Goal: Complete application form: Complete application form

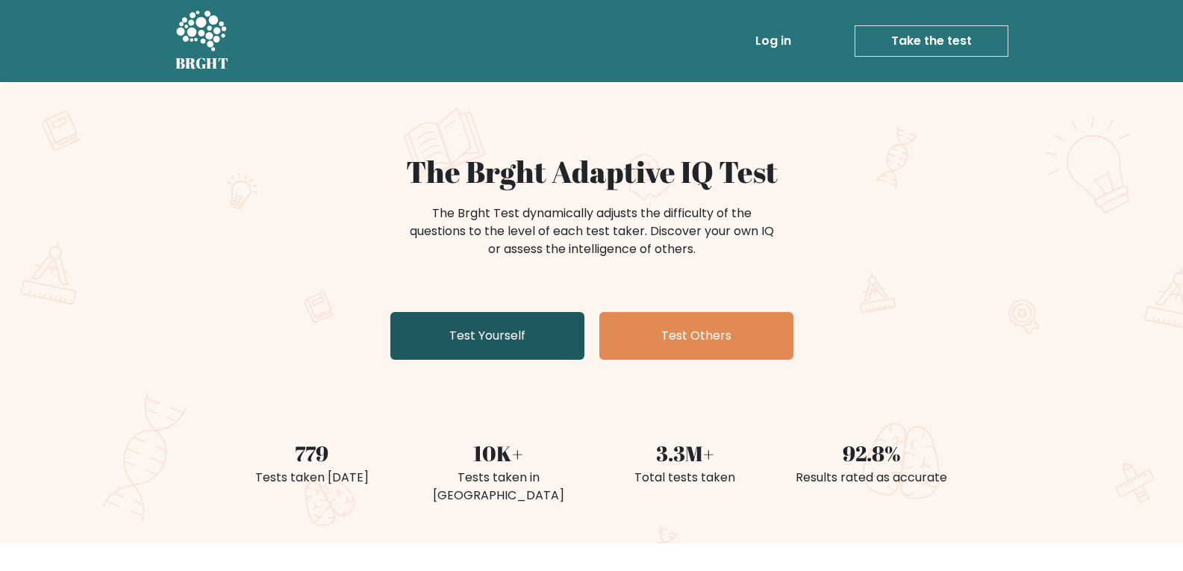
click at [537, 343] on link "Test Yourself" at bounding box center [487, 336] width 194 height 48
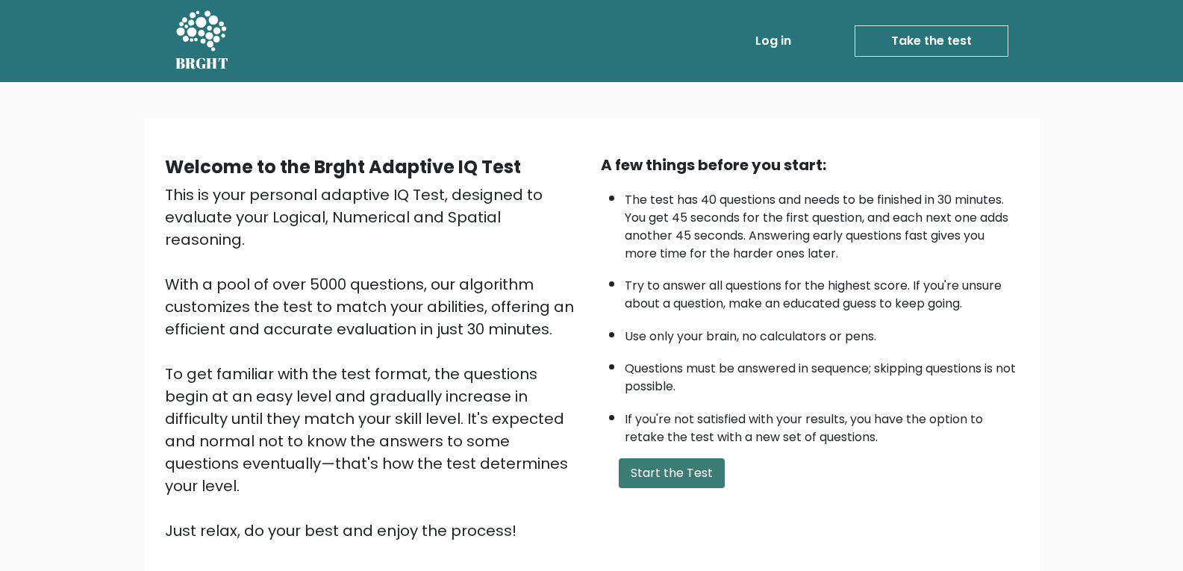
click at [626, 482] on button "Start the Test" at bounding box center [672, 473] width 106 height 30
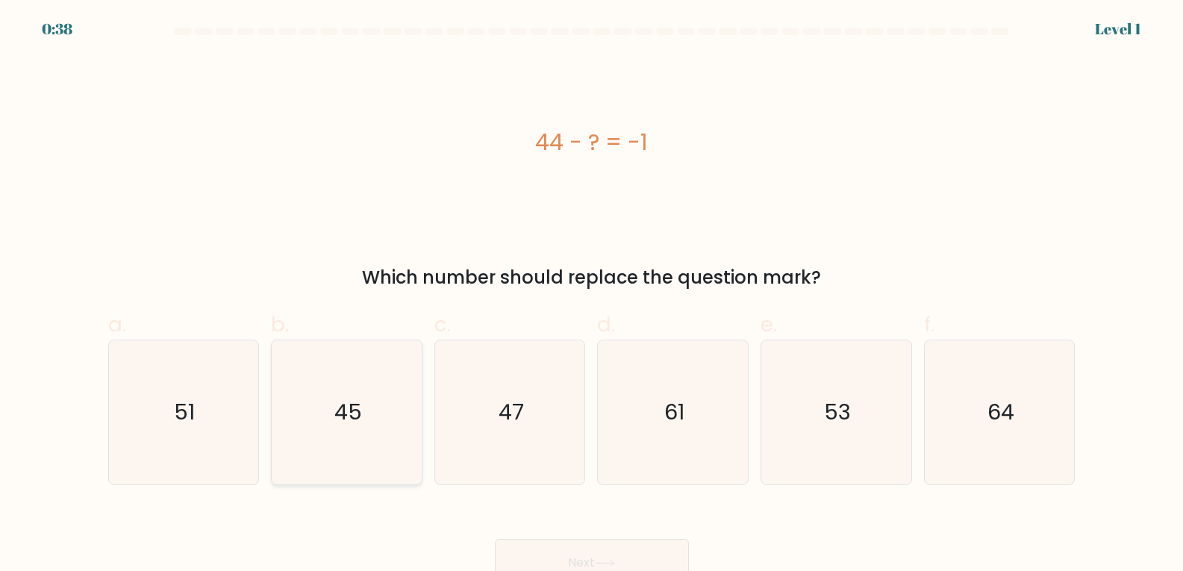
click at [367, 446] on icon "45" at bounding box center [347, 412] width 144 height 144
click at [592, 296] on input "b. 45" at bounding box center [592, 291] width 1 height 10
radio input "true"
click at [531, 550] on button "Next" at bounding box center [592, 563] width 194 height 48
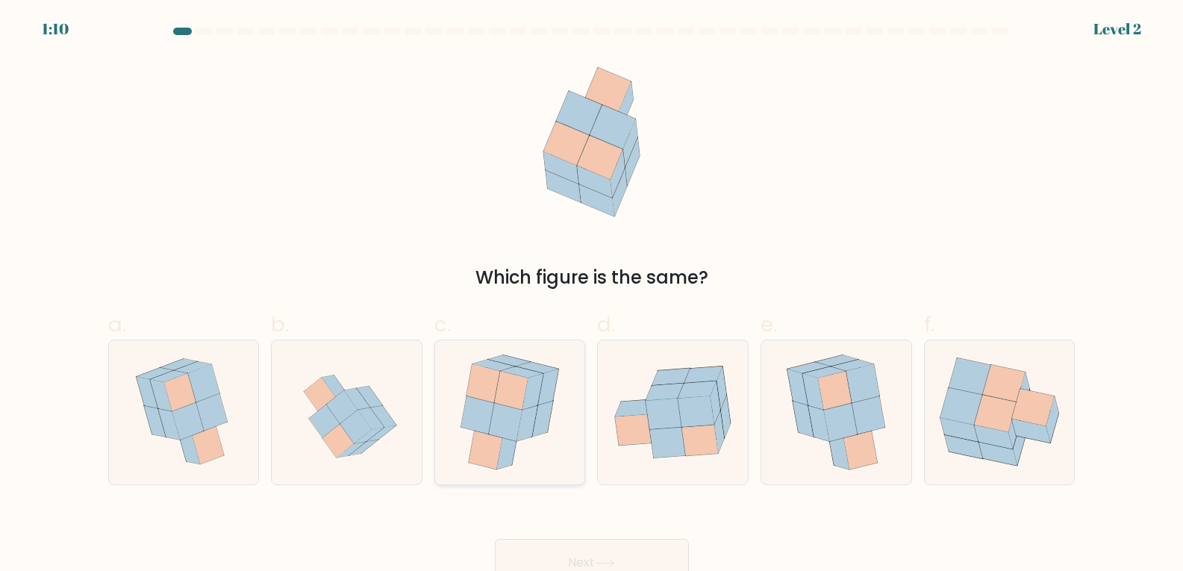
click at [486, 395] on icon at bounding box center [484, 383] width 34 height 39
click at [592, 296] on input "c." at bounding box center [592, 291] width 1 height 10
radio input "true"
click at [984, 404] on icon at bounding box center [995, 414] width 43 height 37
click at [593, 296] on input "f." at bounding box center [592, 291] width 1 height 10
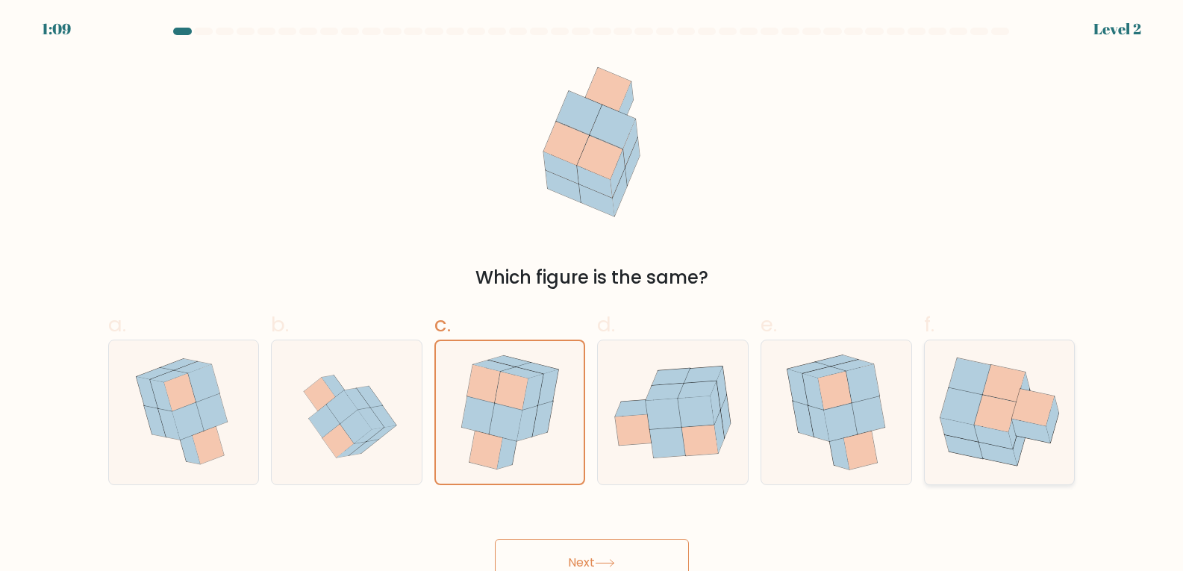
radio input "true"
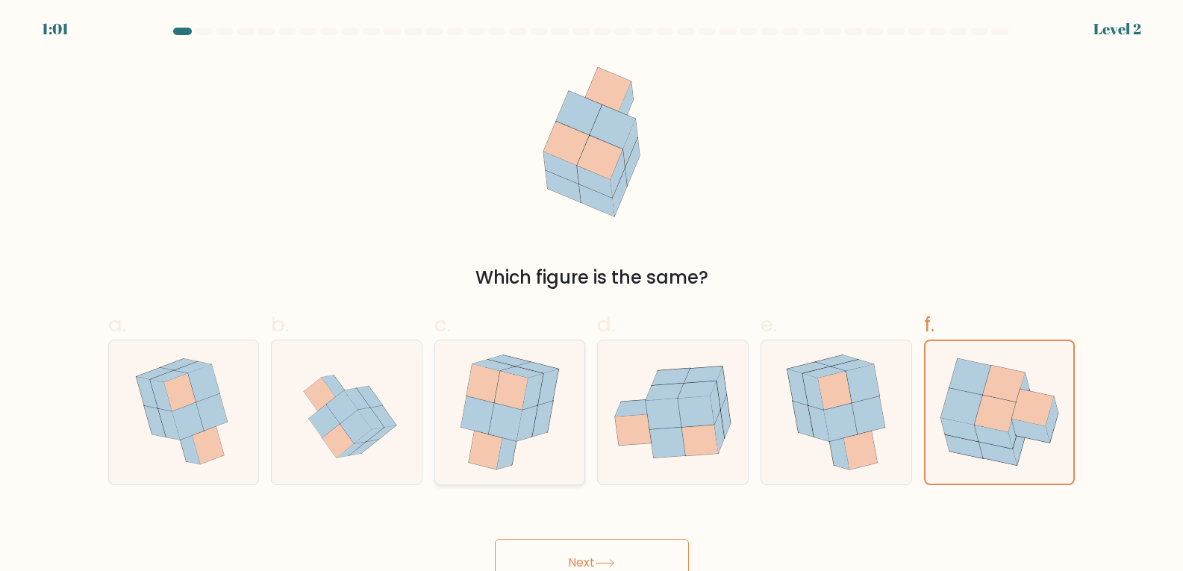
click at [500, 444] on icon at bounding box center [486, 450] width 34 height 39
click at [592, 296] on input "c." at bounding box center [592, 291] width 1 height 10
radio input "true"
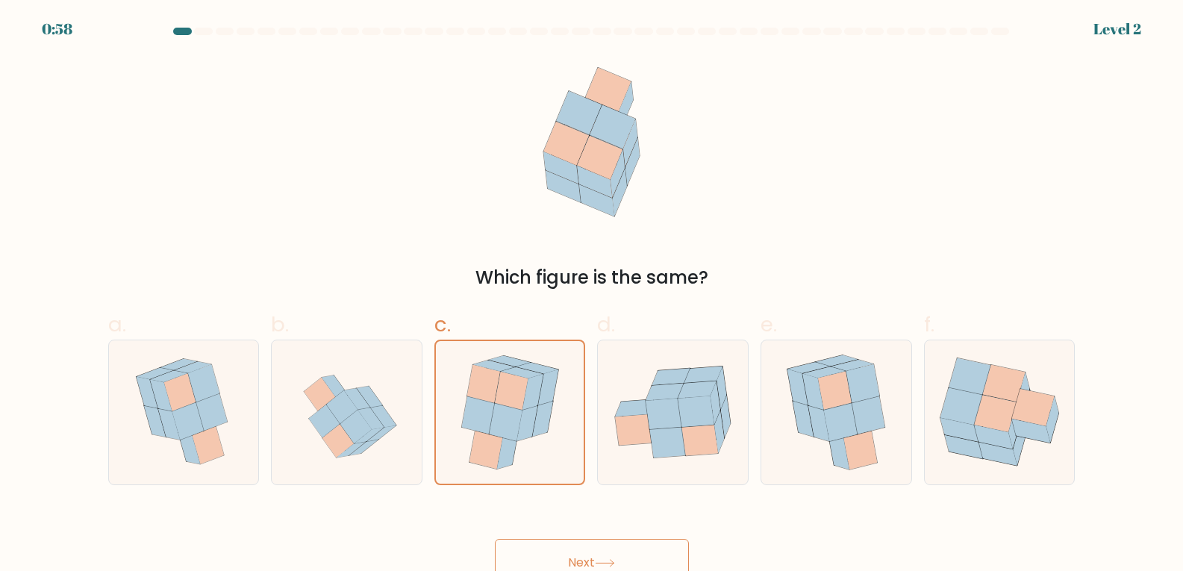
click at [562, 552] on button "Next" at bounding box center [592, 563] width 194 height 48
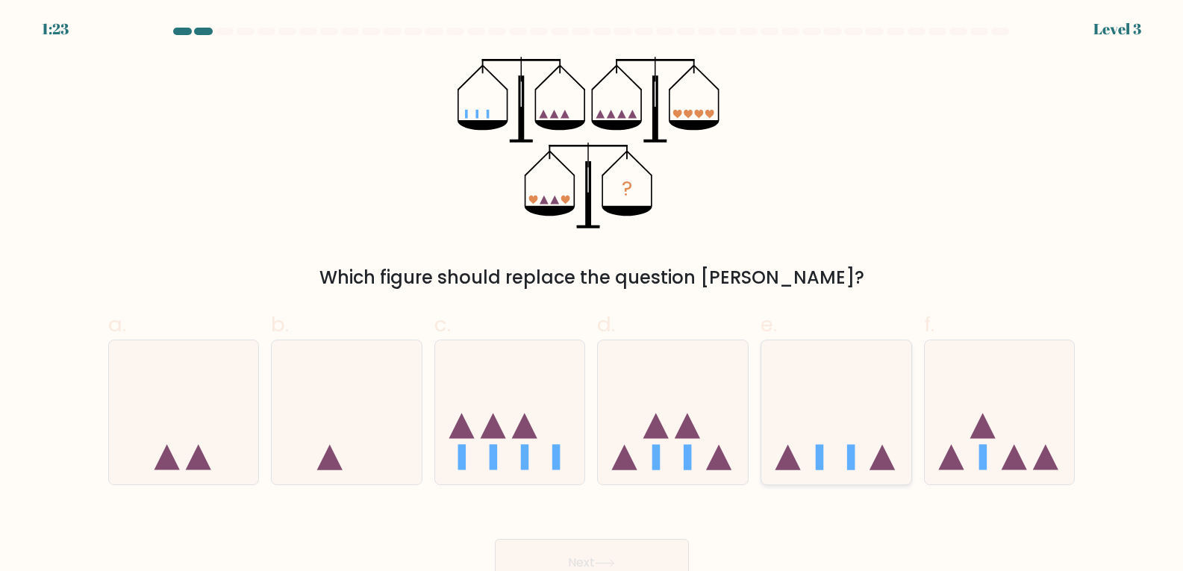
click at [860, 459] on icon at bounding box center [836, 412] width 150 height 124
click at [593, 296] on input "e." at bounding box center [592, 291] width 1 height 10
radio input "true"
click at [611, 561] on icon at bounding box center [605, 563] width 20 height 8
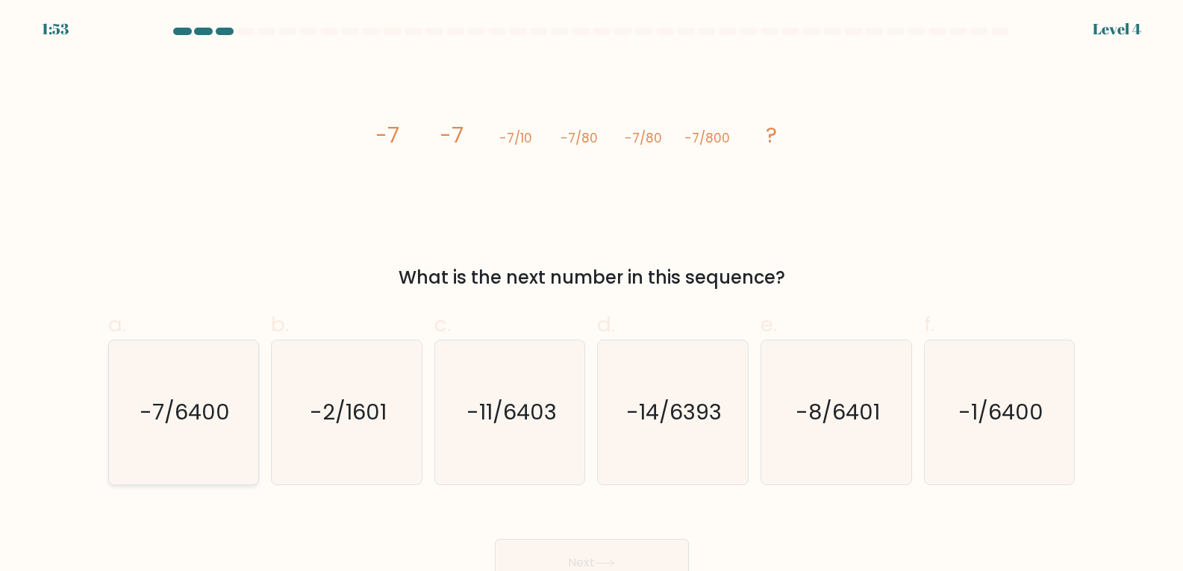
click at [219, 431] on icon "-7/6400" at bounding box center [183, 412] width 144 height 144
click at [592, 296] on input "a. -7/6400" at bounding box center [592, 291] width 1 height 10
radio input "true"
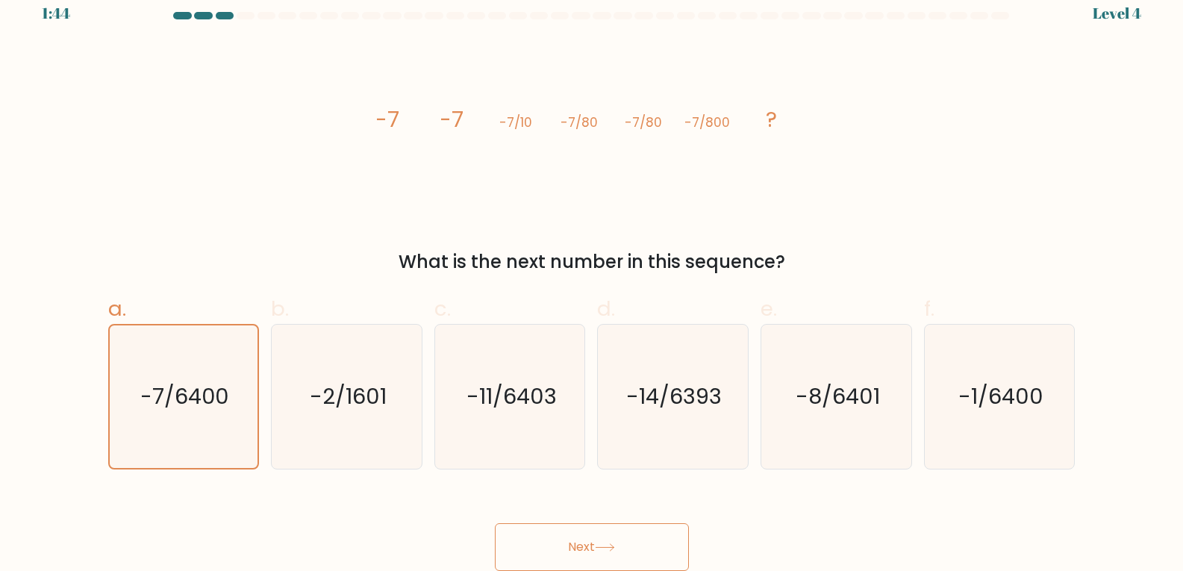
click at [592, 536] on button "Next" at bounding box center [592, 547] width 194 height 48
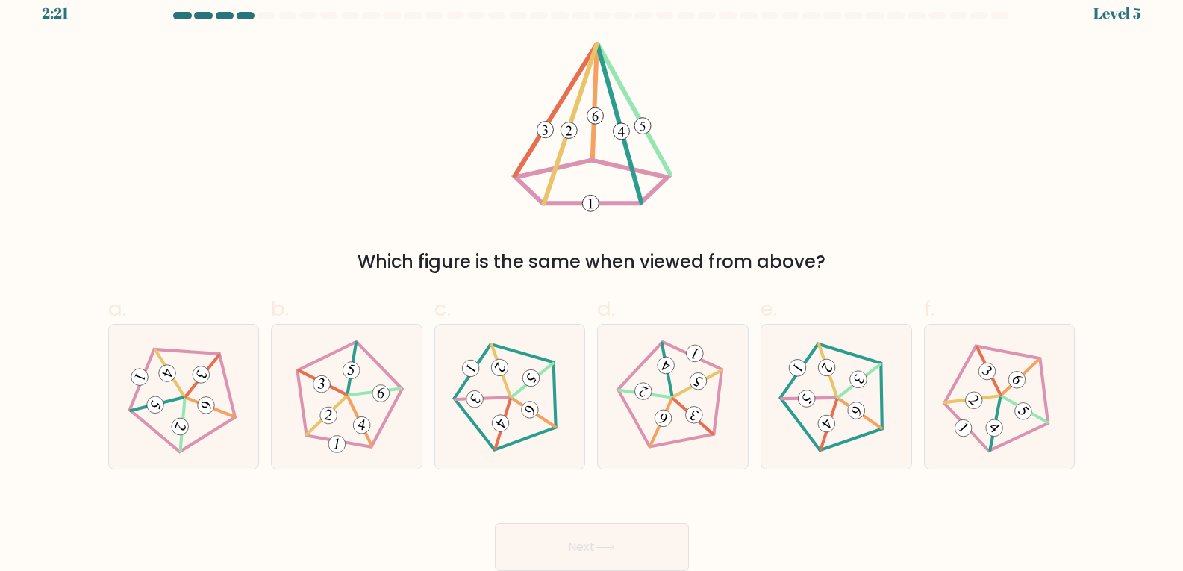
scroll to position [0, 0]
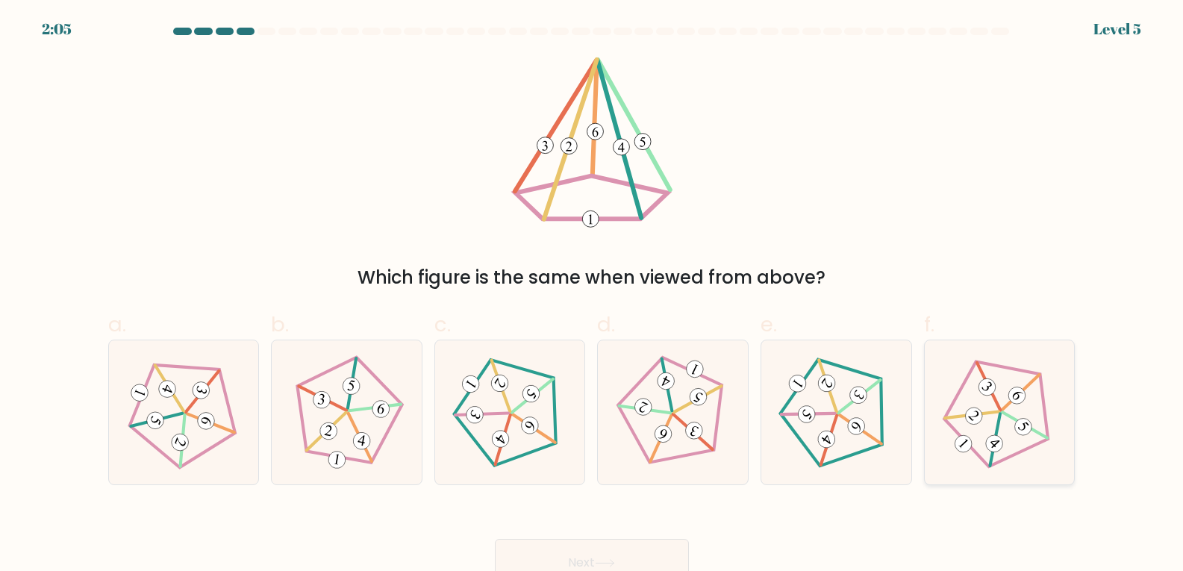
click at [1013, 434] on icon at bounding box center [999, 412] width 115 height 115
click at [593, 296] on input "f." at bounding box center [592, 291] width 1 height 10
radio input "true"
click at [652, 549] on button "Next" at bounding box center [592, 563] width 194 height 48
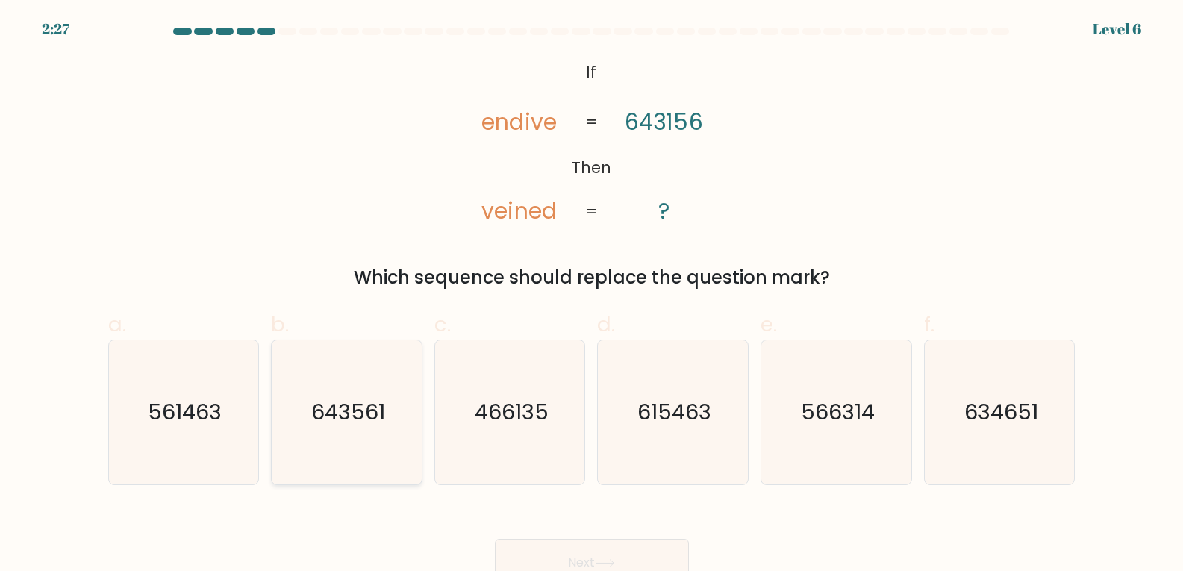
click at [296, 415] on icon "643561" at bounding box center [347, 412] width 144 height 144
click at [592, 296] on input "b. 643561" at bounding box center [592, 291] width 1 height 10
radio input "true"
click at [535, 546] on button "Next" at bounding box center [592, 563] width 194 height 48
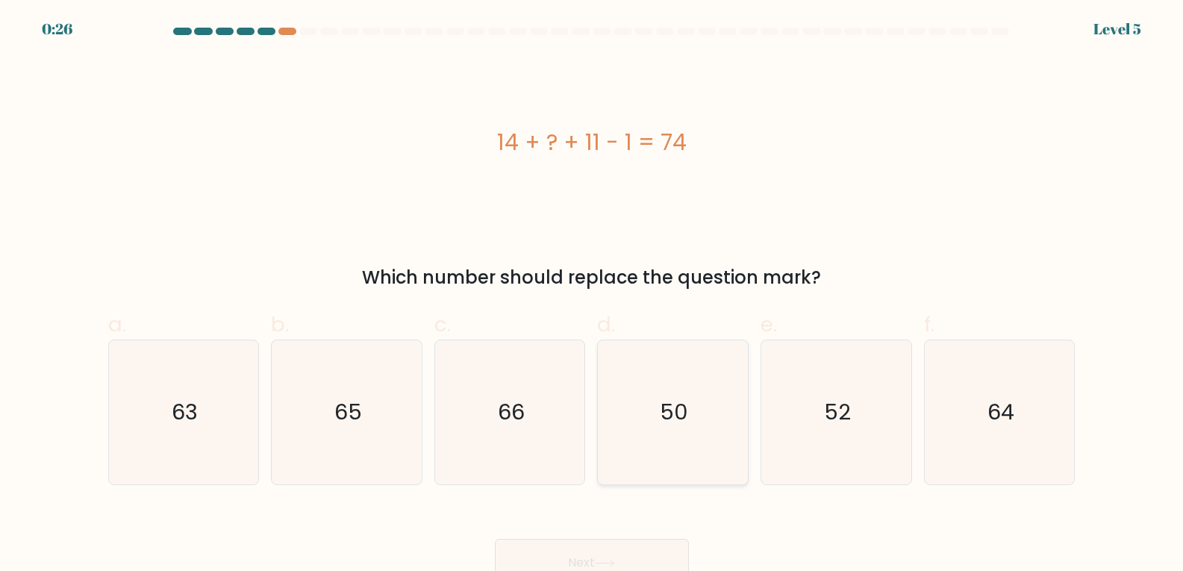
click at [659, 460] on icon "50" at bounding box center [673, 412] width 144 height 144
click at [593, 296] on input "d. 50" at bounding box center [592, 291] width 1 height 10
radio input "true"
click at [583, 548] on button "Next" at bounding box center [592, 563] width 194 height 48
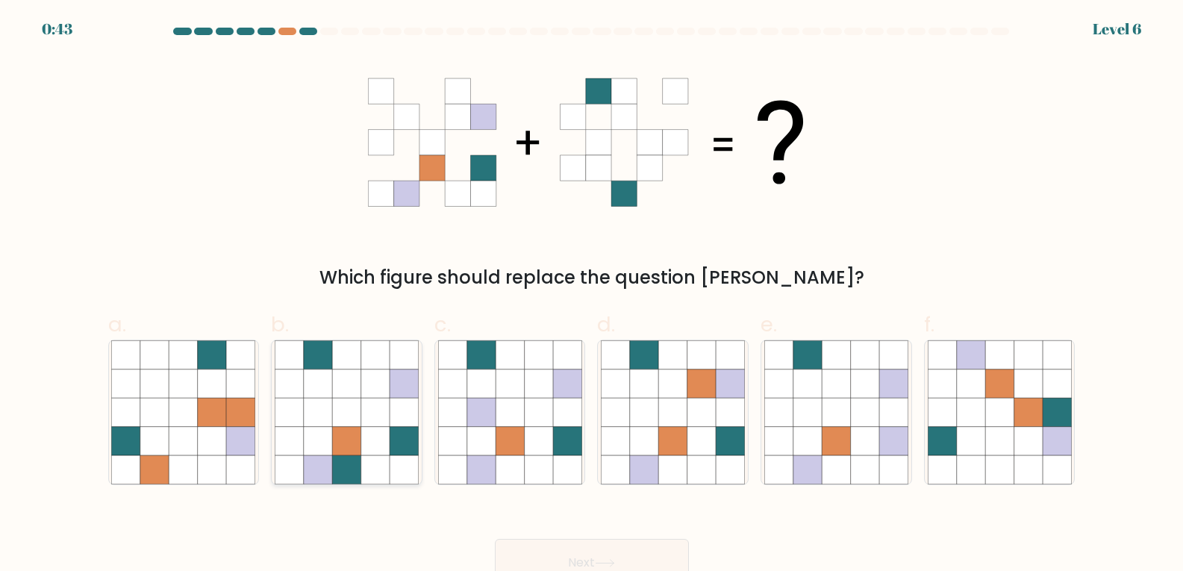
click at [374, 405] on icon at bounding box center [375, 412] width 28 height 28
click at [592, 296] on input "b." at bounding box center [592, 291] width 1 height 10
radio input "true"
click at [583, 552] on button "Next" at bounding box center [592, 563] width 194 height 48
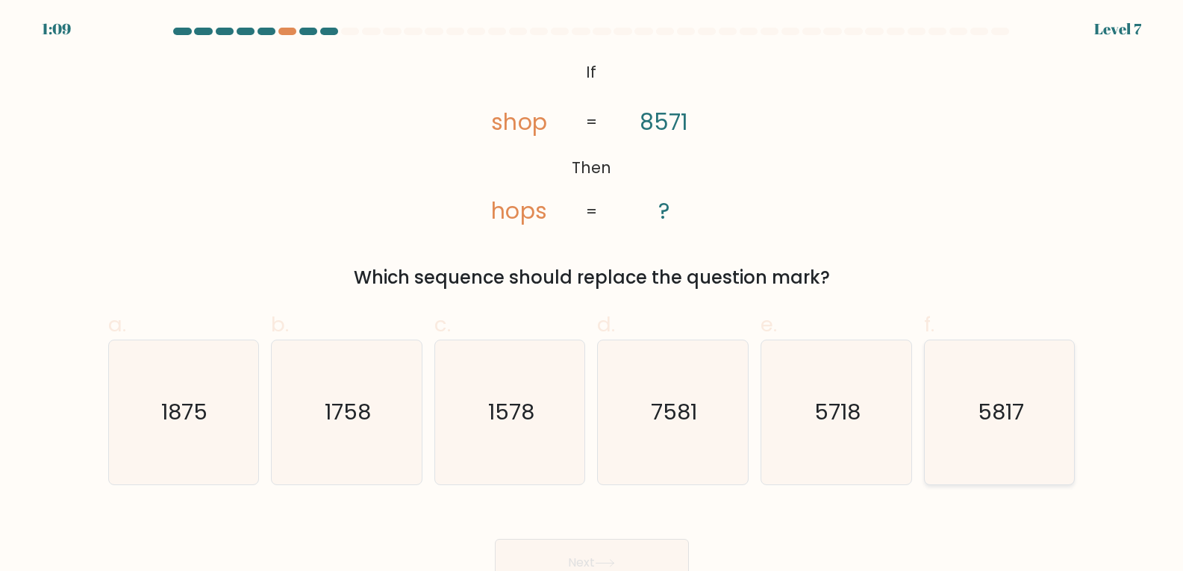
click at [979, 444] on icon "5817" at bounding box center [1000, 412] width 144 height 144
click at [593, 296] on input "f. 5817" at bounding box center [592, 291] width 1 height 10
radio input "true"
click at [639, 559] on button "Next" at bounding box center [592, 563] width 194 height 48
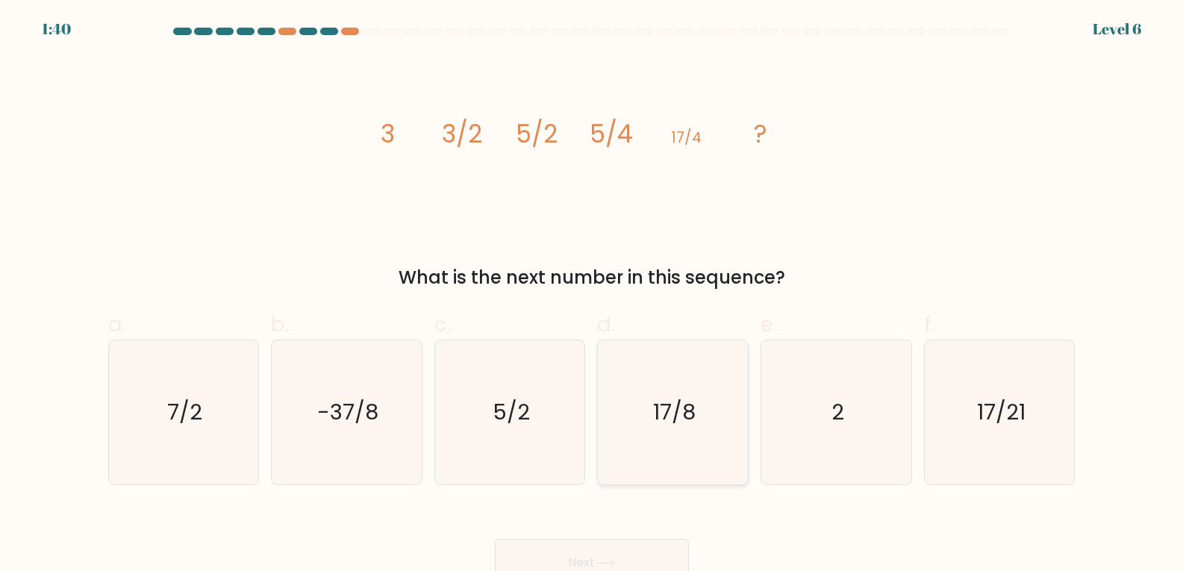
click at [652, 393] on icon "17/8" at bounding box center [673, 412] width 144 height 144
click at [593, 296] on input "d. 17/8" at bounding box center [592, 291] width 1 height 10
radio input "true"
click at [530, 565] on button "Next" at bounding box center [592, 563] width 194 height 48
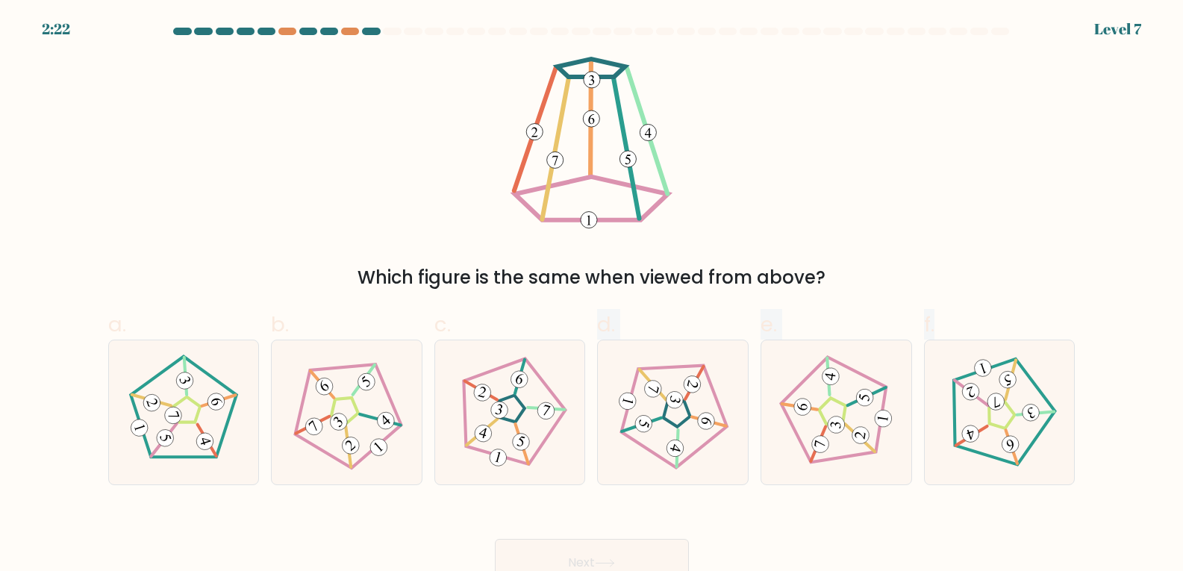
drag, startPoint x: 564, startPoint y: 466, endPoint x: 550, endPoint y: 606, distance: 141.1
click at [550, 570] on html "2:22 Level 7" at bounding box center [591, 293] width 1183 height 587
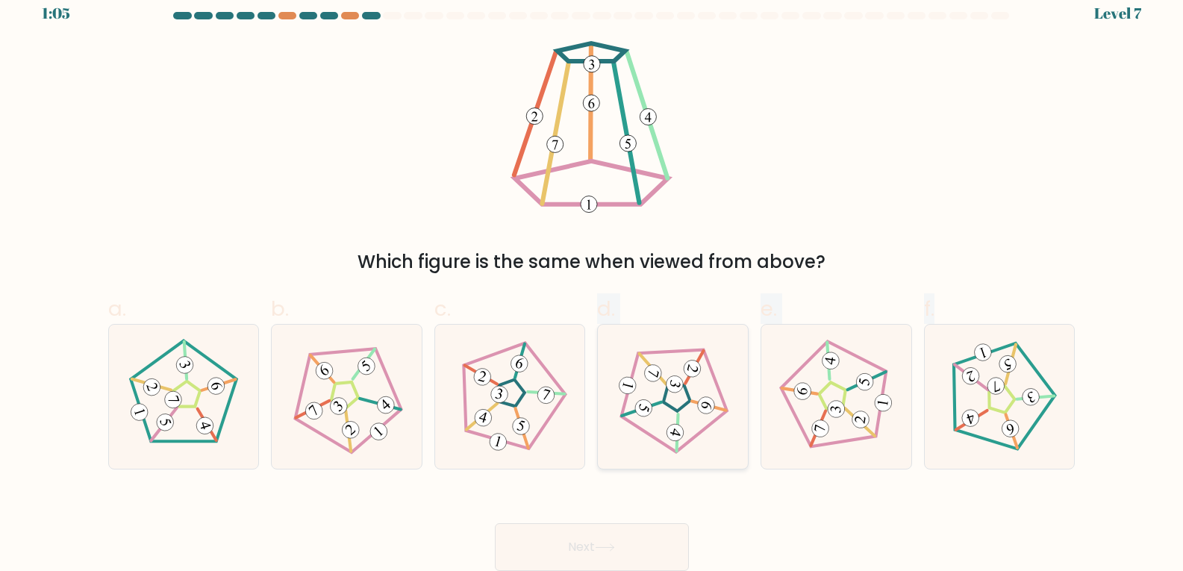
click at [611, 421] on div at bounding box center [673, 397] width 152 height 146
click at [593, 280] on input "d." at bounding box center [592, 275] width 1 height 10
radio input "true"
click at [576, 532] on button "Next" at bounding box center [592, 547] width 194 height 48
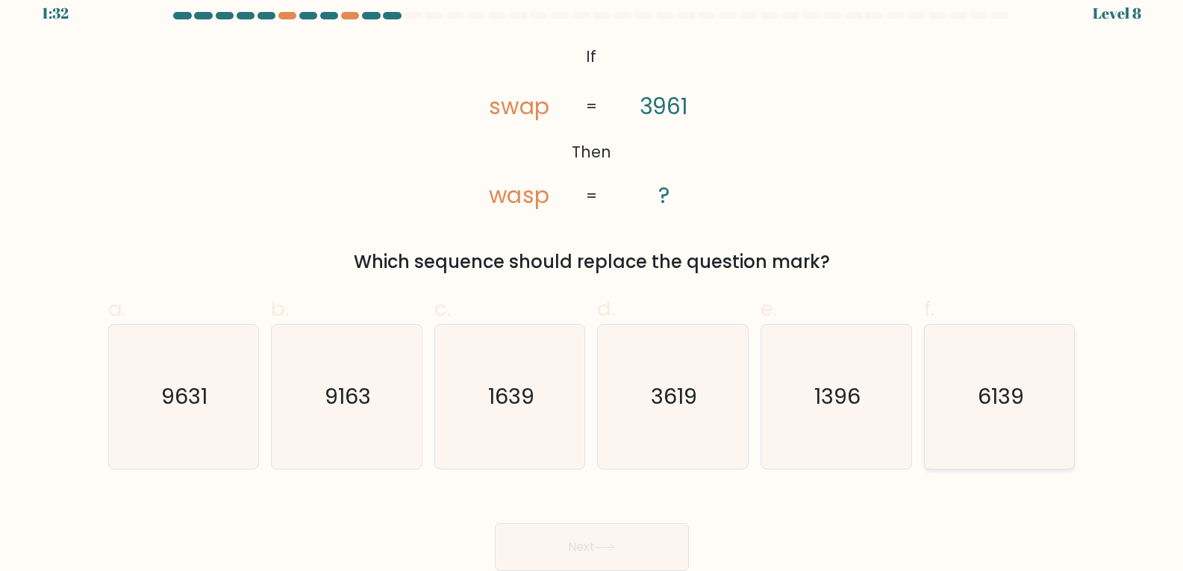
click at [991, 368] on icon "6139" at bounding box center [1000, 397] width 144 height 144
click at [593, 280] on input "f. 6139" at bounding box center [592, 275] width 1 height 10
radio input "true"
click at [651, 546] on button "Next" at bounding box center [592, 547] width 194 height 48
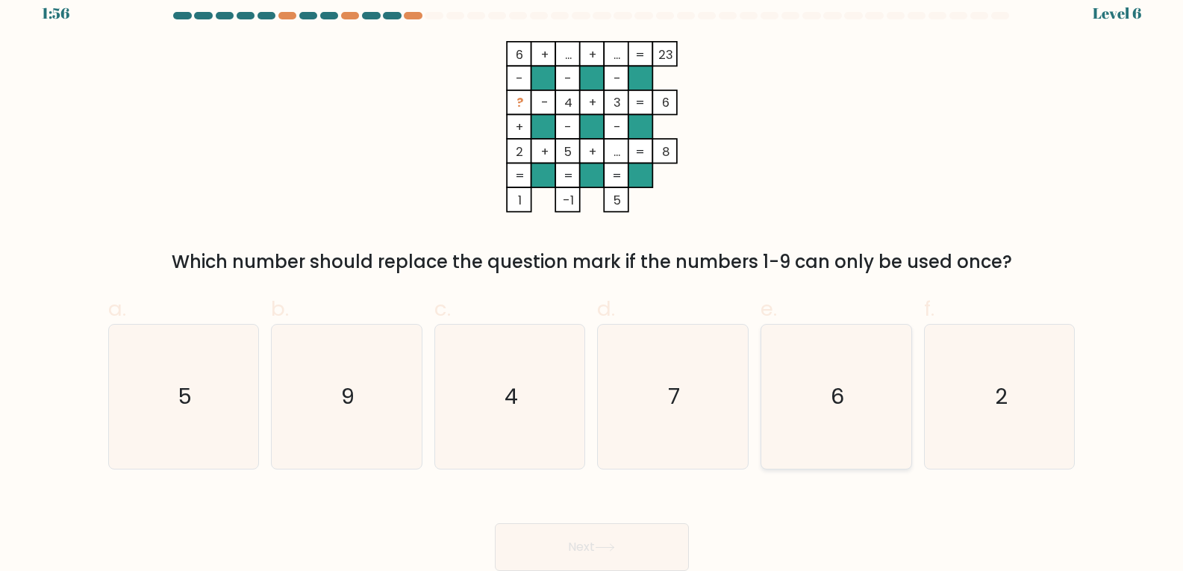
click at [805, 364] on icon "6" at bounding box center [836, 397] width 144 height 144
click at [593, 280] on input "e. 6" at bounding box center [592, 275] width 1 height 10
radio input "true"
click at [755, 382] on div "e. 6" at bounding box center [836, 381] width 163 height 176
click at [729, 376] on icon "7" at bounding box center [673, 397] width 144 height 144
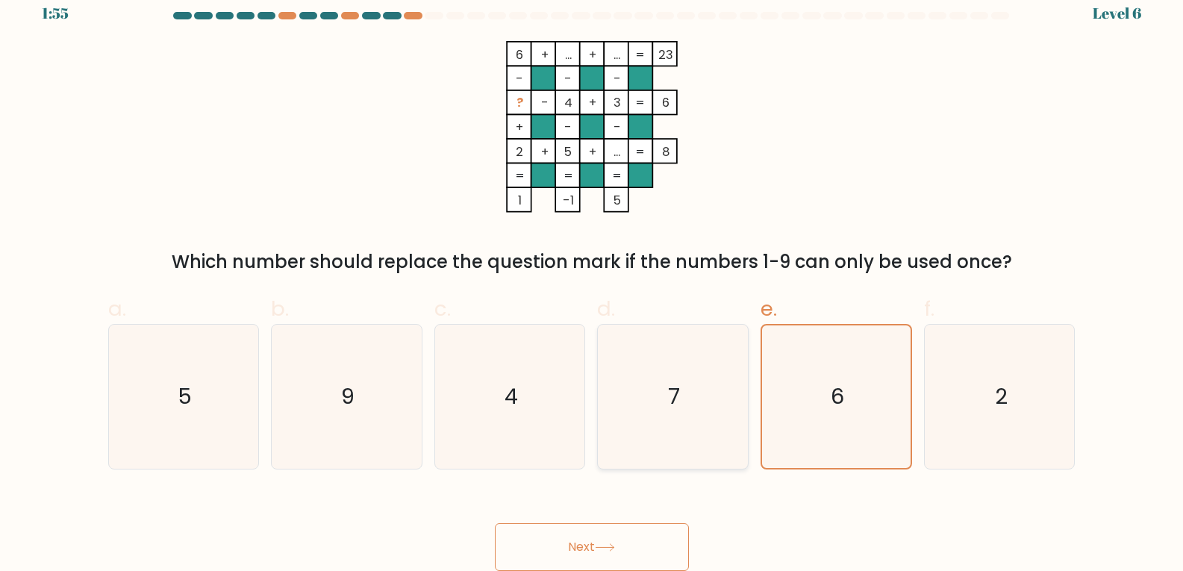
click at [593, 280] on input "d. 7" at bounding box center [592, 275] width 1 height 10
radio input "true"
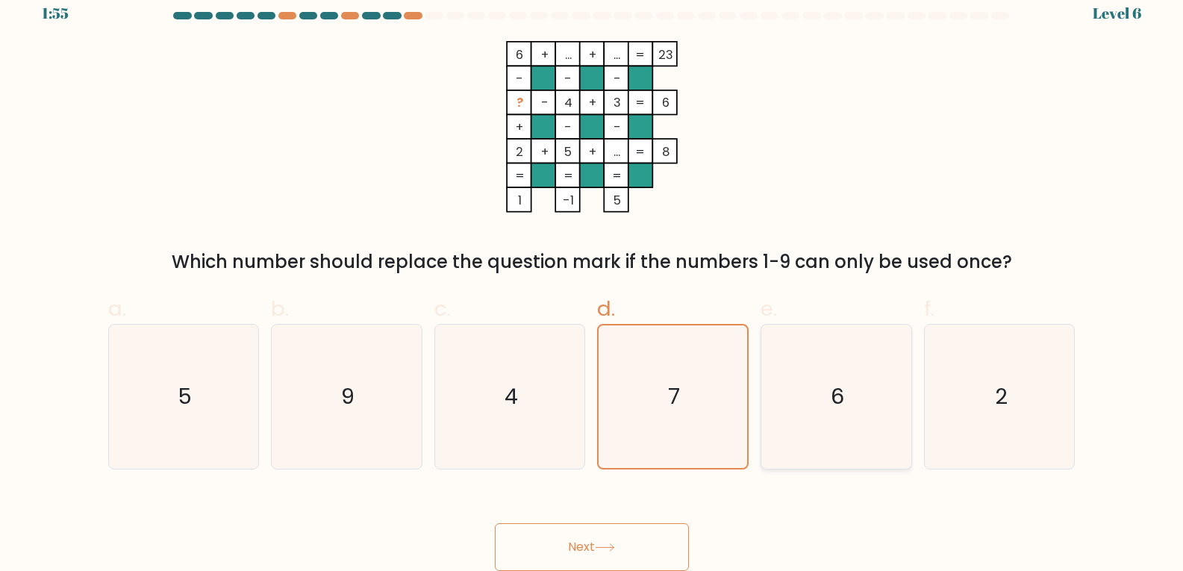
click at [782, 380] on icon "6" at bounding box center [836, 397] width 144 height 144
click at [593, 280] on input "e. 6" at bounding box center [592, 275] width 1 height 10
radio input "true"
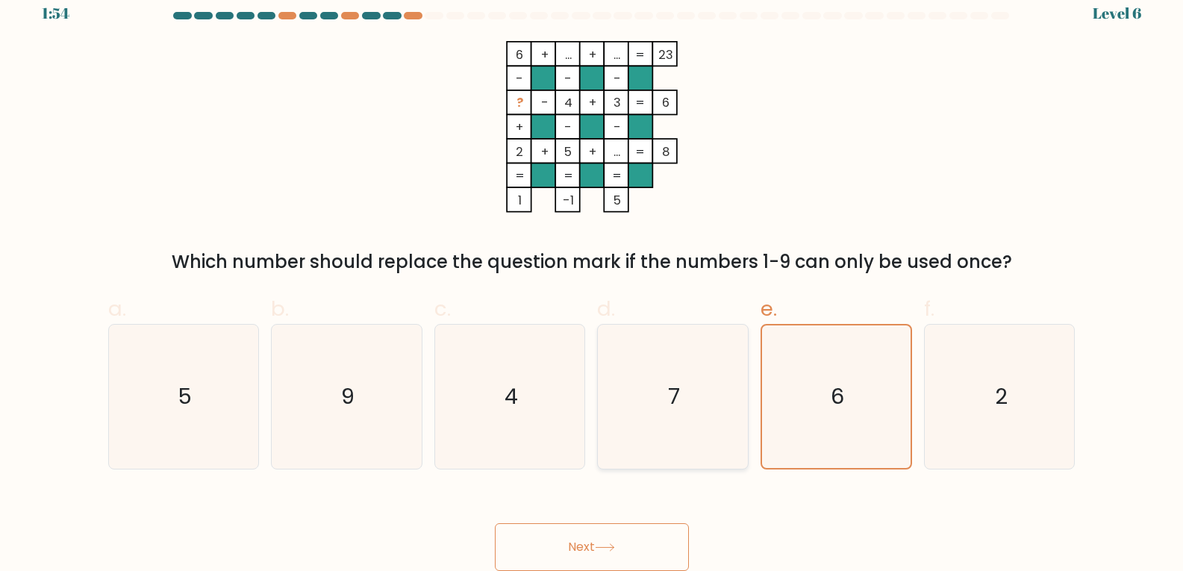
click at [655, 381] on icon "7" at bounding box center [673, 397] width 144 height 144
click at [593, 280] on input "d. 7" at bounding box center [592, 275] width 1 height 10
radio input "true"
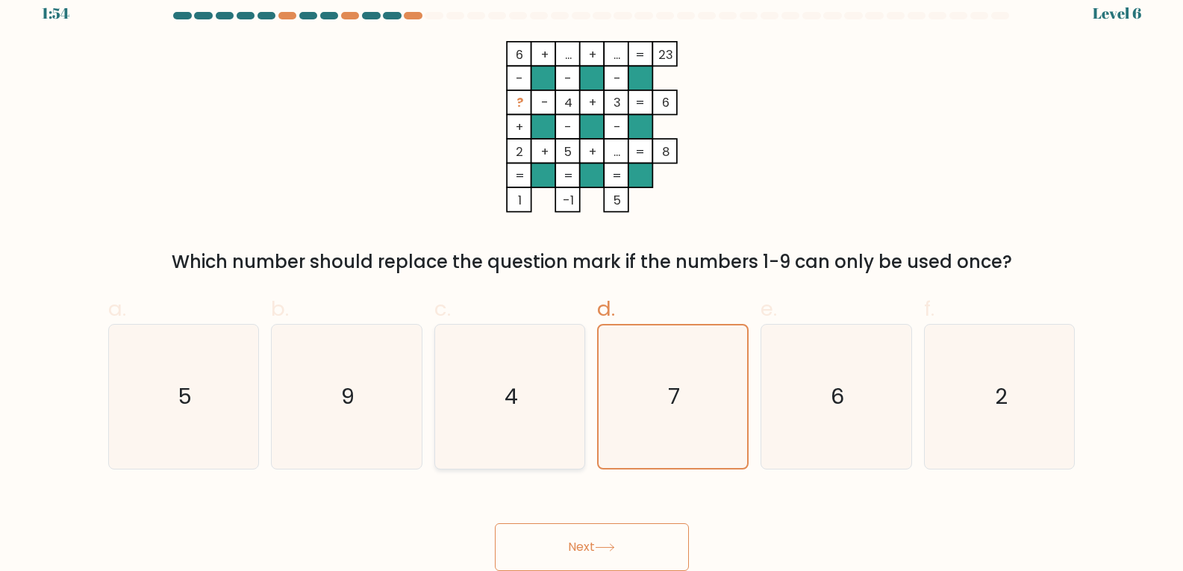
click at [540, 390] on icon "4" at bounding box center [510, 397] width 144 height 144
click at [592, 280] on input "c. 4" at bounding box center [592, 275] width 1 height 10
radio input "true"
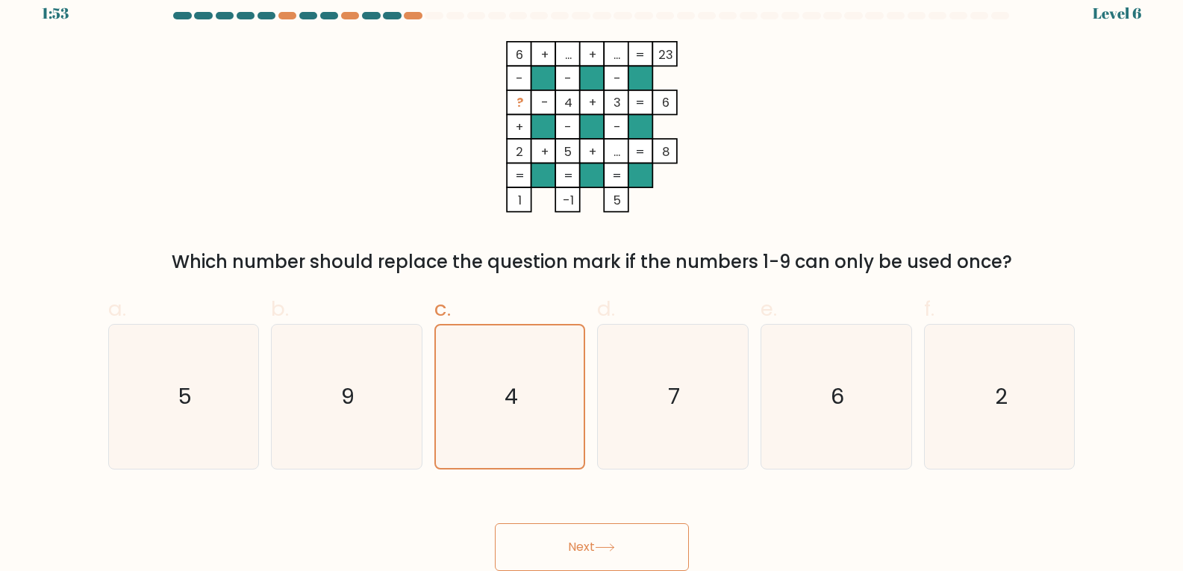
click at [429, 406] on div "c. 4" at bounding box center [510, 381] width 163 height 176
click at [412, 394] on icon "9" at bounding box center [347, 397] width 144 height 144
click at [592, 280] on input "b. 9" at bounding box center [592, 275] width 1 height 10
radio input "true"
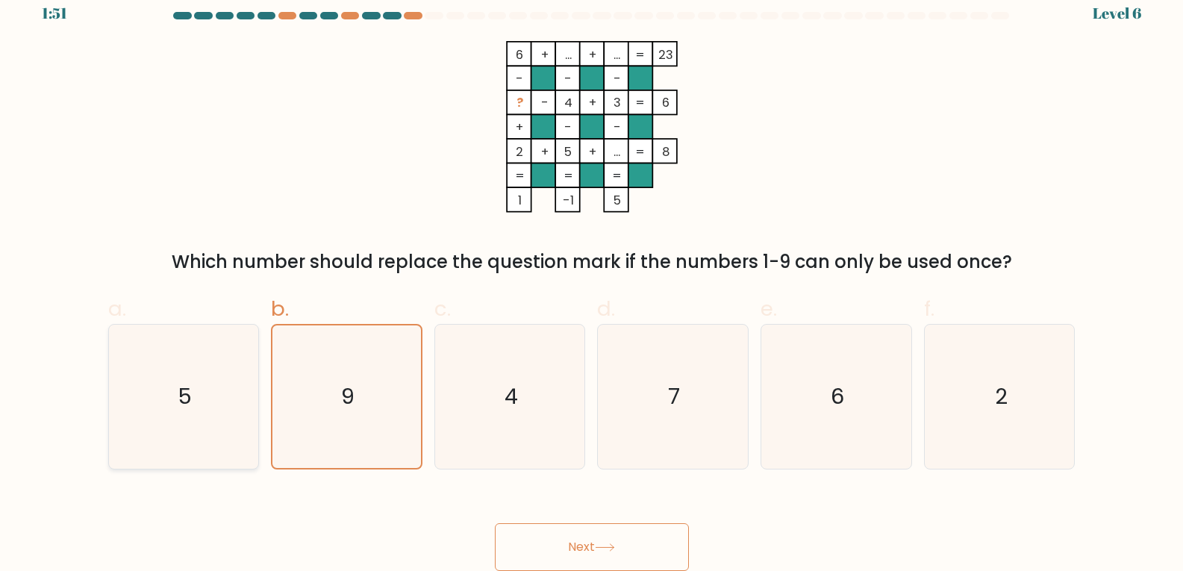
click at [166, 395] on icon "5" at bounding box center [183, 397] width 144 height 144
click at [592, 280] on input "a. 5" at bounding box center [592, 275] width 1 height 10
radio input "true"
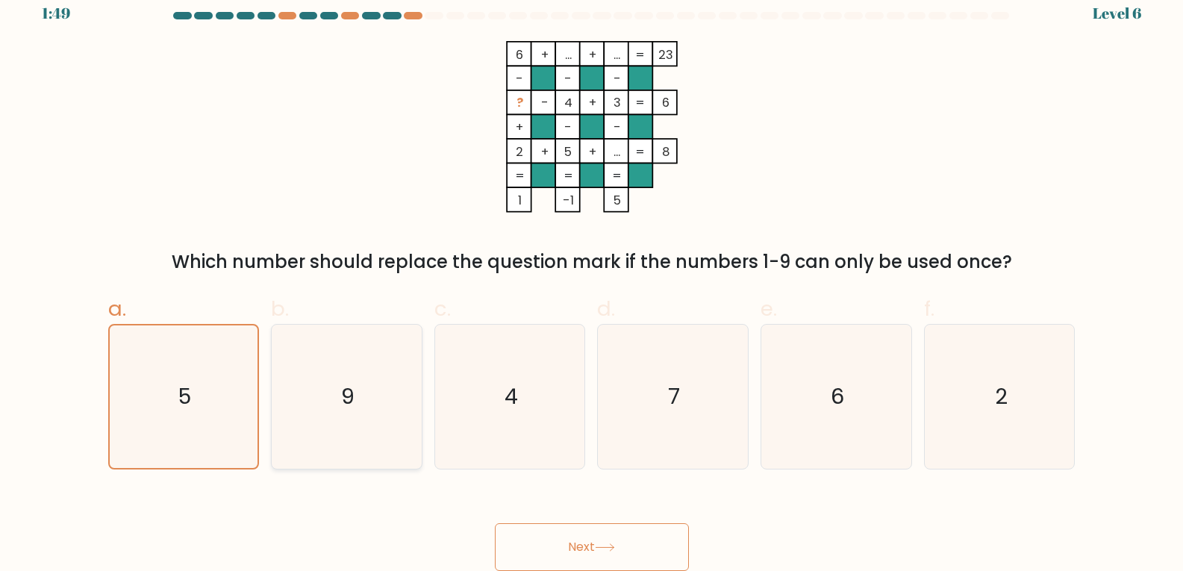
click at [386, 353] on icon "9" at bounding box center [347, 397] width 144 height 144
click at [592, 280] on input "b. 9" at bounding box center [592, 275] width 1 height 10
radio input "true"
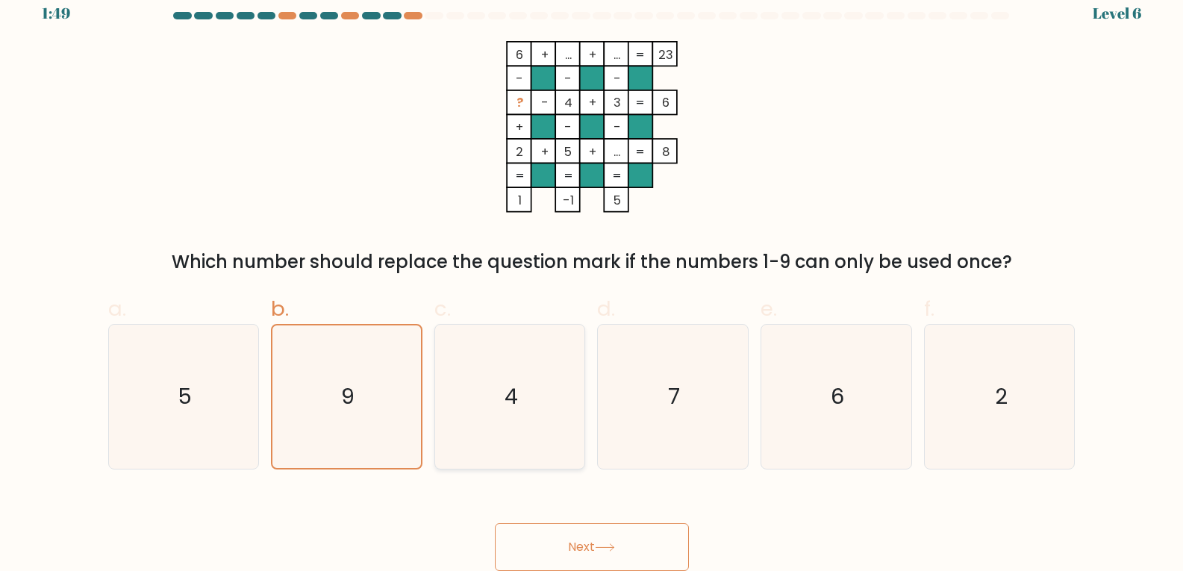
click at [452, 364] on icon "4" at bounding box center [510, 397] width 144 height 144
click at [592, 280] on input "c. 4" at bounding box center [592, 275] width 1 height 10
radio input "true"
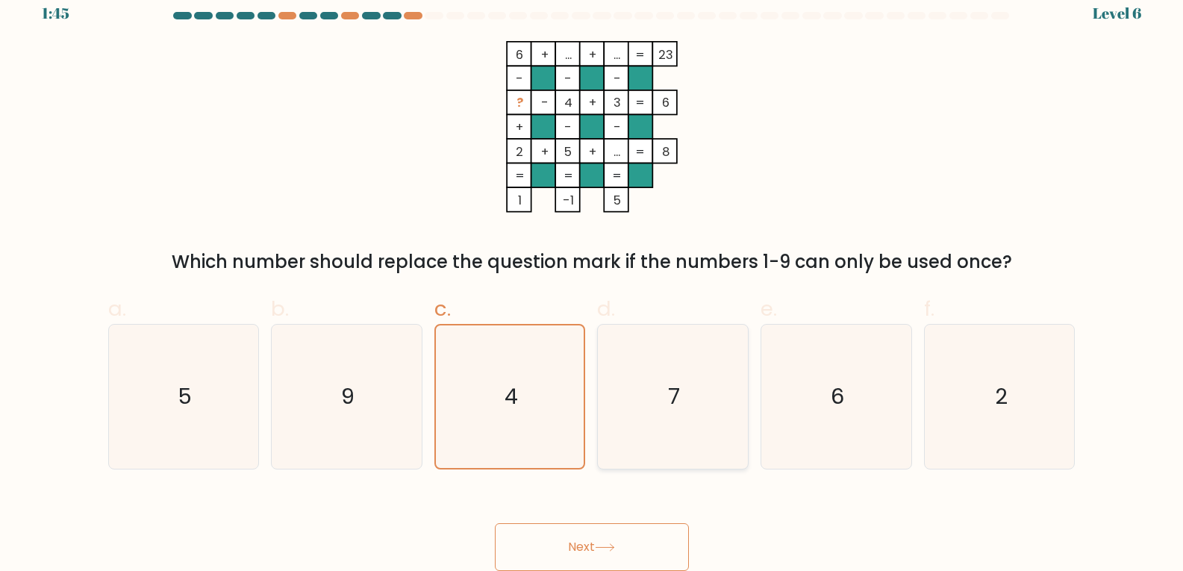
click at [634, 363] on icon "7" at bounding box center [673, 397] width 144 height 144
click at [593, 280] on input "d. 7" at bounding box center [592, 275] width 1 height 10
radio input "true"
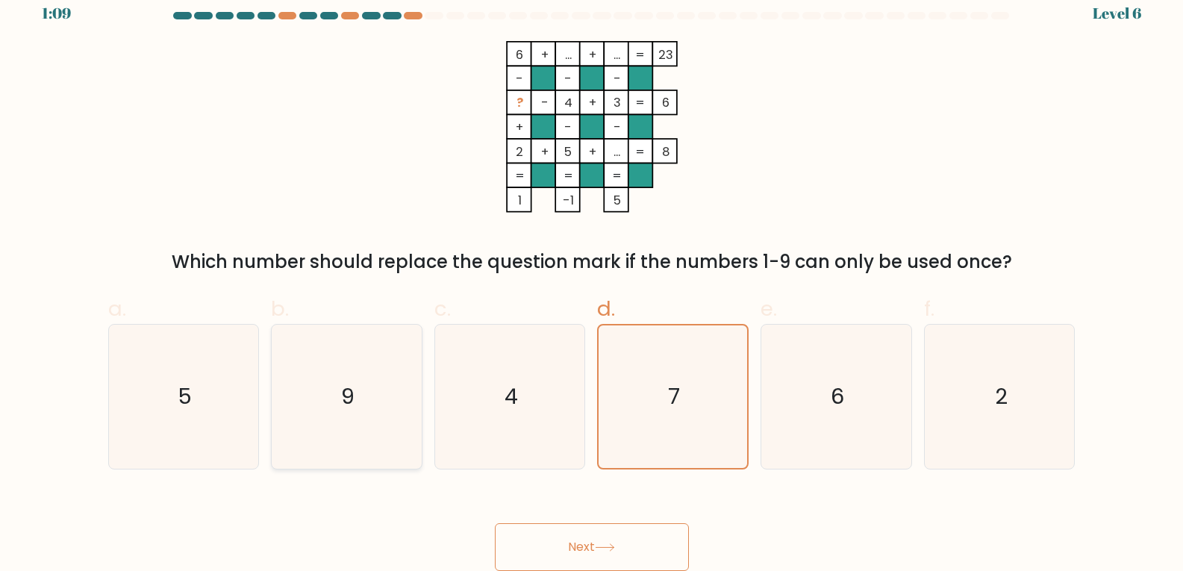
click at [405, 399] on icon "9" at bounding box center [347, 397] width 144 height 144
click at [592, 280] on input "b. 9" at bounding box center [592, 275] width 1 height 10
radio input "true"
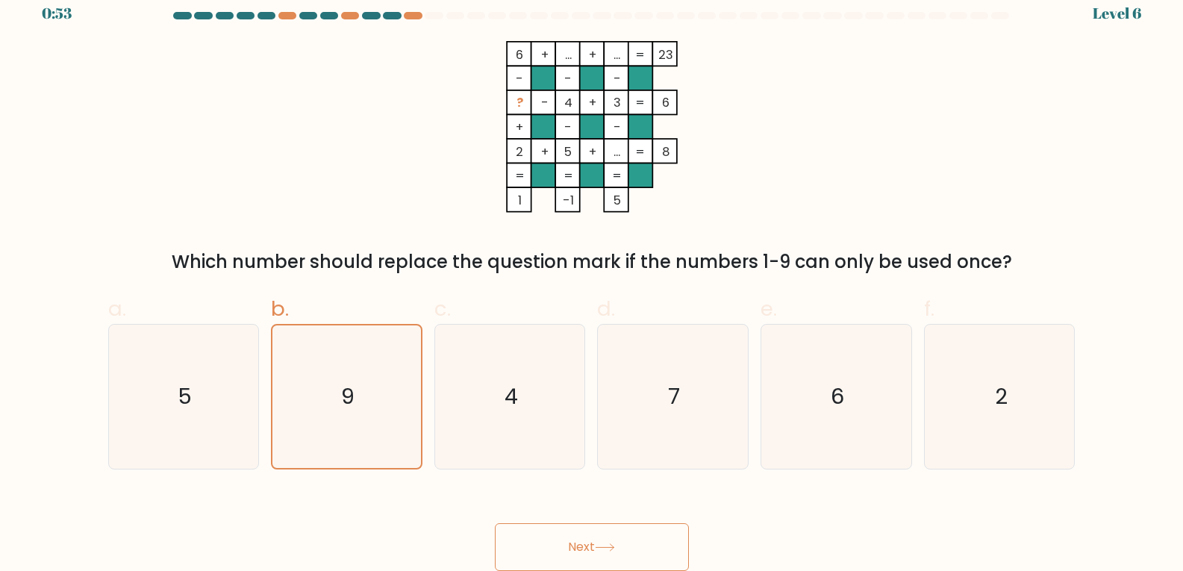
click at [619, 533] on button "Next" at bounding box center [592, 547] width 194 height 48
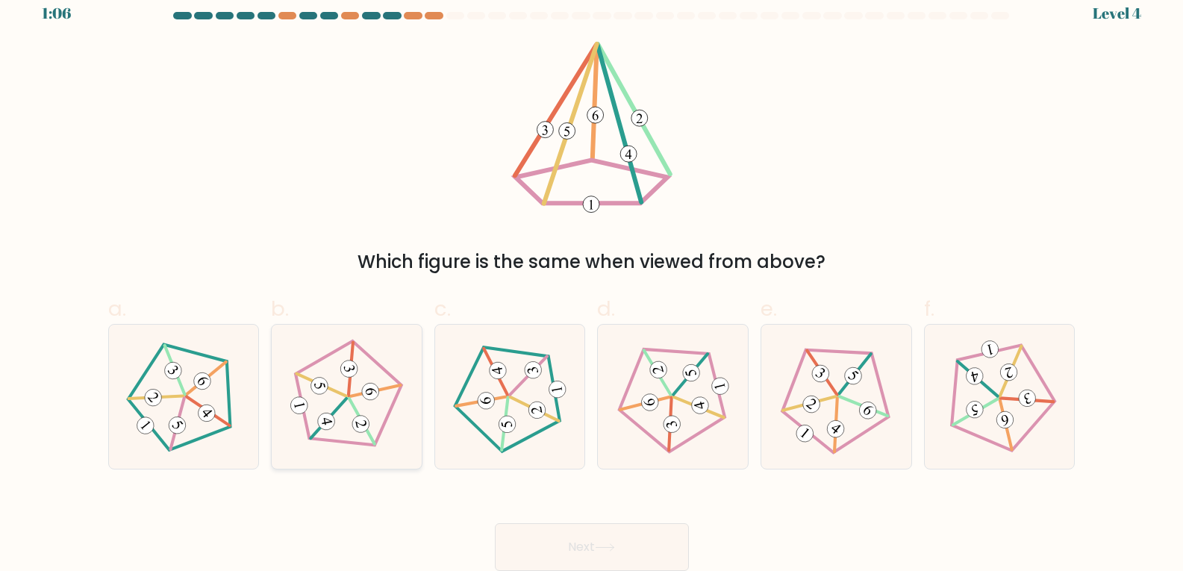
click at [337, 382] on icon at bounding box center [346, 396] width 115 height 115
click at [592, 280] on input "b." at bounding box center [592, 275] width 1 height 10
radio input "true"
click at [563, 541] on button "Next" at bounding box center [592, 547] width 194 height 48
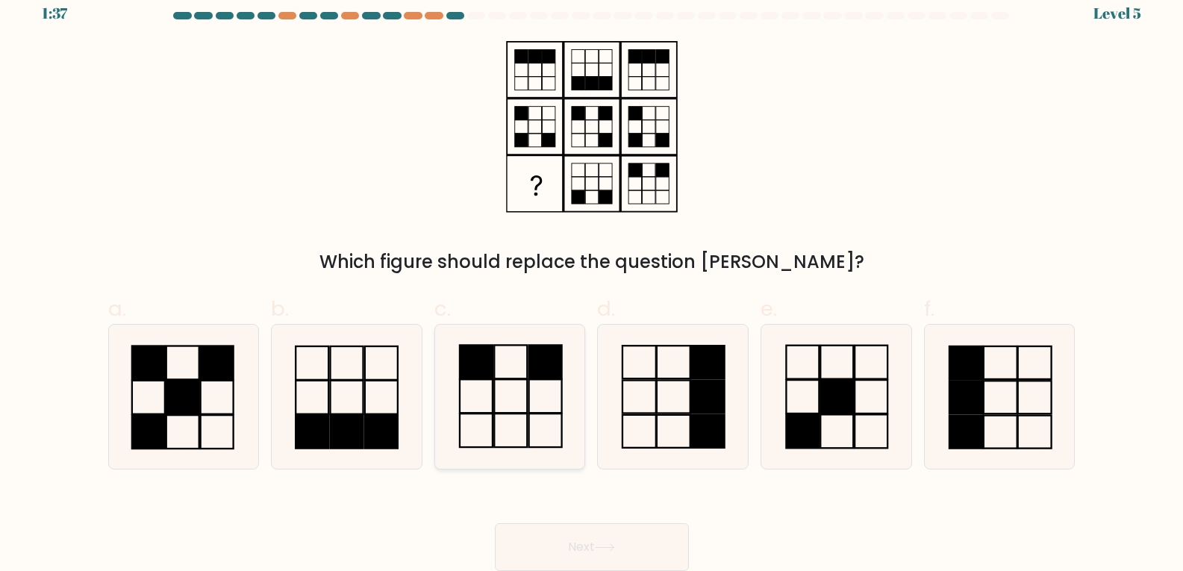
click at [547, 370] on rect at bounding box center [545, 362] width 33 height 34
click at [592, 280] on input "c." at bounding box center [592, 275] width 1 height 10
radio input "true"
click at [610, 545] on icon at bounding box center [605, 547] width 20 height 8
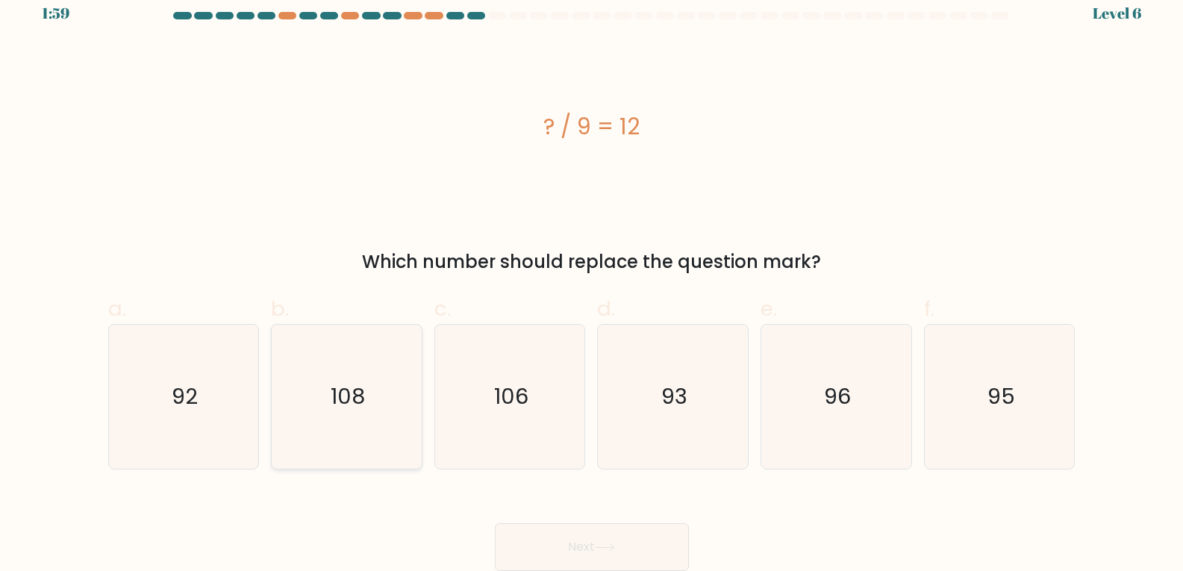
click at [378, 358] on icon "108" at bounding box center [347, 397] width 144 height 144
click at [592, 280] on input "b. 108" at bounding box center [592, 275] width 1 height 10
radio input "true"
click at [593, 550] on button "Next" at bounding box center [592, 547] width 194 height 48
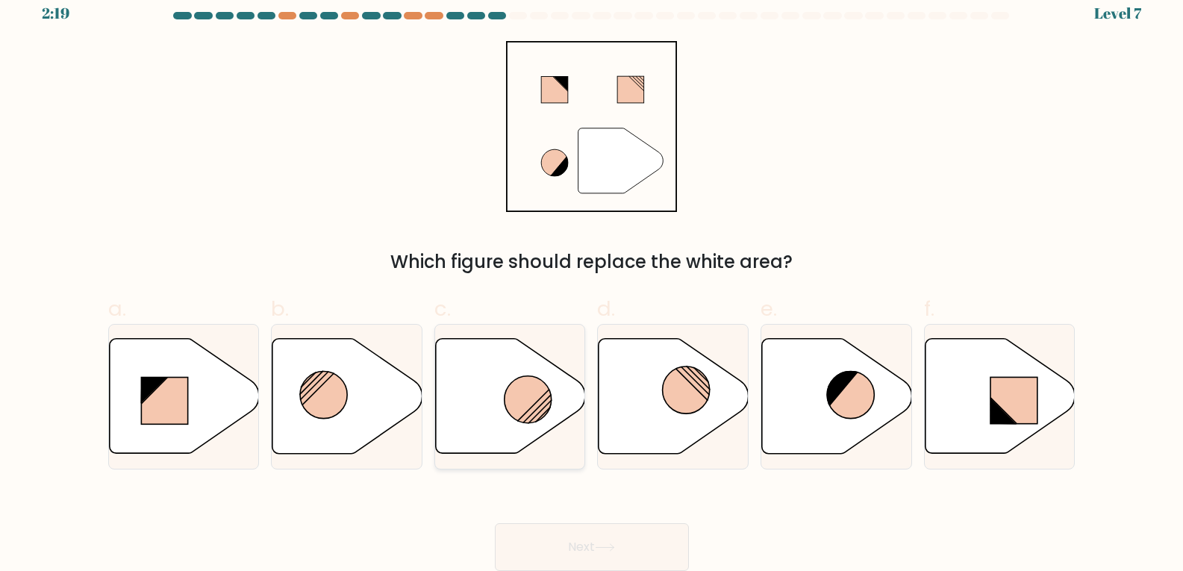
click at [520, 390] on circle at bounding box center [528, 399] width 47 height 47
click at [592, 280] on input "c." at bounding box center [592, 275] width 1 height 10
radio input "true"
click at [588, 549] on button "Next" at bounding box center [592, 547] width 194 height 48
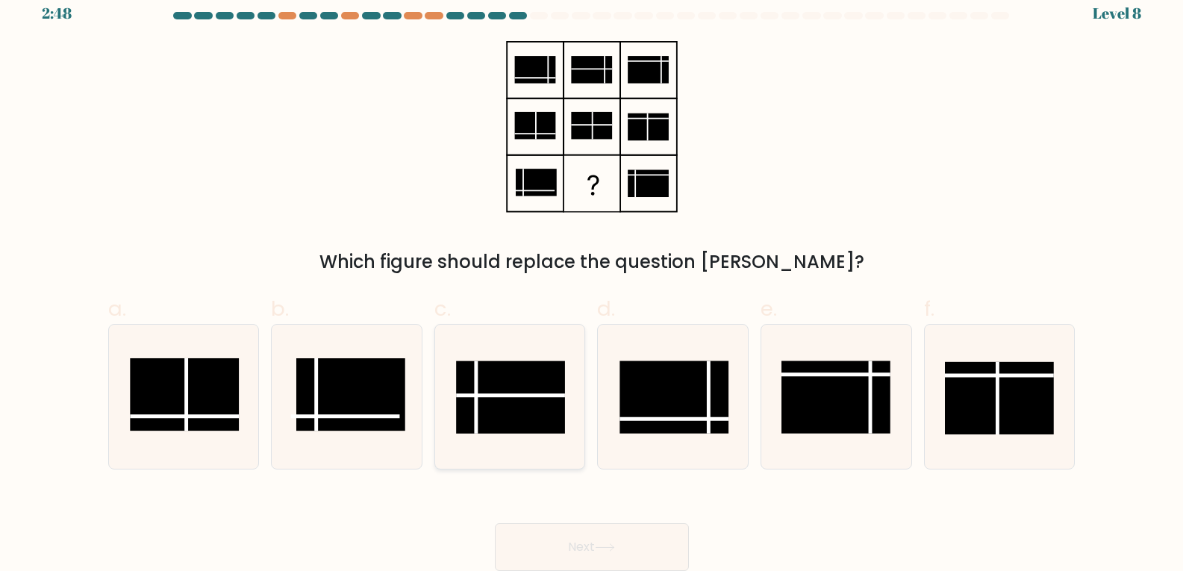
click at [513, 401] on rect at bounding box center [510, 397] width 109 height 72
click at [592, 280] on input "c." at bounding box center [592, 275] width 1 height 10
radio input "true"
click at [554, 538] on button "Next" at bounding box center [592, 547] width 194 height 48
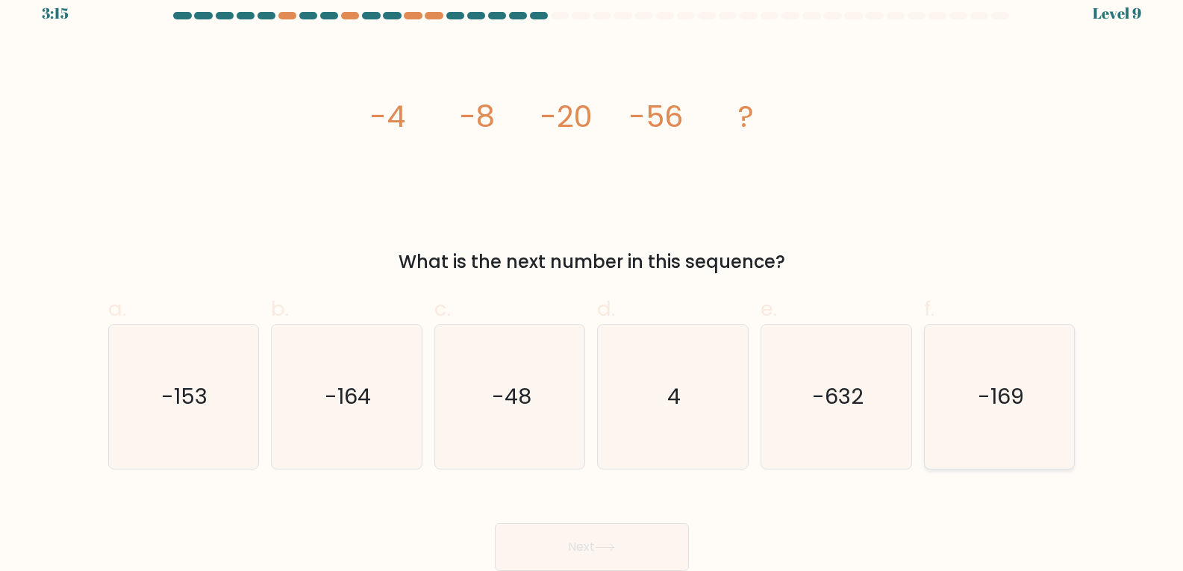
click at [978, 387] on text "-169" at bounding box center [1001, 396] width 46 height 30
click at [593, 280] on input "f. -169" at bounding box center [592, 275] width 1 height 10
radio input "true"
click at [546, 553] on button "Next" at bounding box center [592, 547] width 194 height 48
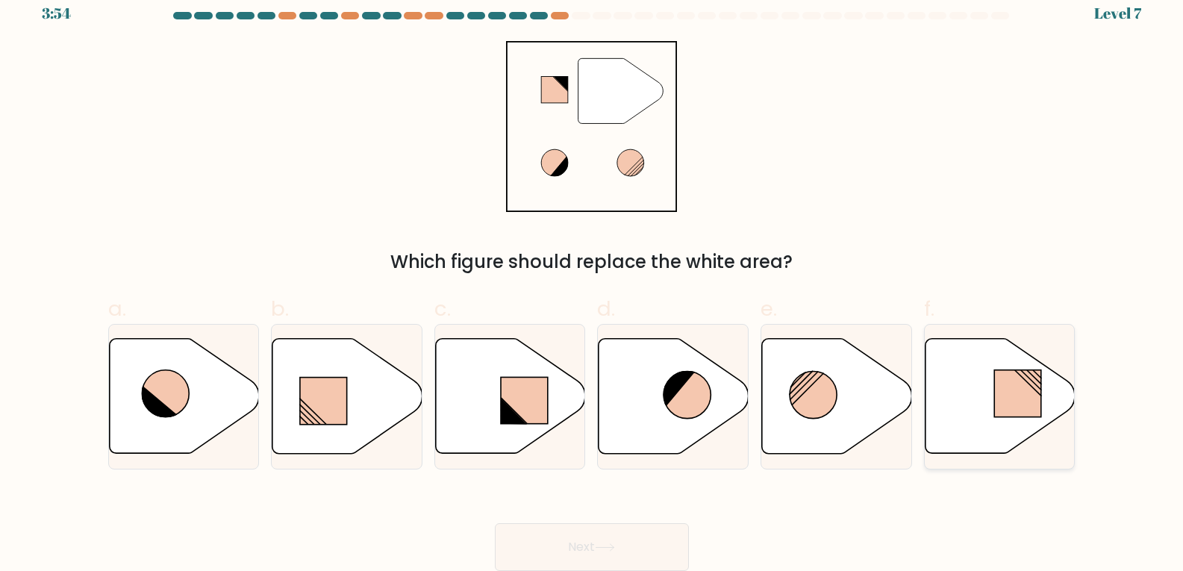
drag, startPoint x: 1007, startPoint y: 372, endPoint x: 909, endPoint y: 405, distance: 103.2
click at [1003, 370] on rect at bounding box center [1017, 393] width 47 height 47
click at [593, 280] on input "f." at bounding box center [592, 275] width 1 height 10
radio input "true"
click at [570, 543] on button "Next" at bounding box center [592, 547] width 194 height 48
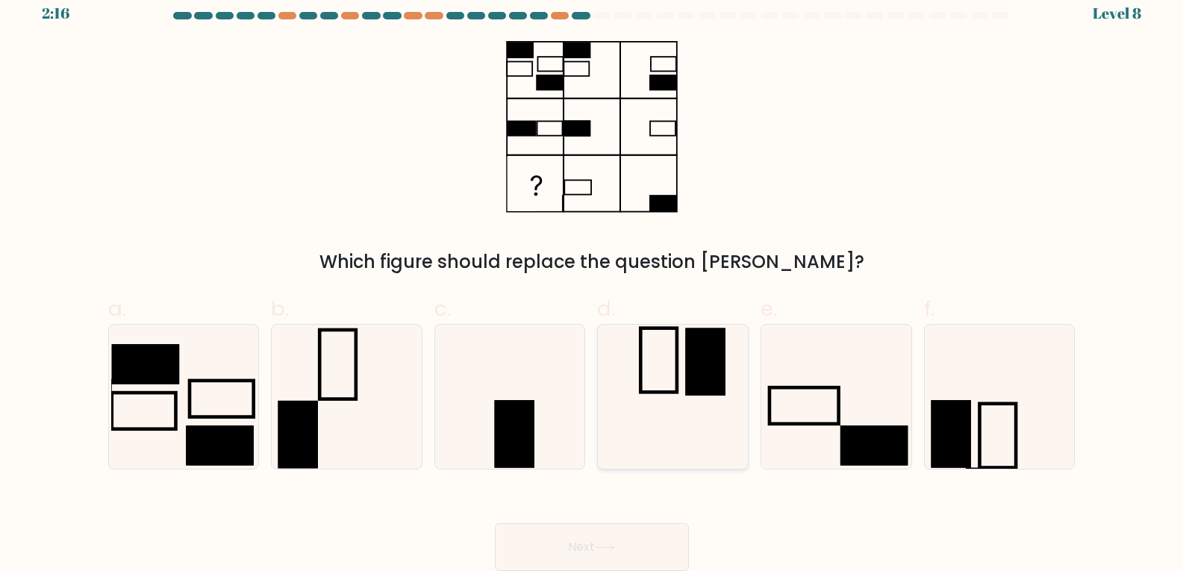
click at [692, 424] on icon at bounding box center [673, 397] width 144 height 144
click at [593, 280] on input "d." at bounding box center [592, 275] width 1 height 10
radio input "true"
click at [829, 396] on icon at bounding box center [836, 397] width 144 height 144
click at [593, 280] on input "e." at bounding box center [592, 275] width 1 height 10
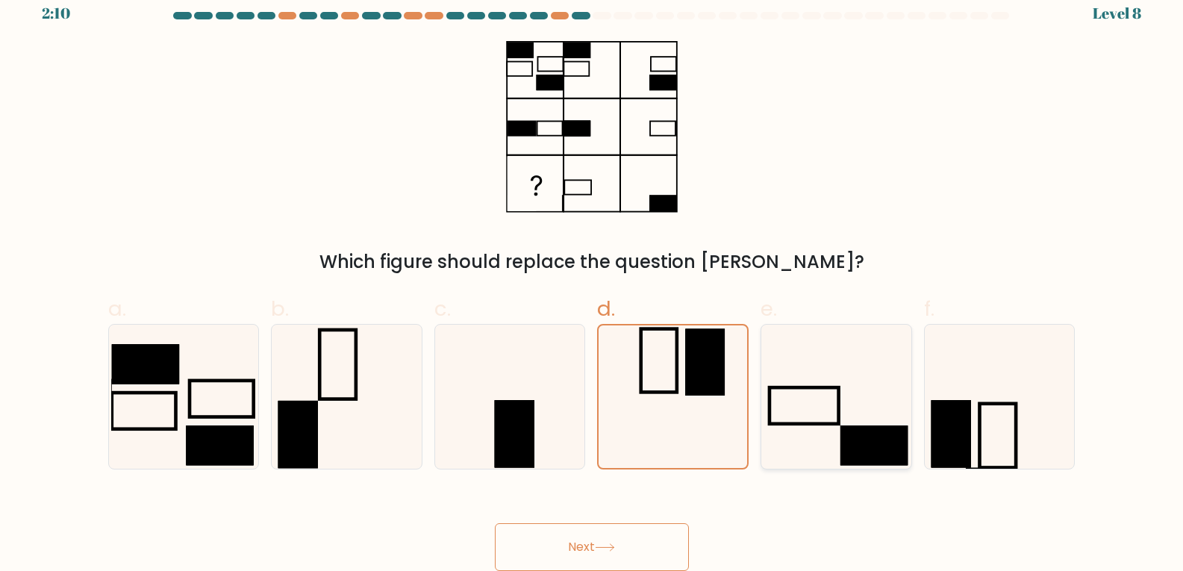
radio input "true"
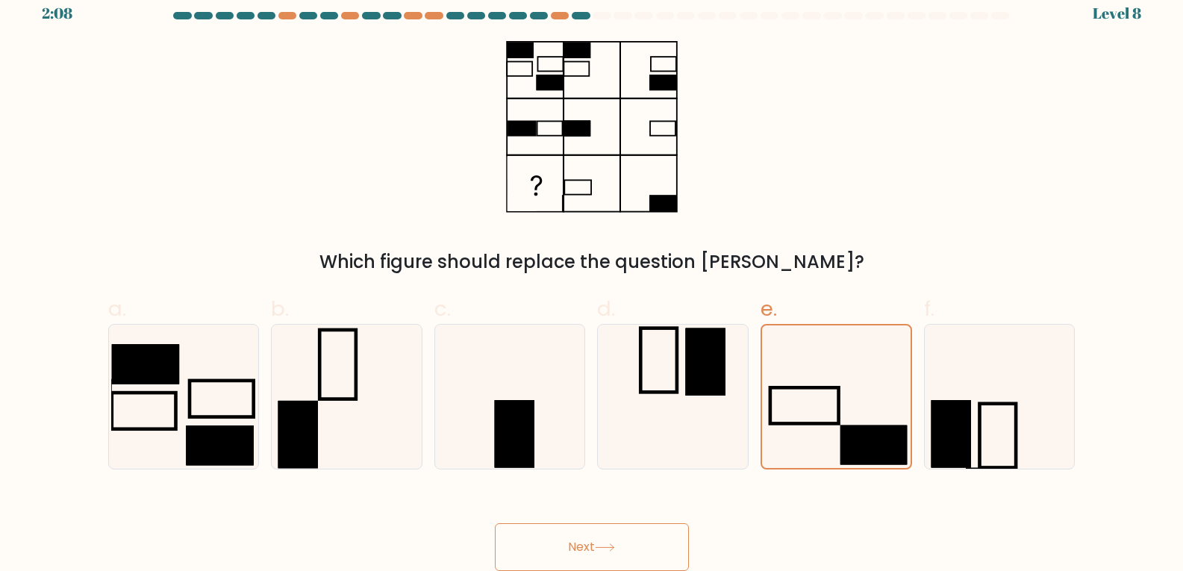
click at [598, 541] on button "Next" at bounding box center [592, 547] width 194 height 48
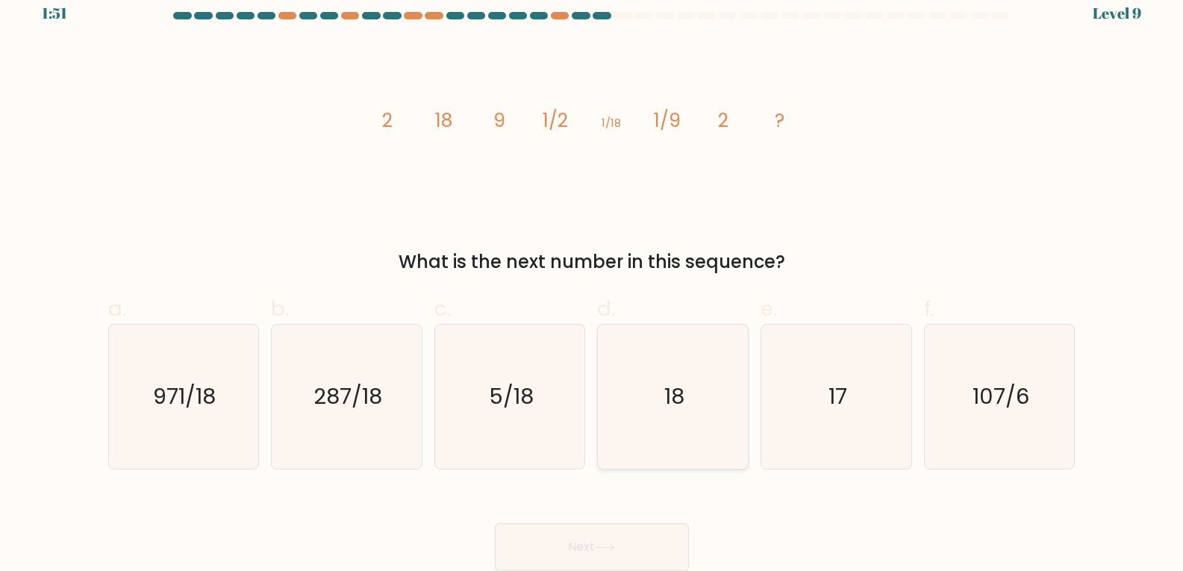
click at [719, 410] on icon "18" at bounding box center [673, 397] width 144 height 144
click at [593, 280] on input "d. 18" at bounding box center [592, 275] width 1 height 10
radio input "true"
click at [650, 541] on button "Next" at bounding box center [592, 547] width 194 height 48
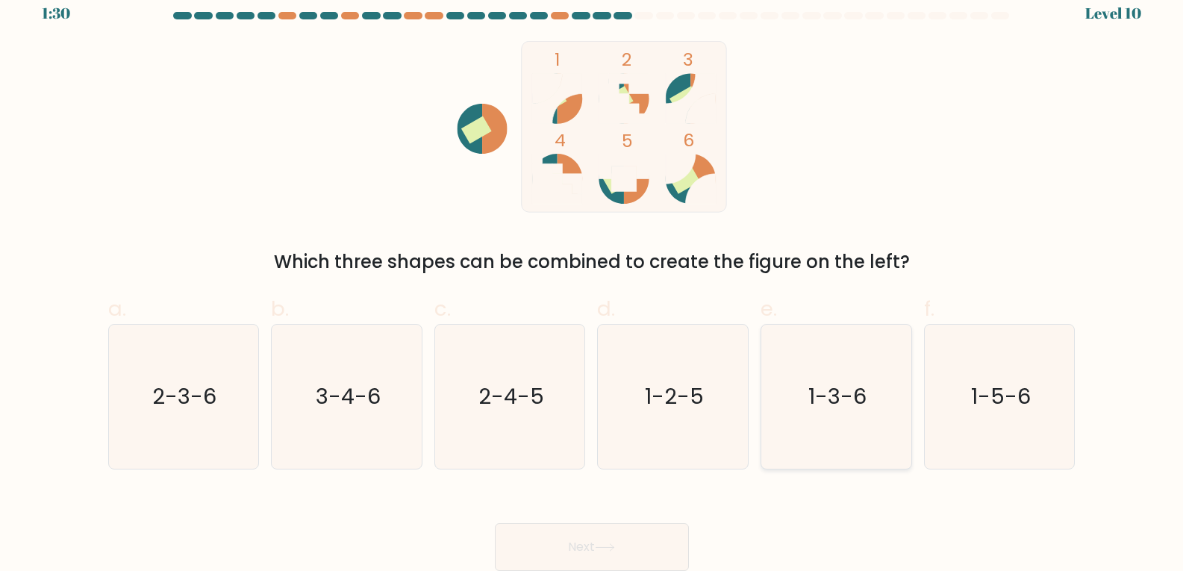
click at [858, 392] on text "1-3-6" at bounding box center [837, 396] width 58 height 30
click at [593, 280] on input "e. 1-3-6" at bounding box center [592, 275] width 1 height 10
radio input "true"
click at [597, 555] on button "Next" at bounding box center [592, 547] width 194 height 48
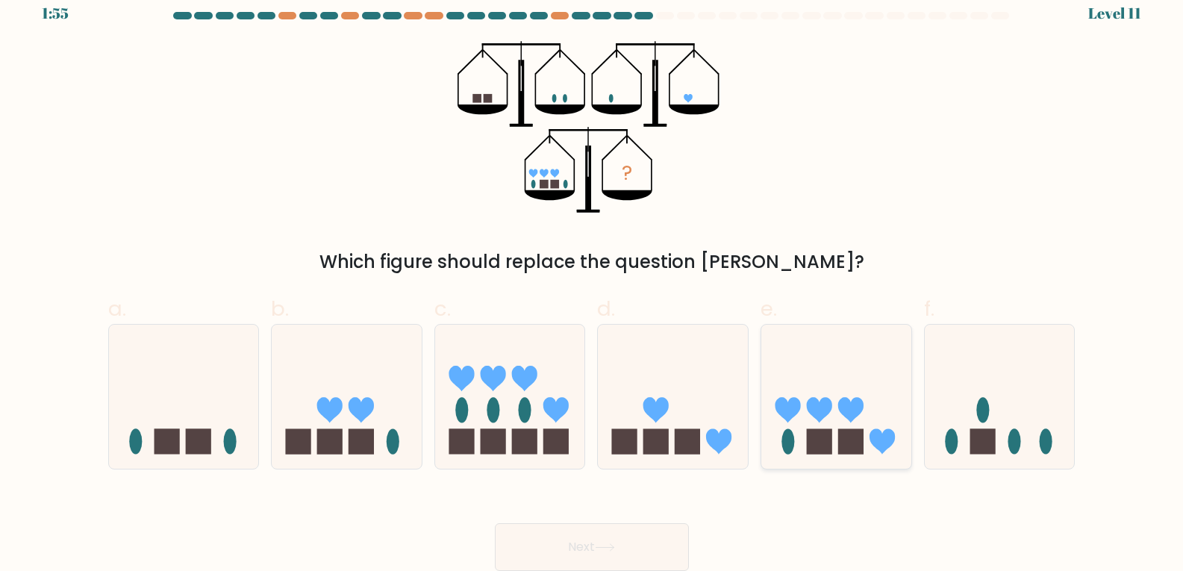
click at [871, 385] on icon at bounding box center [836, 396] width 150 height 124
click at [593, 280] on input "e." at bounding box center [592, 275] width 1 height 10
radio input "true"
click at [652, 536] on button "Next" at bounding box center [592, 547] width 194 height 48
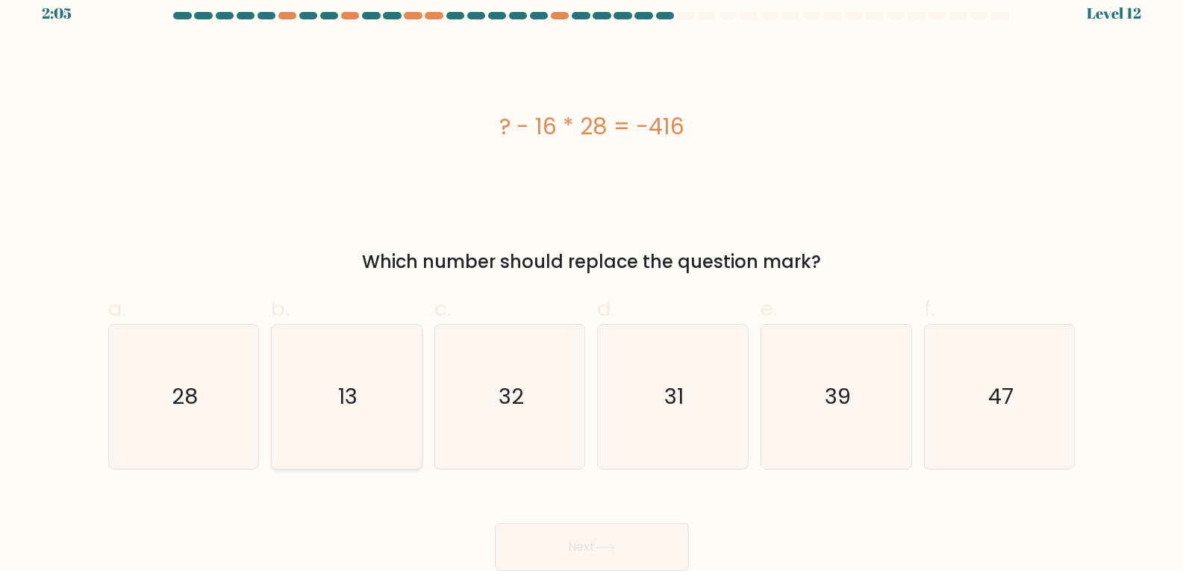
click at [296, 411] on icon "13" at bounding box center [347, 397] width 144 height 144
click at [592, 280] on input "b. 13" at bounding box center [592, 275] width 1 height 10
radio input "true"
click at [579, 538] on button "Next" at bounding box center [592, 547] width 194 height 48
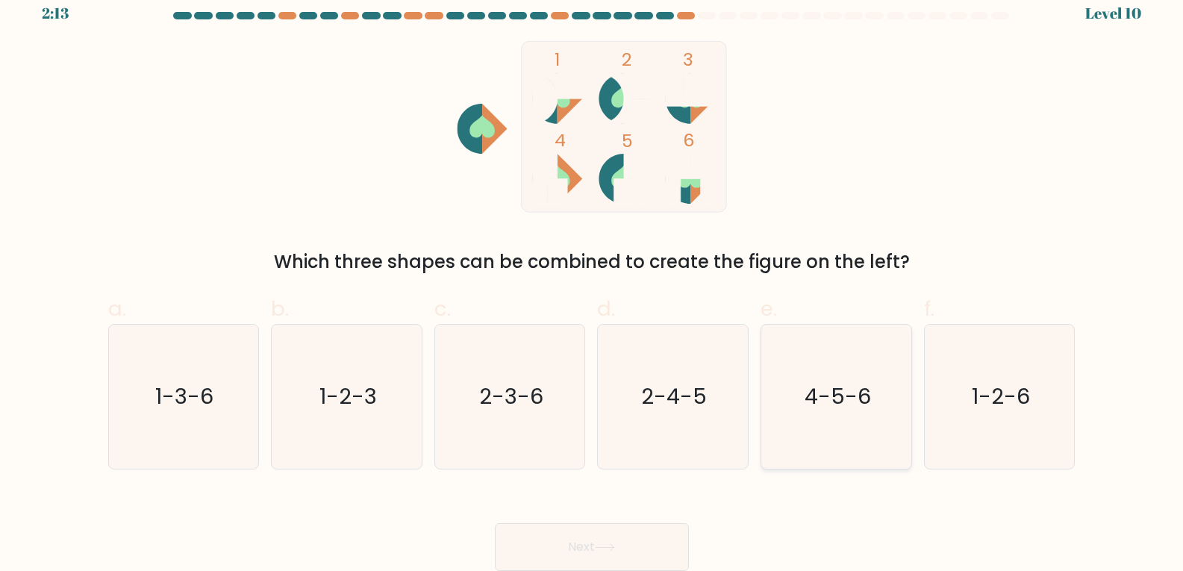
click at [788, 437] on icon "4-5-6" at bounding box center [836, 397] width 144 height 144
click at [593, 280] on input "e. 4-5-6" at bounding box center [592, 275] width 1 height 10
radio input "true"
click at [553, 548] on button "Next" at bounding box center [592, 547] width 194 height 48
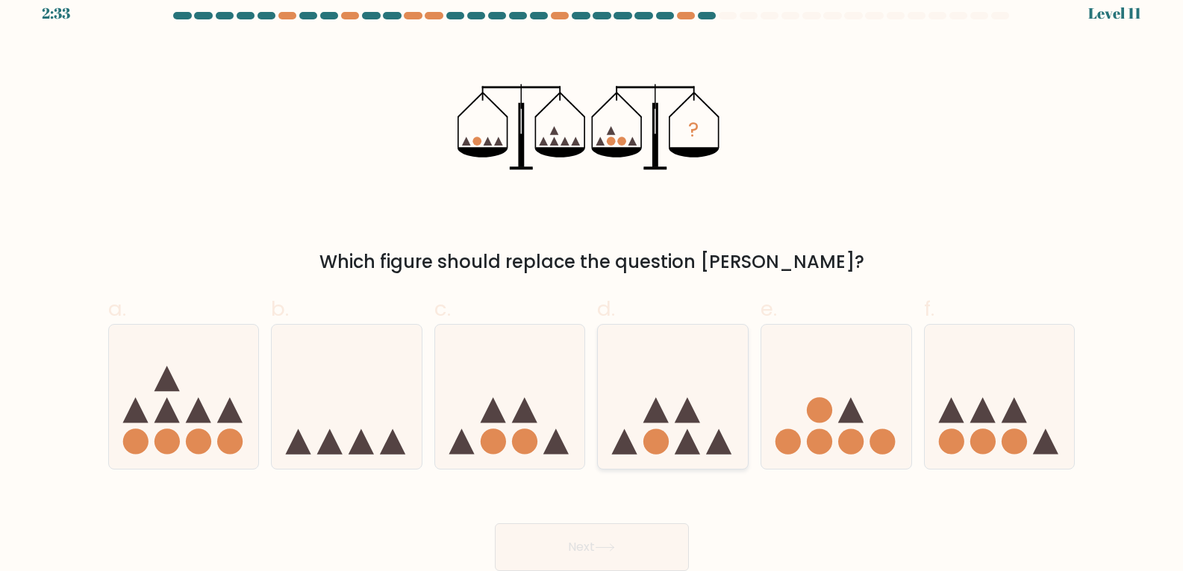
drag, startPoint x: 661, startPoint y: 378, endPoint x: 630, endPoint y: 391, distance: 34.1
click at [661, 378] on icon at bounding box center [673, 396] width 150 height 124
click at [593, 280] on input "d." at bounding box center [592, 275] width 1 height 10
radio input "true"
drag, startPoint x: 599, startPoint y: 552, endPoint x: 586, endPoint y: 570, distance: 22.4
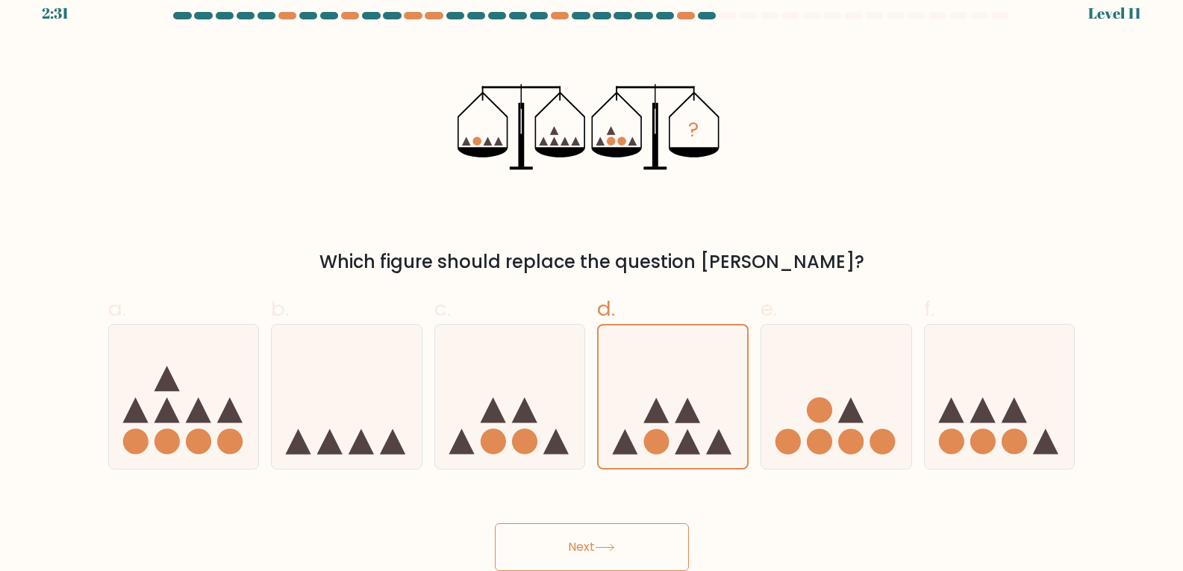
click at [586, 570] on button "Next" at bounding box center [592, 547] width 194 height 48
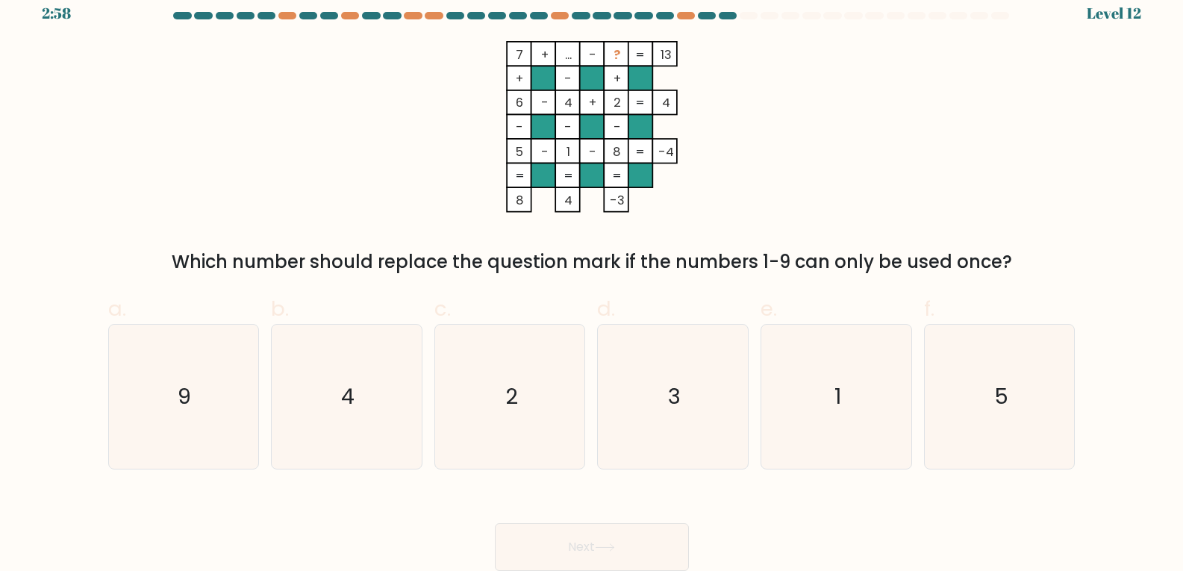
click at [608, 540] on button "Next" at bounding box center [592, 547] width 194 height 48
click at [566, 495] on form at bounding box center [591, 291] width 1183 height 559
click at [490, 449] on icon "2" at bounding box center [510, 397] width 144 height 144
click at [592, 280] on input "c. 2" at bounding box center [592, 275] width 1 height 10
radio input "true"
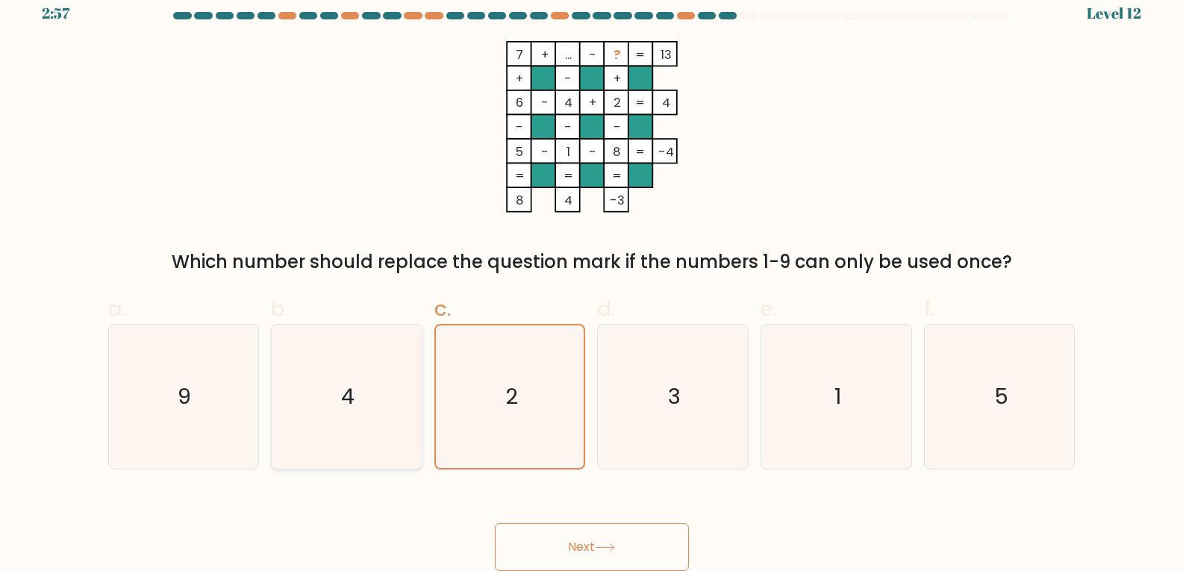
click at [374, 432] on icon "4" at bounding box center [347, 397] width 144 height 144
click at [592, 280] on input "b. 4" at bounding box center [592, 275] width 1 height 10
radio input "true"
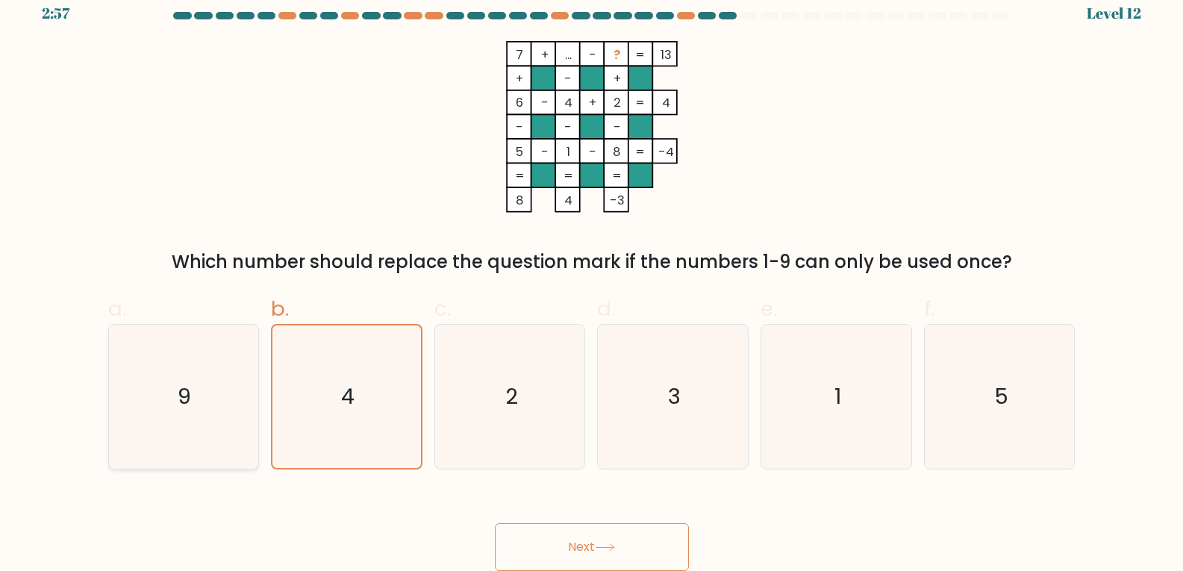
click at [190, 439] on icon "9" at bounding box center [183, 397] width 144 height 144
click at [592, 280] on input "a. 9" at bounding box center [592, 275] width 1 height 10
radio input "true"
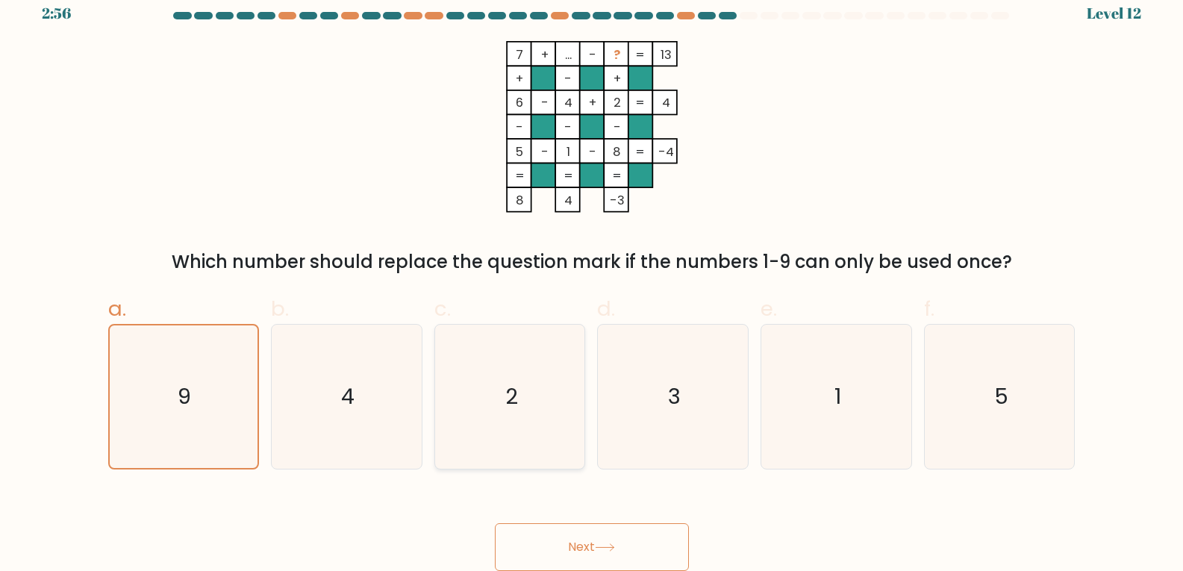
click at [583, 465] on div "2" at bounding box center [510, 397] width 152 height 146
click at [592, 280] on input "c. 2" at bounding box center [592, 275] width 1 height 10
radio input "true"
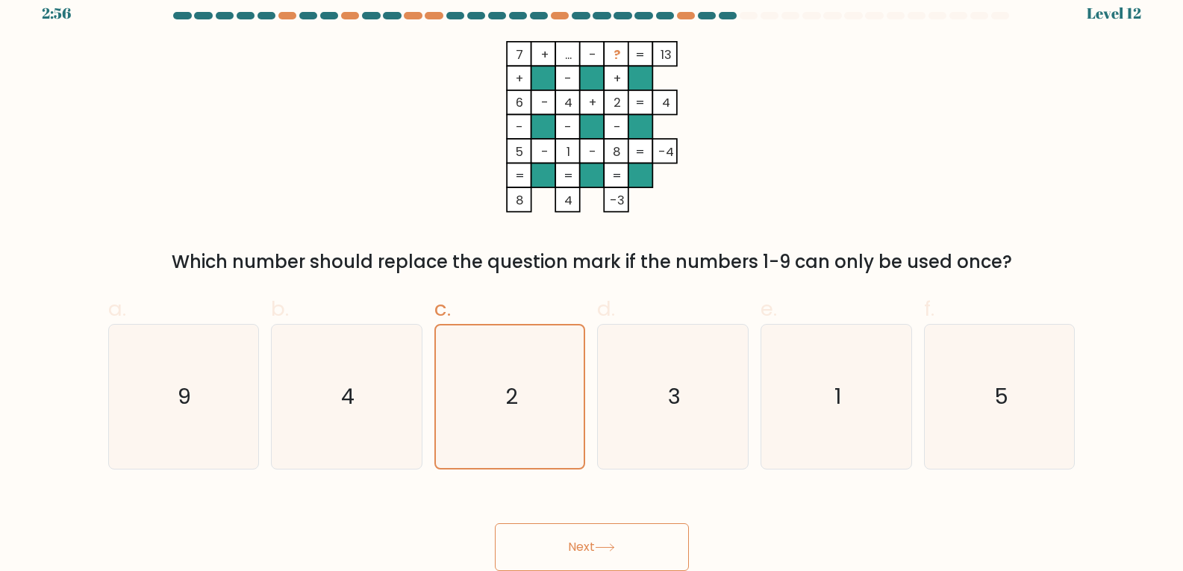
click at [318, 570] on html "2:56 Level 12" at bounding box center [591, 277] width 1183 height 587
drag, startPoint x: 449, startPoint y: 461, endPoint x: 532, endPoint y: 446, distance: 84.9
click at [501, 452] on icon "2" at bounding box center [510, 396] width 143 height 143
click at [592, 280] on input "c. 2" at bounding box center [592, 275] width 1 height 10
click at [920, 381] on div "a. 9 b. 4 c. 2 d." at bounding box center [591, 375] width 979 height 188
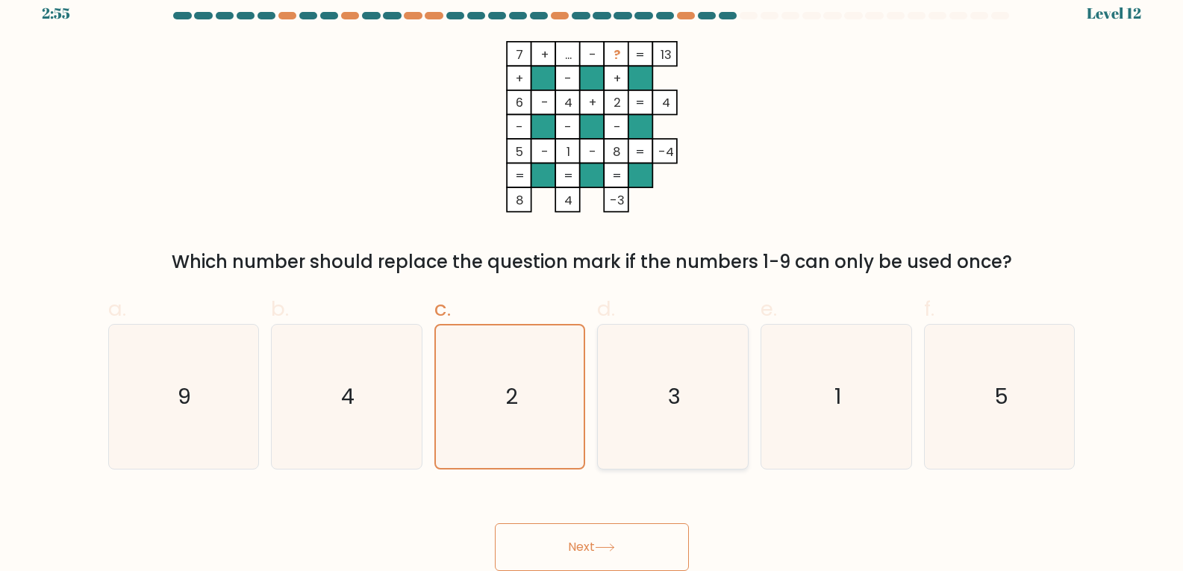
drag, startPoint x: 747, startPoint y: 411, endPoint x: 735, endPoint y: 396, distance: 19.1
click at [746, 413] on div "3" at bounding box center [673, 397] width 152 height 146
click at [593, 280] on input "d. 3" at bounding box center [592, 275] width 1 height 10
radio input "true"
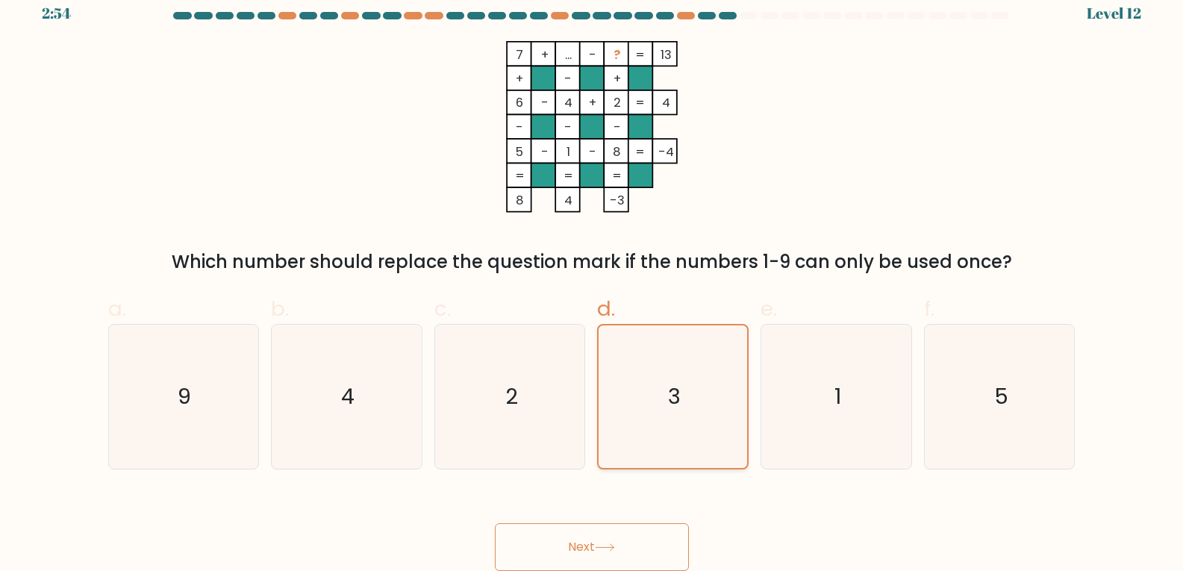
drag, startPoint x: 661, startPoint y: 392, endPoint x: 614, endPoint y: 370, distance: 51.1
click at [662, 389] on icon "3" at bounding box center [673, 396] width 143 height 143
click at [593, 280] on input "d. 3" at bounding box center [592, 275] width 1 height 10
click at [482, 384] on icon "2" at bounding box center [510, 397] width 144 height 144
click at [592, 280] on input "c. 2" at bounding box center [592, 275] width 1 height 10
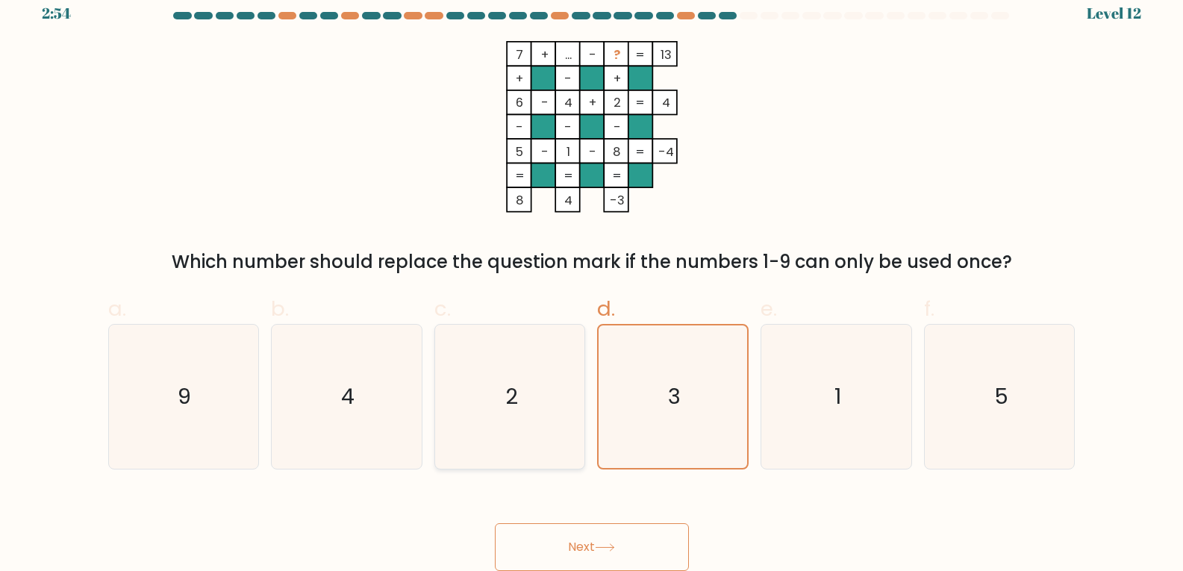
radio input "true"
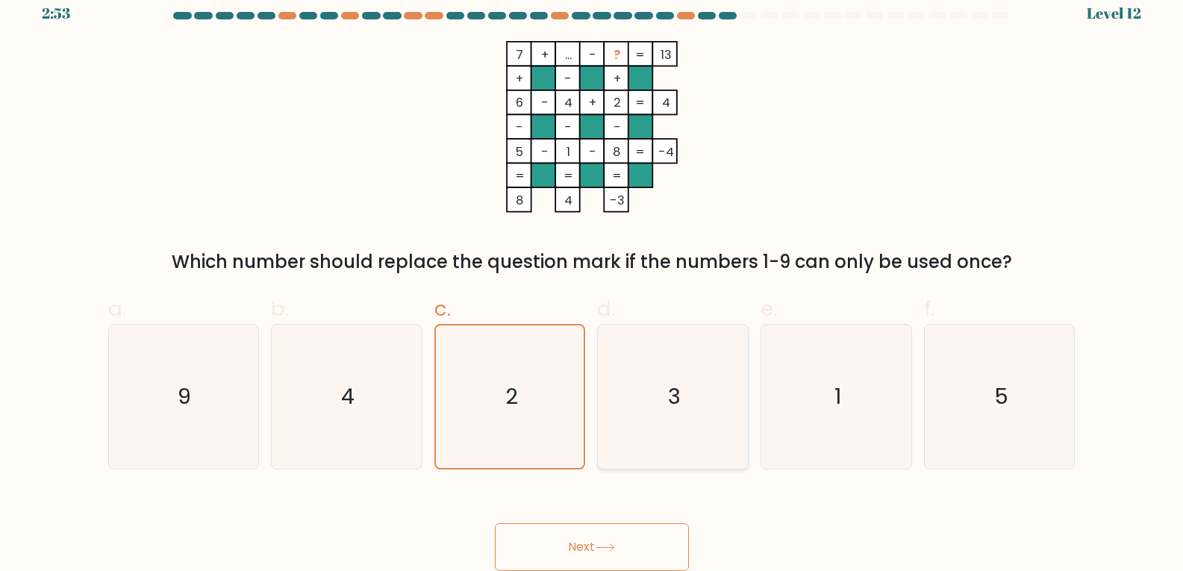
click at [742, 364] on icon "3" at bounding box center [673, 397] width 144 height 144
click at [593, 280] on input "d. 3" at bounding box center [592, 275] width 1 height 10
radio input "true"
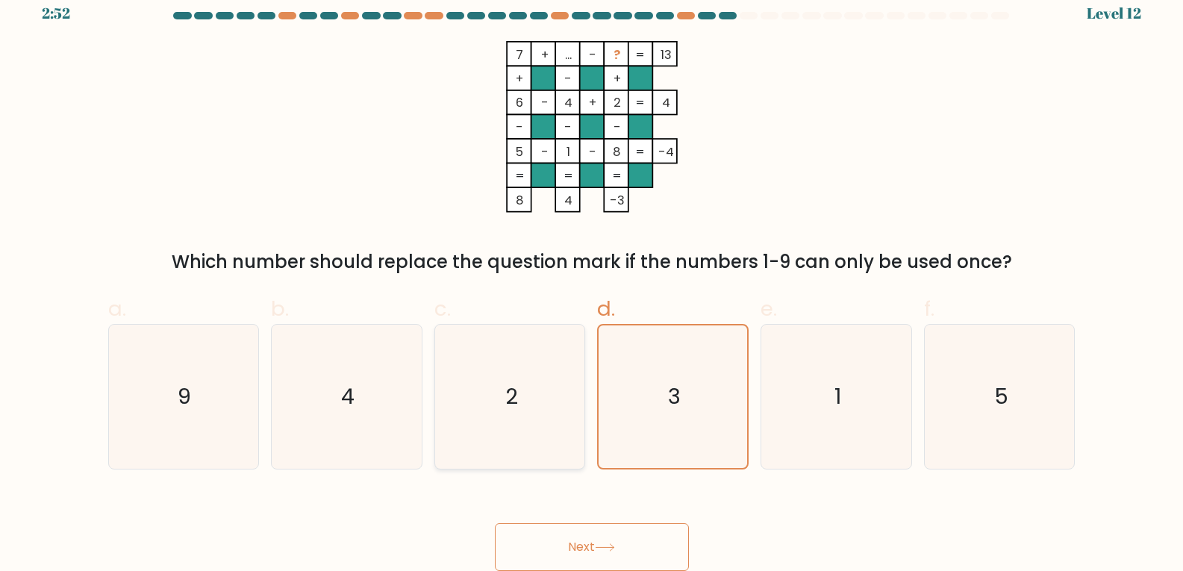
click at [571, 350] on icon "2" at bounding box center [510, 397] width 144 height 144
click at [592, 280] on input "c. 2" at bounding box center [592, 275] width 1 height 10
radio input "true"
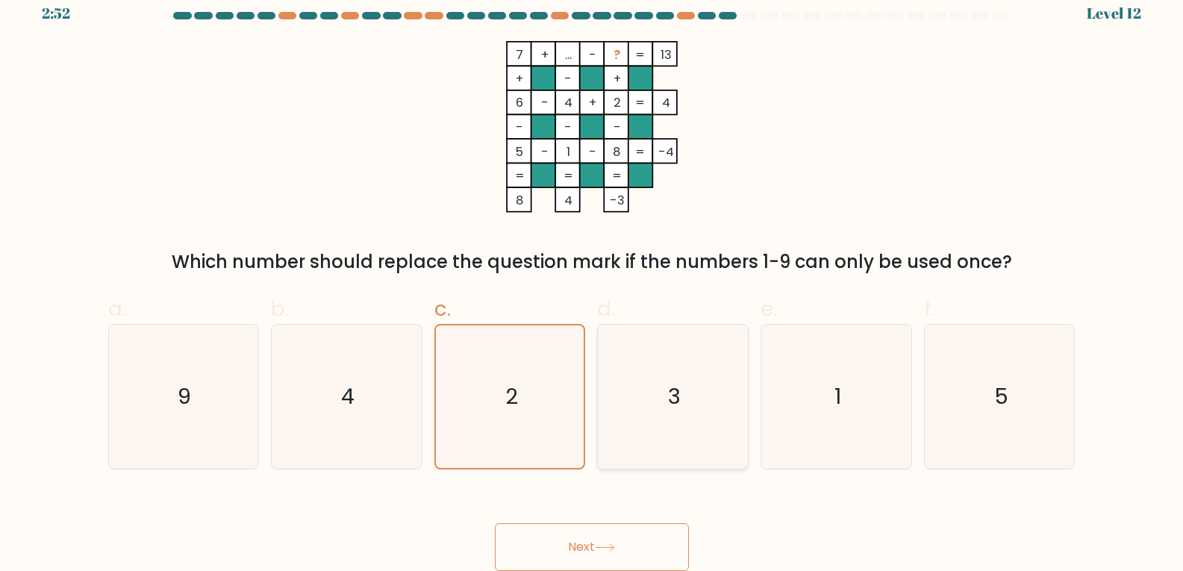
click at [699, 357] on icon "3" at bounding box center [673, 397] width 144 height 144
click at [593, 280] on input "d. 3" at bounding box center [592, 275] width 1 height 10
radio input "true"
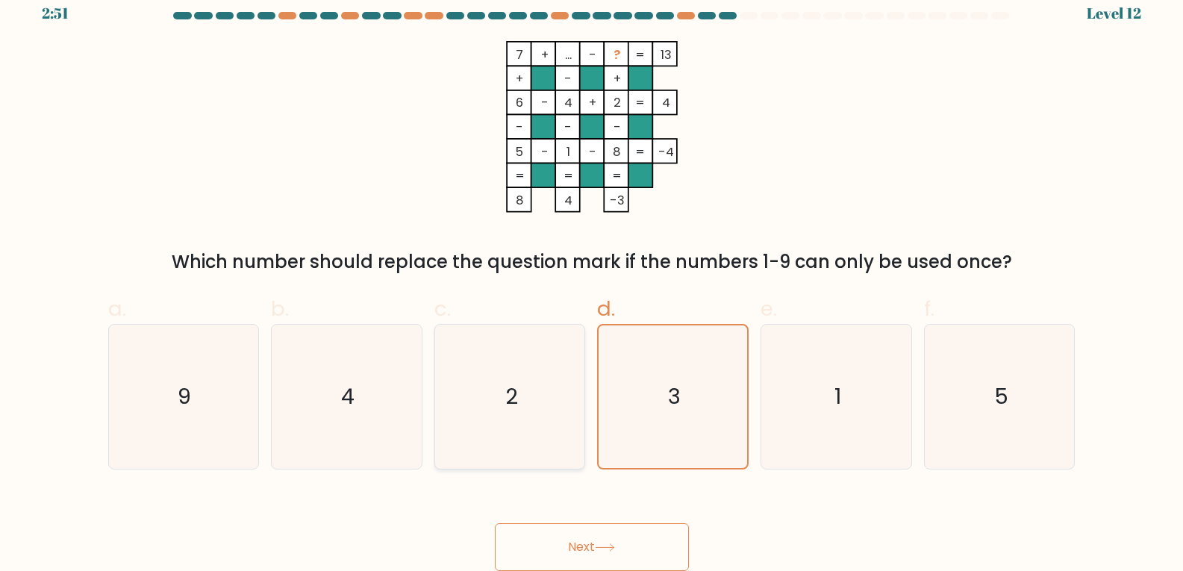
click at [496, 404] on icon "2" at bounding box center [510, 397] width 144 height 144
click at [592, 280] on input "c. 2" at bounding box center [592, 275] width 1 height 10
radio input "true"
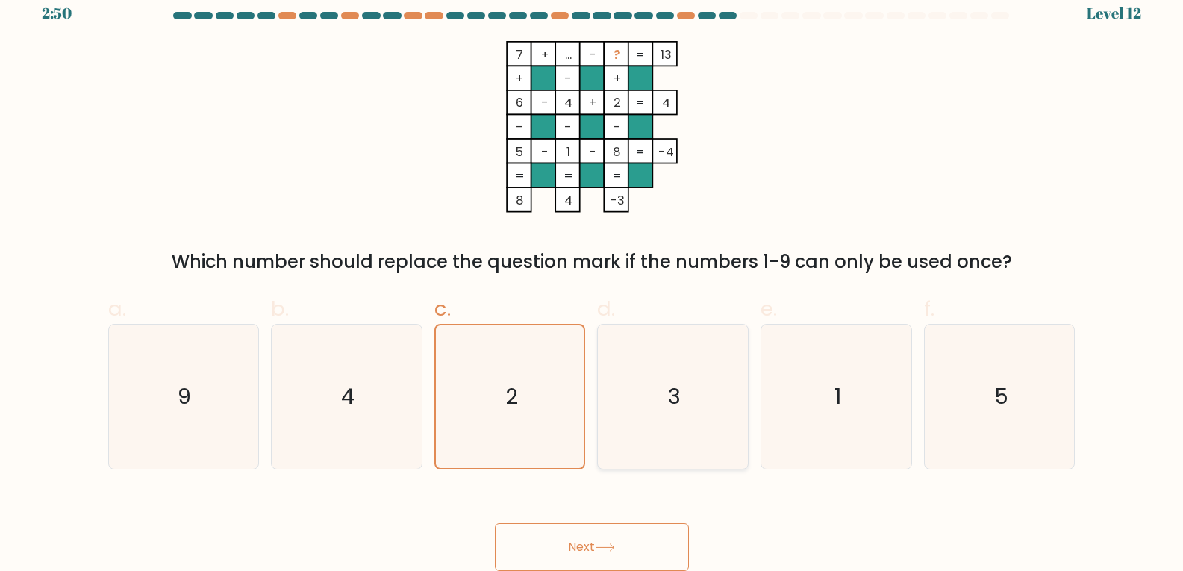
click at [642, 426] on icon "3" at bounding box center [673, 397] width 144 height 144
click at [593, 280] on input "d. 3" at bounding box center [592, 275] width 1 height 10
radio input "true"
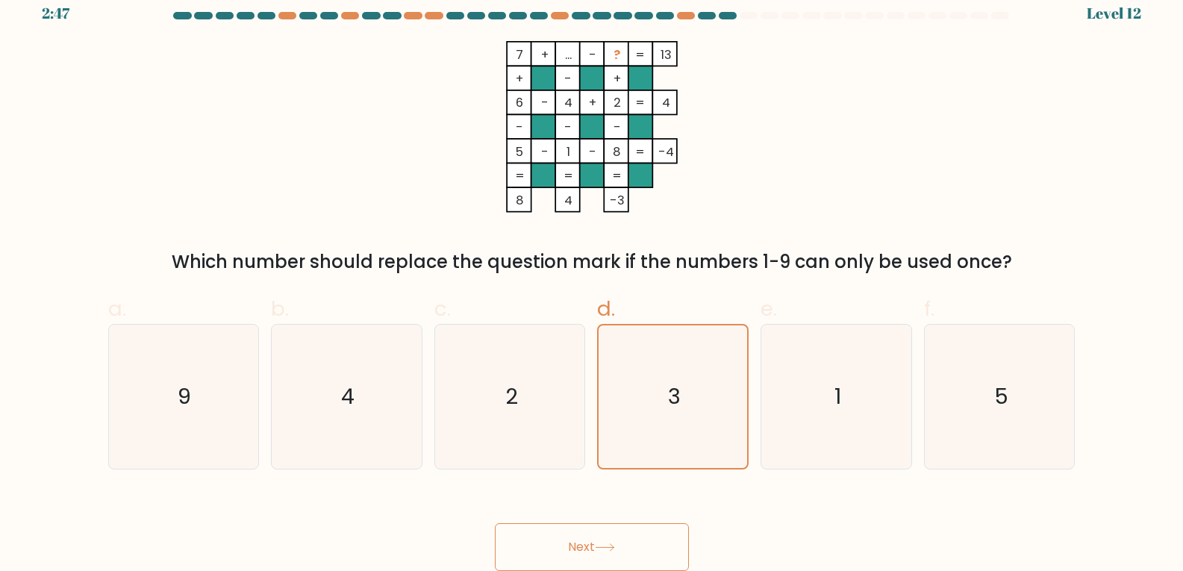
click at [554, 549] on button "Next" at bounding box center [592, 547] width 194 height 48
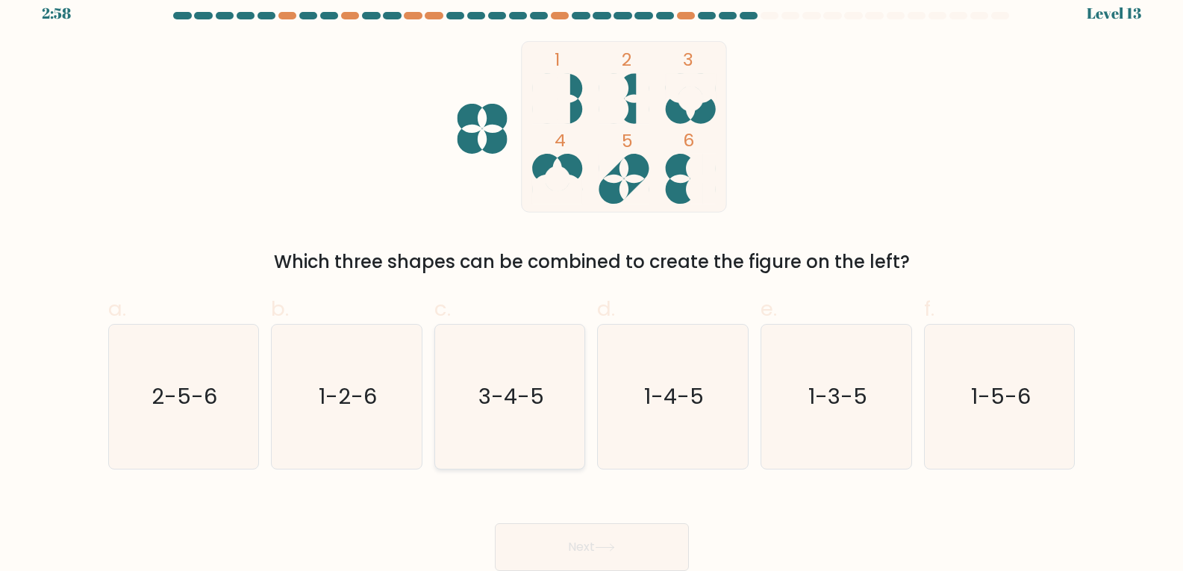
click at [502, 446] on icon "3-4-5" at bounding box center [510, 397] width 144 height 144
click at [592, 280] on input "c. 3-4-5" at bounding box center [592, 275] width 1 height 10
radio input "true"
click at [583, 543] on button "Next" at bounding box center [592, 547] width 194 height 48
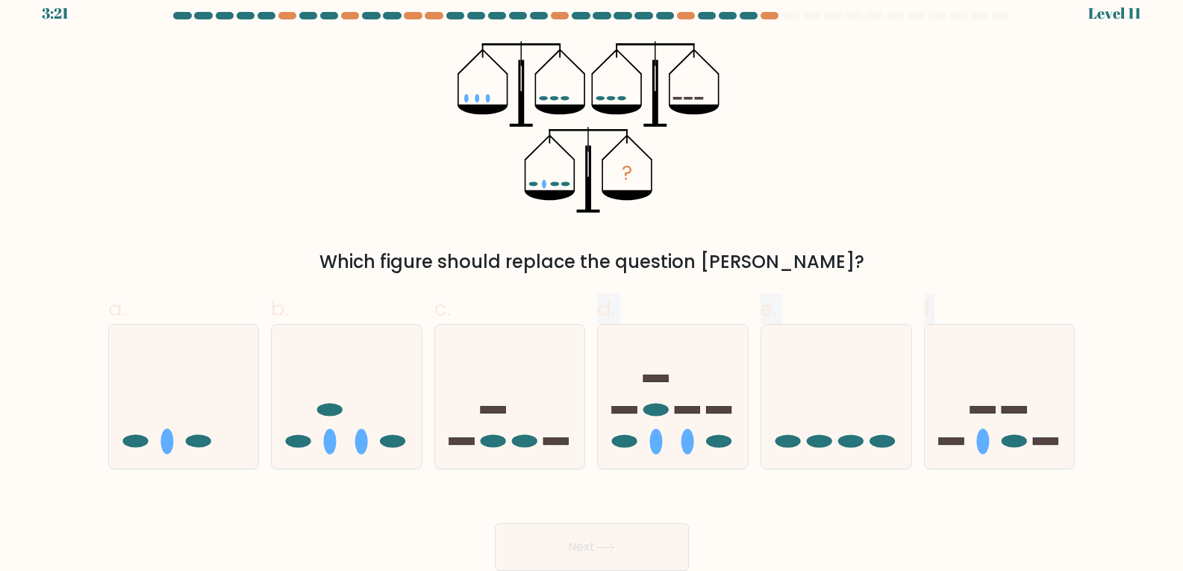
drag, startPoint x: 511, startPoint y: 402, endPoint x: 620, endPoint y: 606, distance: 231.8
click at [620, 570] on html "3:21 Level 11" at bounding box center [591, 277] width 1183 height 587
click at [511, 423] on icon at bounding box center [510, 396] width 150 height 124
click at [592, 280] on input "c." at bounding box center [592, 275] width 1 height 10
radio input "true"
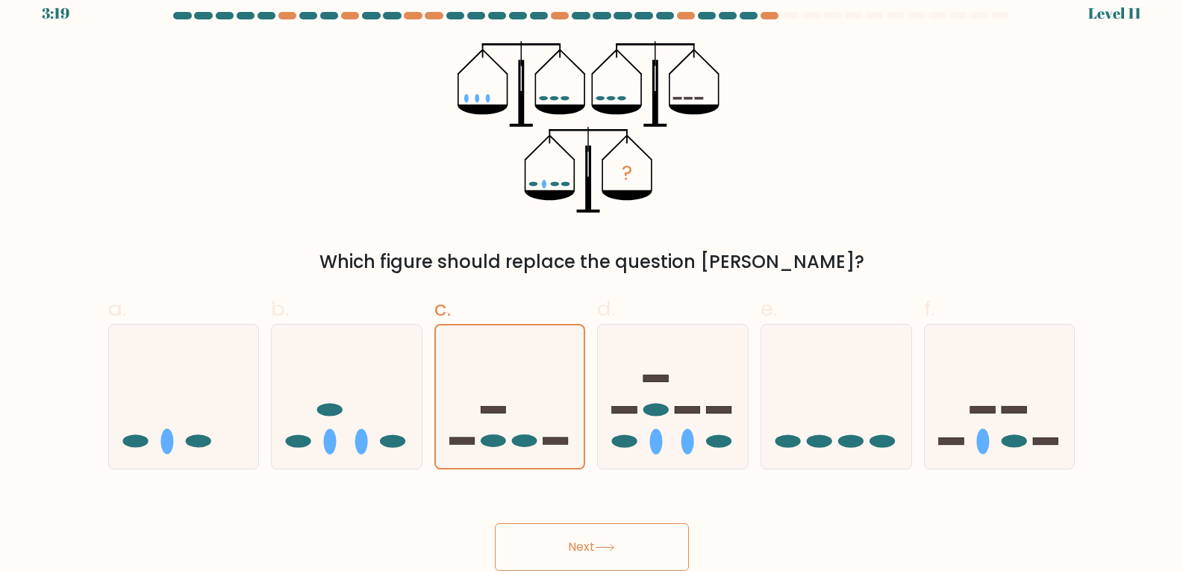
click at [586, 541] on button "Next" at bounding box center [592, 547] width 194 height 48
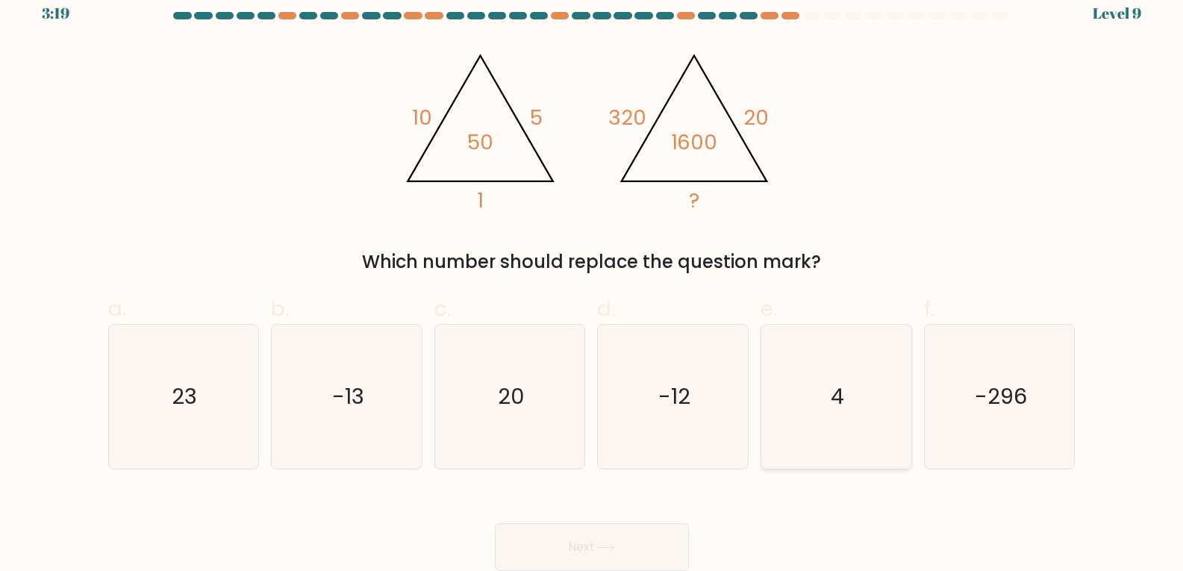
drag, startPoint x: 844, startPoint y: 430, endPoint x: 849, endPoint y: 437, distance: 8.5
click at [844, 431] on icon "4" at bounding box center [836, 397] width 144 height 144
click at [593, 280] on input "e. 4" at bounding box center [592, 275] width 1 height 10
radio input "true"
click at [585, 555] on button "Next" at bounding box center [592, 547] width 194 height 48
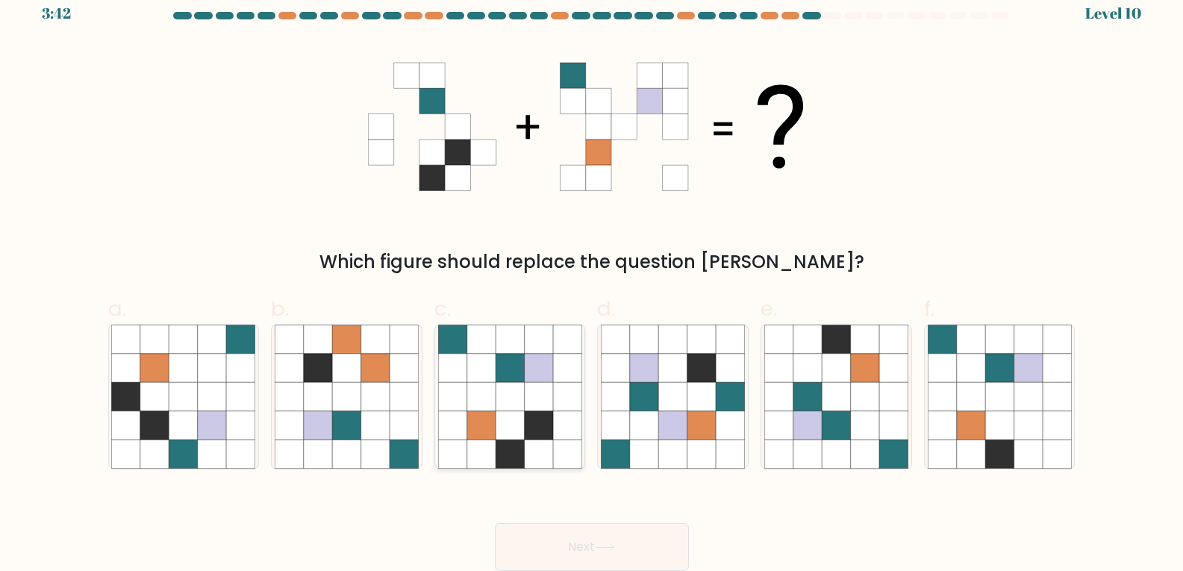
click at [528, 397] on icon at bounding box center [538, 396] width 28 height 28
click at [592, 280] on input "c." at bounding box center [592, 275] width 1 height 10
radio input "true"
click at [639, 535] on button "Next" at bounding box center [592, 547] width 194 height 48
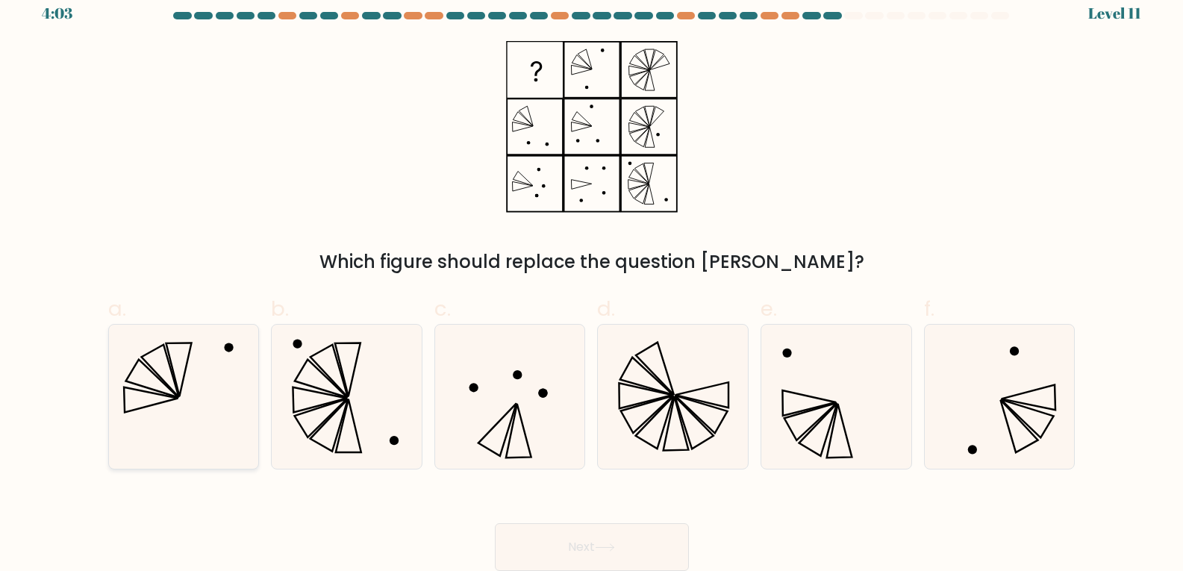
click at [139, 359] on icon at bounding box center [152, 378] width 52 height 38
click at [592, 280] on input "a." at bounding box center [592, 275] width 1 height 10
radio input "true"
click at [643, 549] on button "Next" at bounding box center [592, 547] width 194 height 48
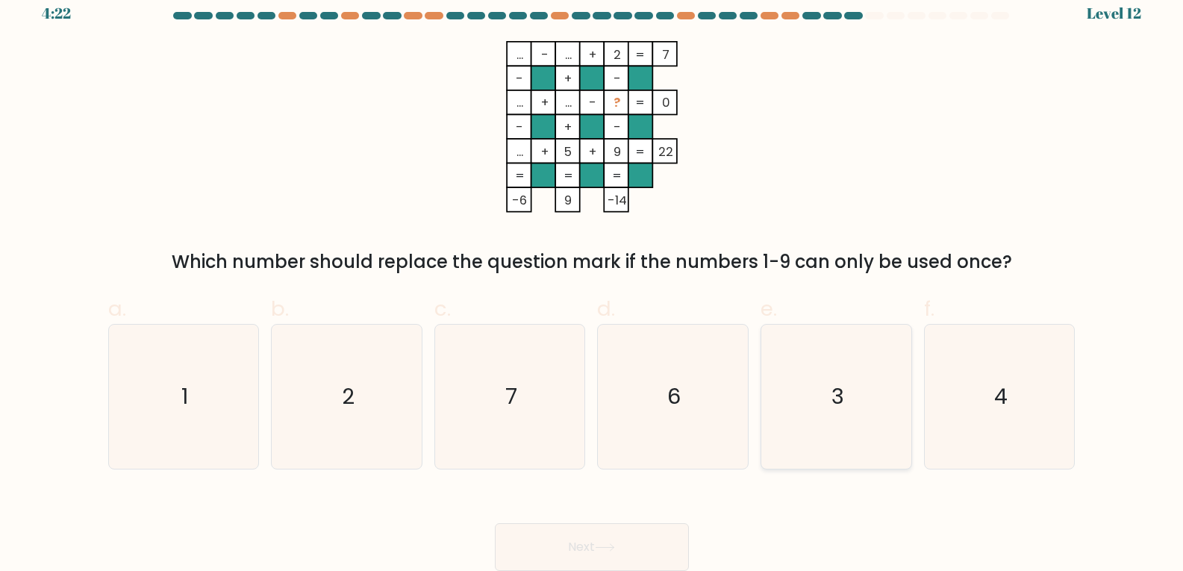
click at [872, 385] on icon "3" at bounding box center [836, 397] width 144 height 144
click at [593, 280] on input "e. 3" at bounding box center [592, 275] width 1 height 10
radio input "true"
click at [652, 550] on button "Next" at bounding box center [592, 547] width 194 height 48
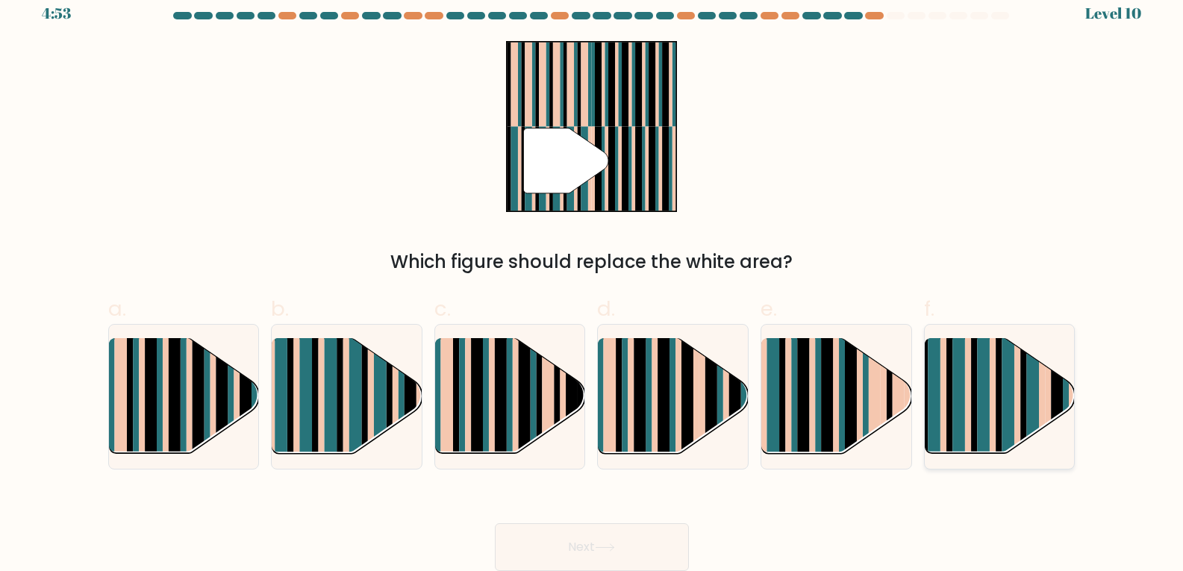
click at [968, 420] on rect at bounding box center [968, 410] width 6 height 149
click at [593, 280] on input "f." at bounding box center [592, 275] width 1 height 10
radio input "true"
click at [662, 557] on button "Next" at bounding box center [592, 547] width 194 height 48
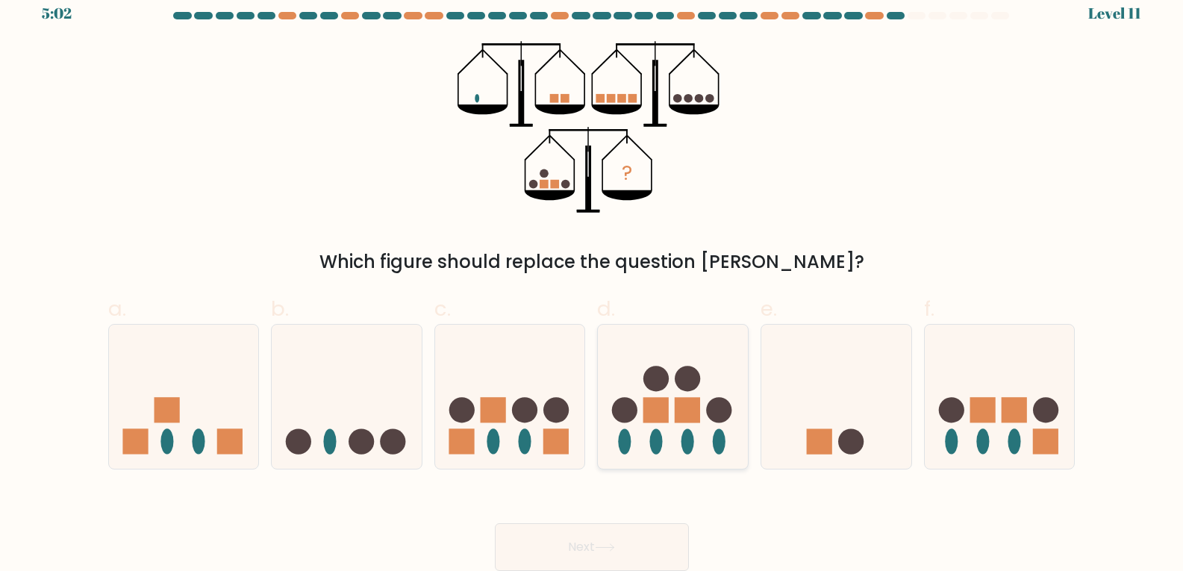
click at [641, 440] on icon at bounding box center [673, 396] width 150 height 124
click at [593, 280] on input "d." at bounding box center [592, 275] width 1 height 10
radio input "true"
click at [619, 540] on button "Next" at bounding box center [592, 547] width 194 height 48
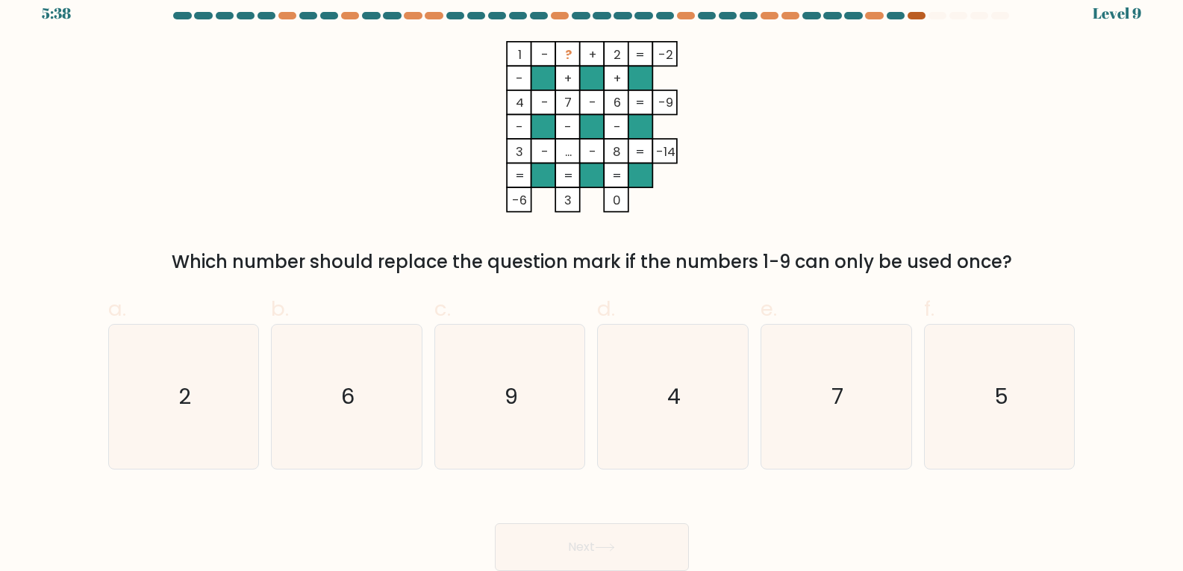
click at [915, 14] on div at bounding box center [917, 15] width 18 height 7
click at [919, 16] on div at bounding box center [917, 15] width 18 height 7
click at [159, 402] on icon "2" at bounding box center [183, 397] width 144 height 144
click at [592, 280] on input "a. 2" at bounding box center [592, 275] width 1 height 10
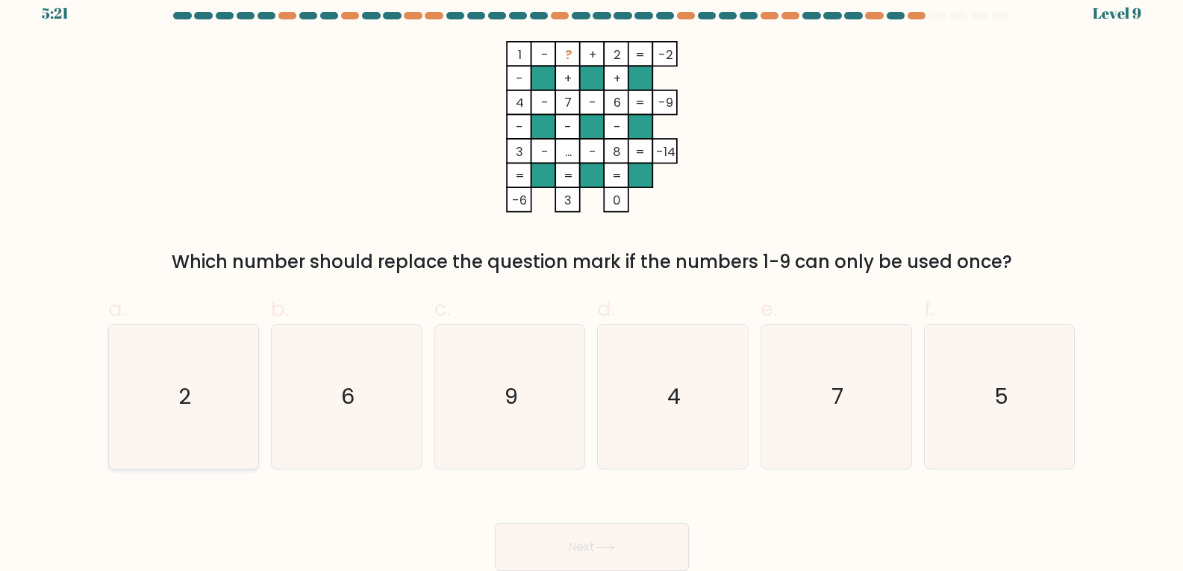
radio input "true"
click at [367, 425] on icon "6" at bounding box center [347, 397] width 144 height 144
click at [592, 280] on input "b. 6" at bounding box center [592, 275] width 1 height 10
radio input "true"
click at [599, 534] on button "Next" at bounding box center [592, 547] width 194 height 48
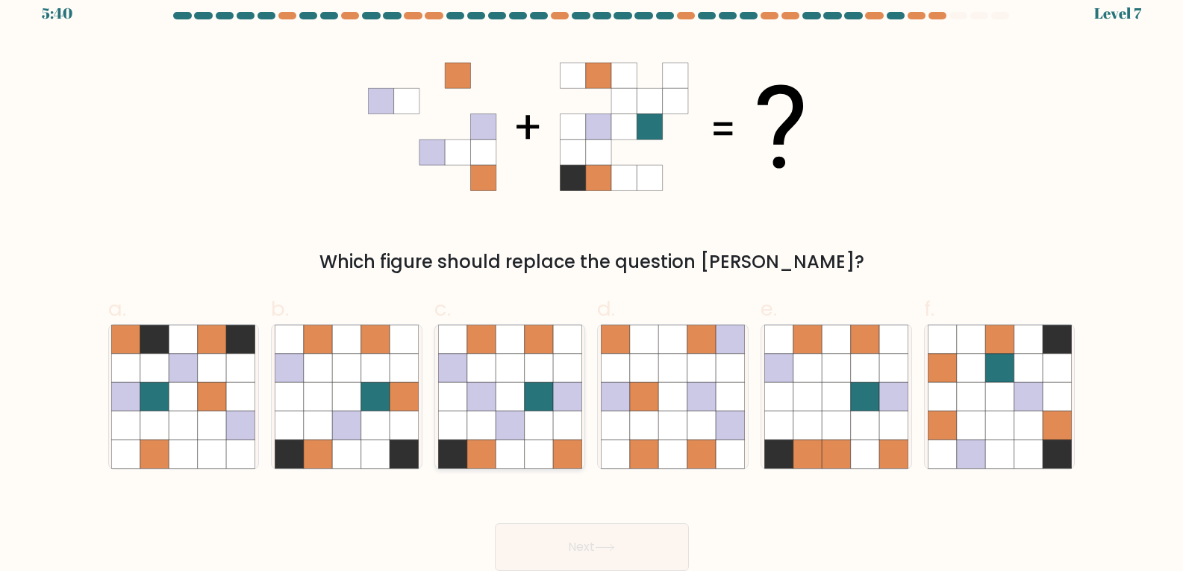
click at [460, 403] on icon at bounding box center [452, 396] width 28 height 28
click at [592, 280] on input "c." at bounding box center [592, 275] width 1 height 10
radio input "true"
click at [589, 541] on button "Next" at bounding box center [592, 547] width 194 height 48
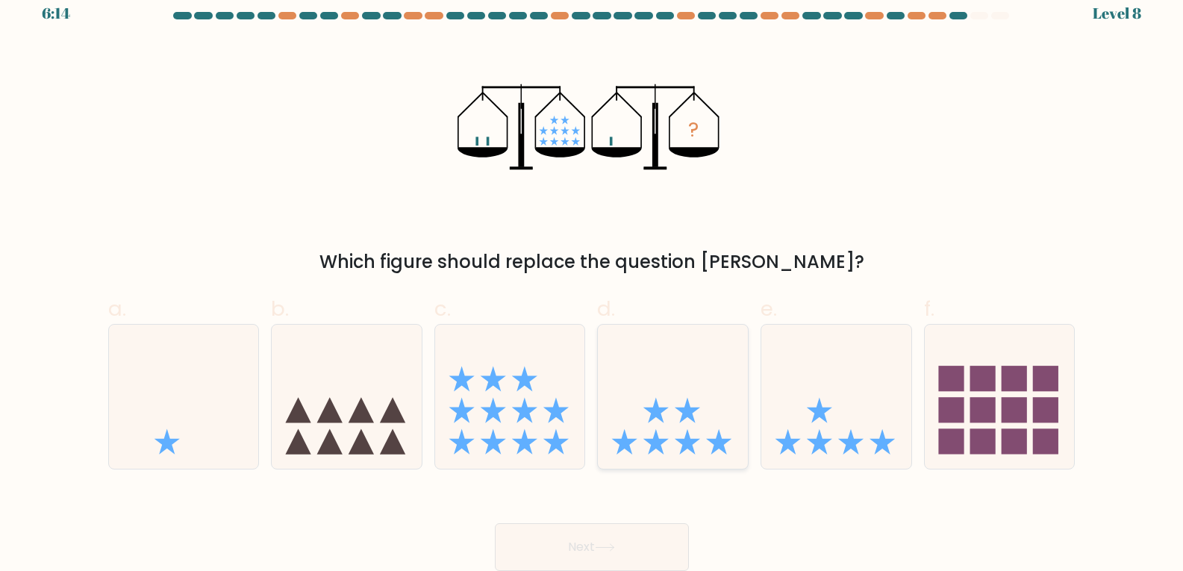
click at [679, 391] on icon at bounding box center [673, 396] width 150 height 124
click at [593, 280] on input "d." at bounding box center [592, 275] width 1 height 10
radio input "true"
click at [606, 543] on icon at bounding box center [605, 547] width 20 height 8
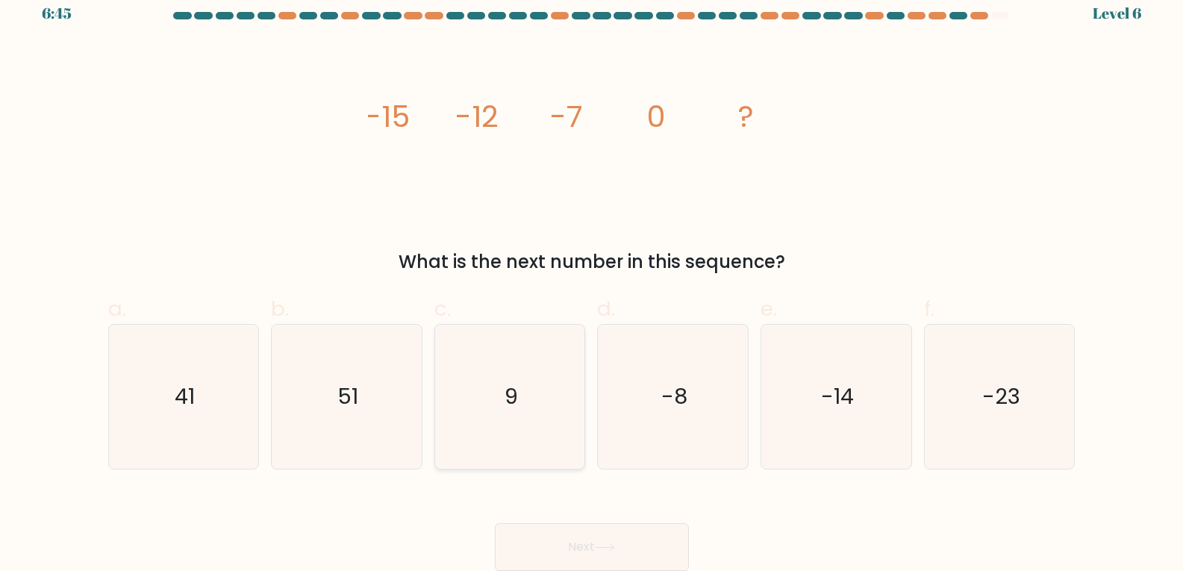
click at [521, 387] on icon "9" at bounding box center [510, 397] width 144 height 144
click at [592, 280] on input "c. 9" at bounding box center [592, 275] width 1 height 10
radio input "true"
click at [608, 534] on button "Next" at bounding box center [592, 547] width 194 height 48
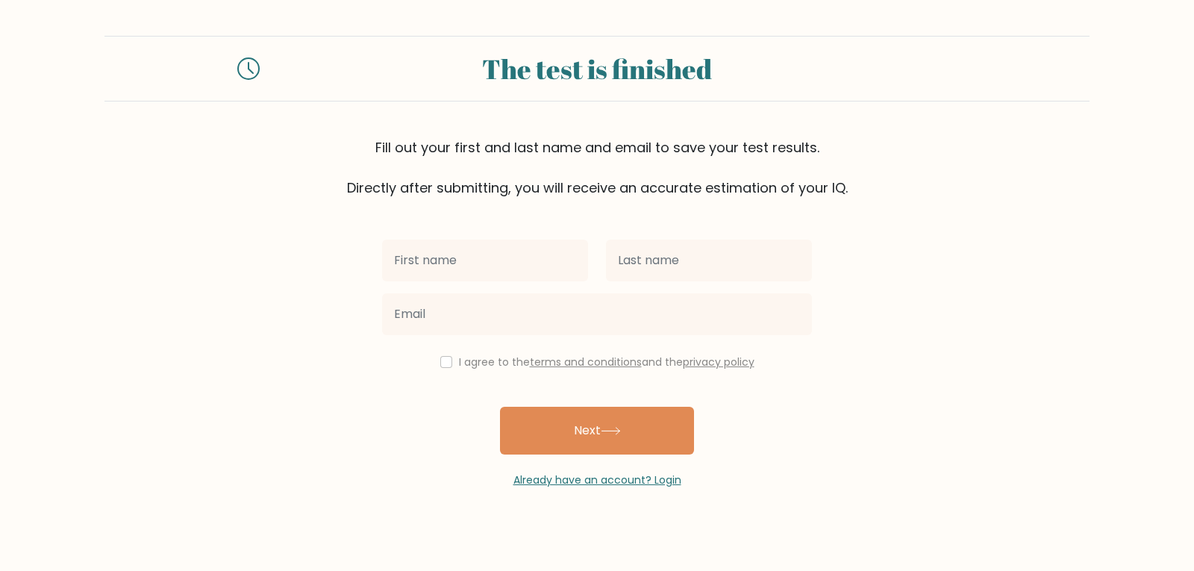
click at [484, 264] on input "text" at bounding box center [485, 261] width 206 height 42
type input "M"
type input "Tello"
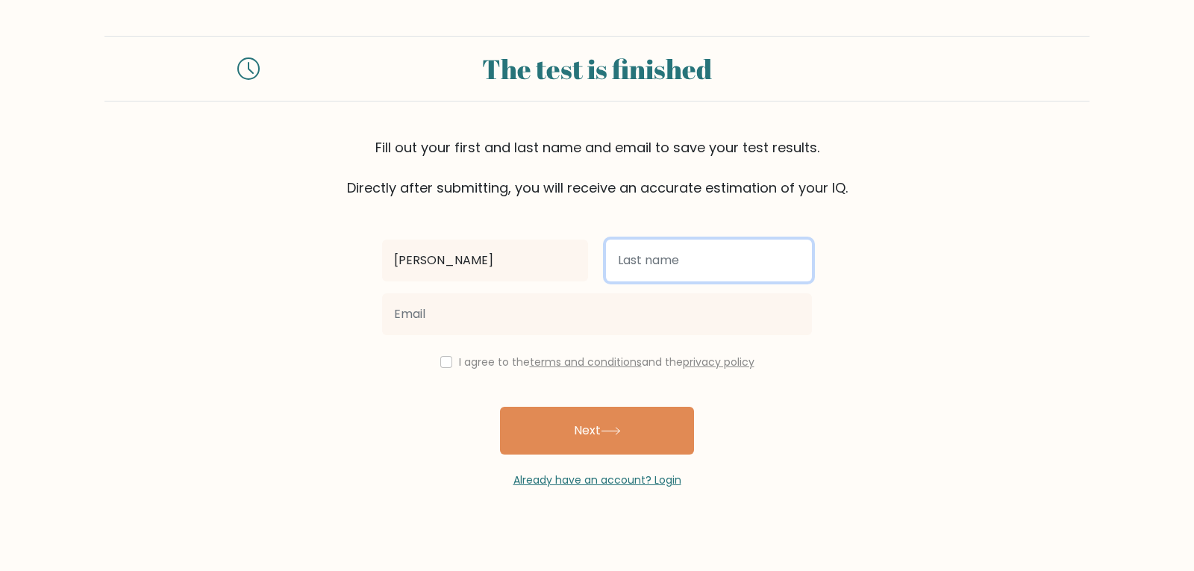
click at [636, 277] on input "text" at bounding box center [709, 261] width 206 height 42
type input "Torres"
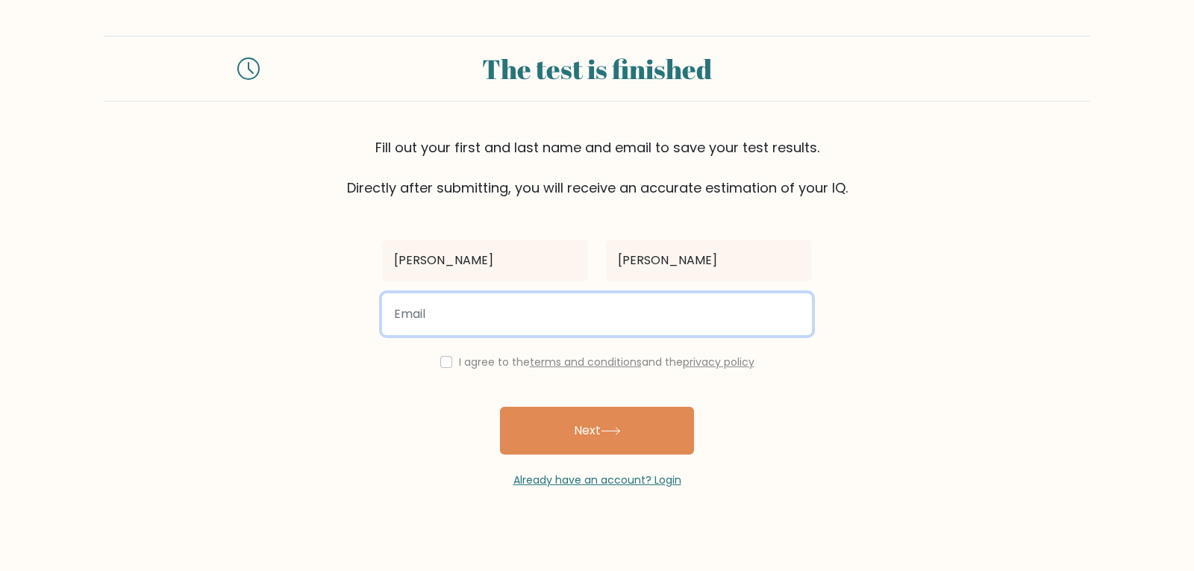
click at [656, 319] on input "email" at bounding box center [597, 314] width 430 height 42
type input "gtelo412@gmail.com"
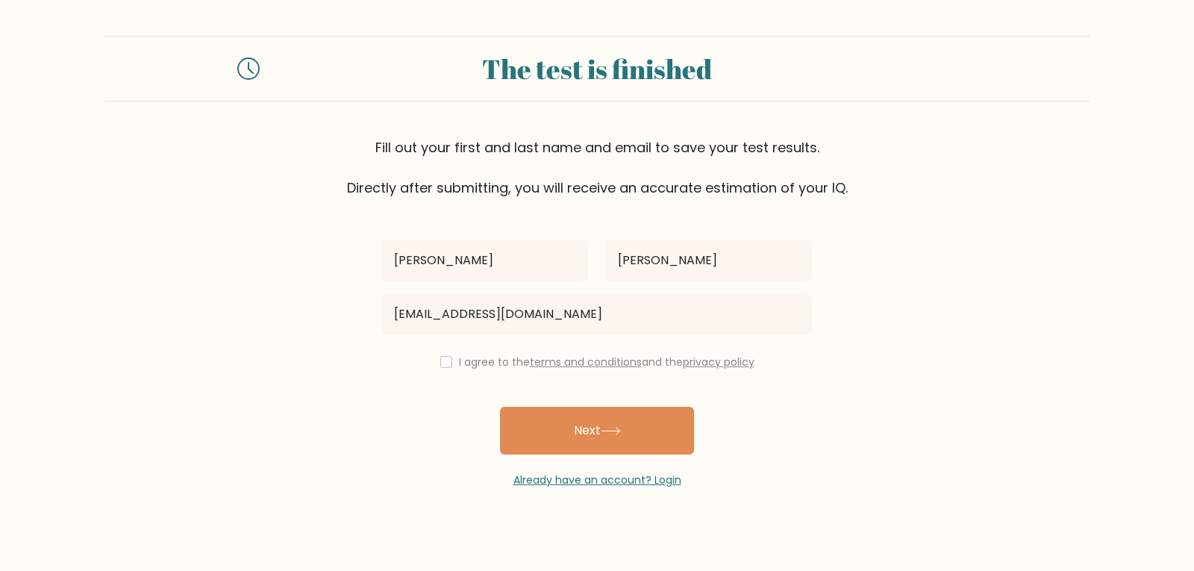
click at [435, 365] on div "I agree to the terms and conditions and the privacy policy" at bounding box center [597, 362] width 448 height 18
click at [450, 365] on div "I agree to the terms and conditions and the privacy policy" at bounding box center [597, 362] width 448 height 18
click at [446, 364] on input "checkbox" at bounding box center [446, 362] width 12 height 12
checkbox input "true"
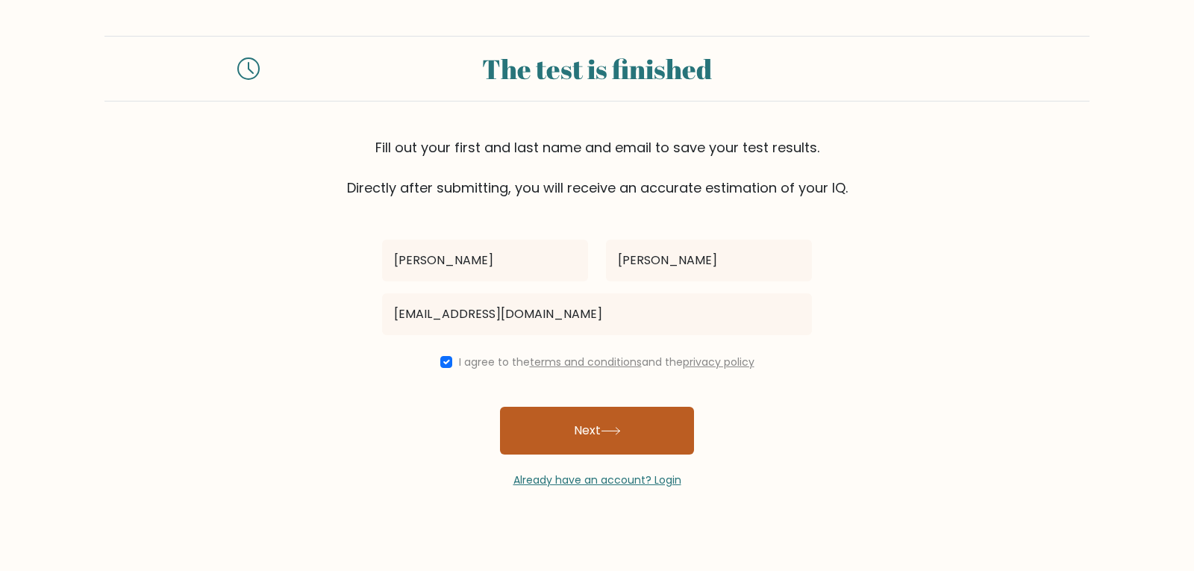
click at [538, 420] on button "Next" at bounding box center [597, 431] width 194 height 48
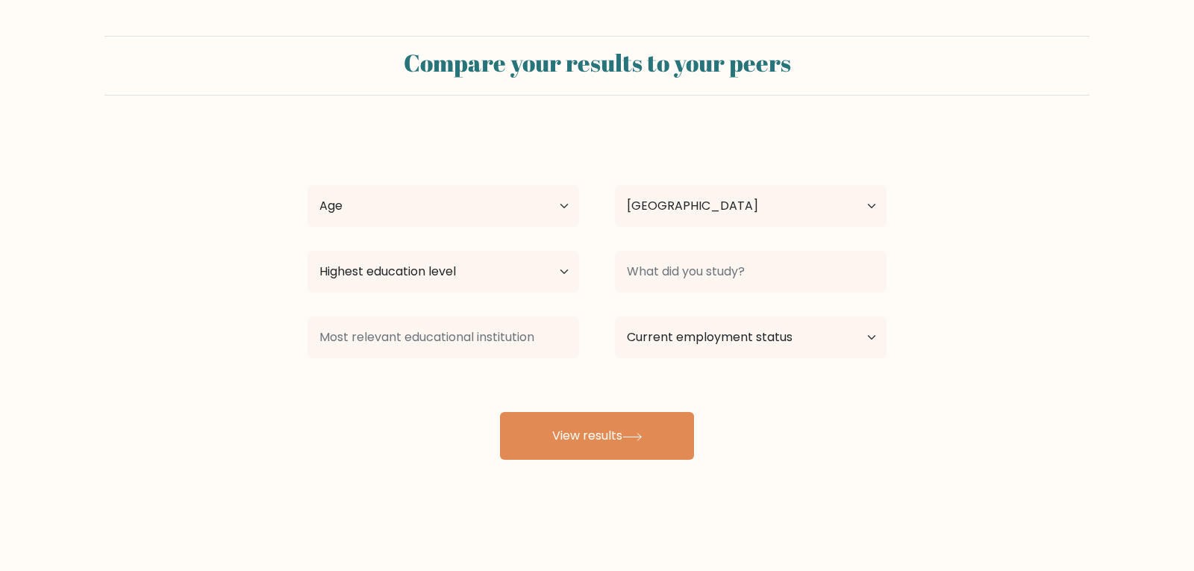
select select "MX"
click at [535, 211] on select "Age Under 18 years old 18-24 years old 25-34 years old 35-44 years old 45-54 ye…" at bounding box center [444, 206] width 272 height 42
select select "min_18"
click at [308, 185] on select "Age Under 18 years old 18-24 years old 25-34 years old 35-44 years old 45-54 ye…" at bounding box center [444, 206] width 272 height 42
click at [534, 272] on select "Highest education level No schooling Primary Lower Secondary Upper Secondary Oc…" at bounding box center [444, 272] width 272 height 42
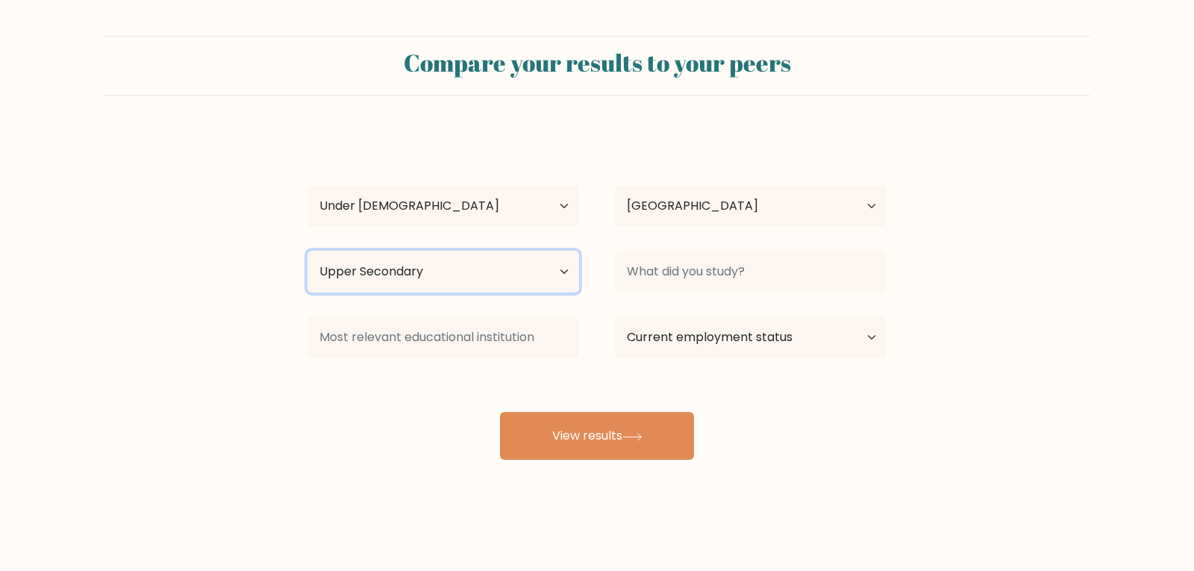
click at [308, 251] on select "Highest education level No schooling Primary Lower Secondary Upper Secondary Oc…" at bounding box center [444, 272] width 272 height 42
click at [561, 286] on select "Highest education level No schooling Primary Lower Secondary Upper Secondary Oc…" at bounding box center [444, 272] width 272 height 42
select select "bachelors_degree"
click at [308, 251] on select "Highest education level No schooling Primary Lower Secondary Upper Secondary Oc…" at bounding box center [444, 272] width 272 height 42
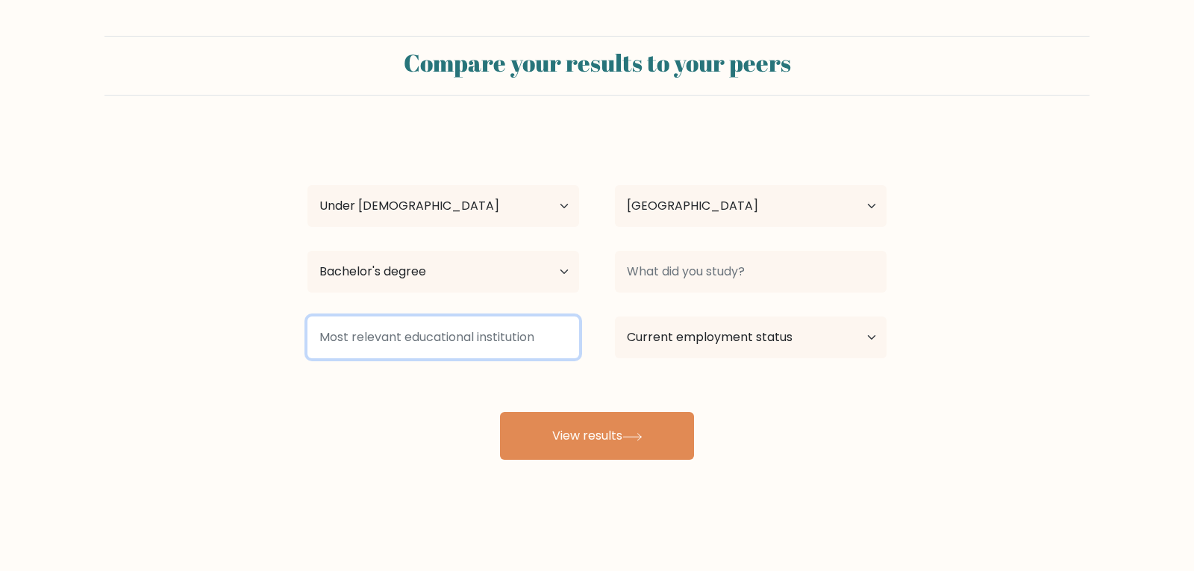
click at [523, 333] on input at bounding box center [444, 338] width 272 height 42
click at [528, 340] on input at bounding box center [444, 338] width 272 height 42
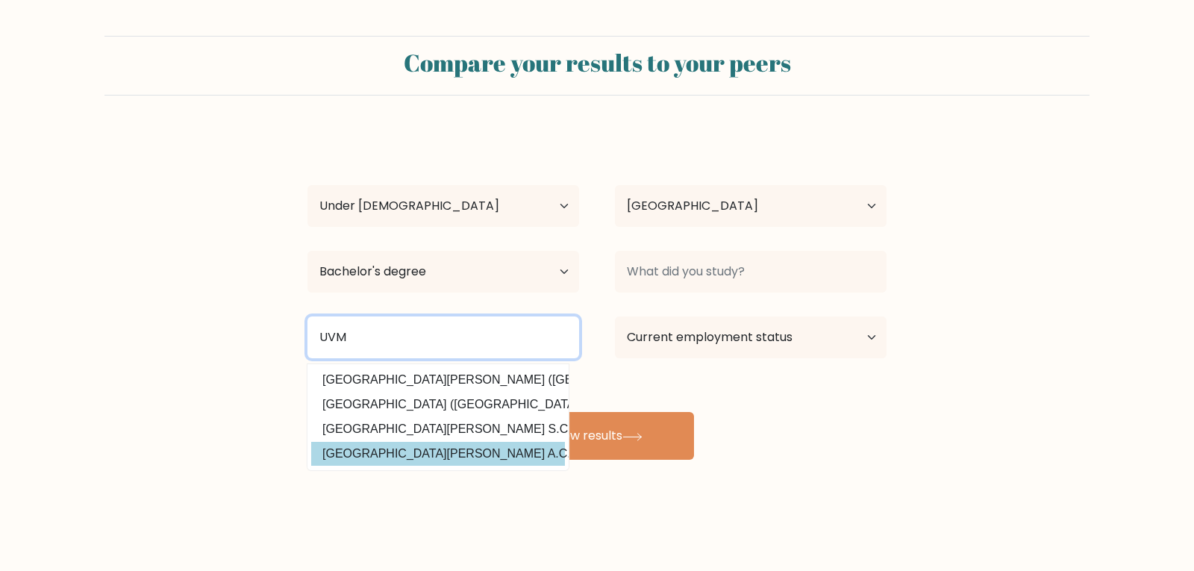
type input "UVM"
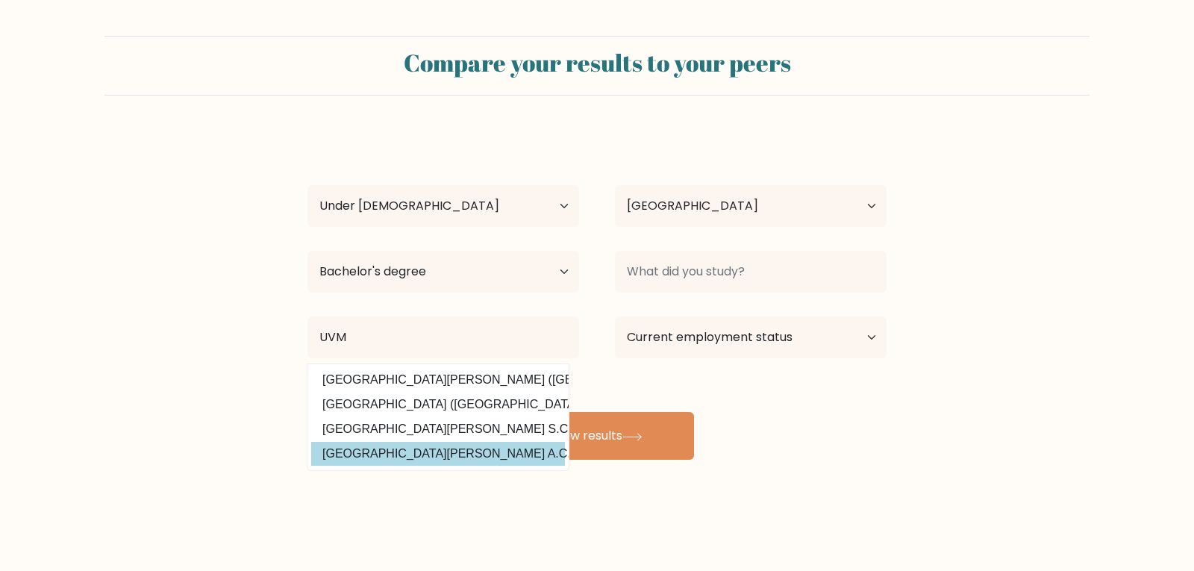
click at [485, 461] on div "Compare your results to your peers Tello Torres Age Under 18 years old 18-24 ye…" at bounding box center [597, 283] width 1194 height 566
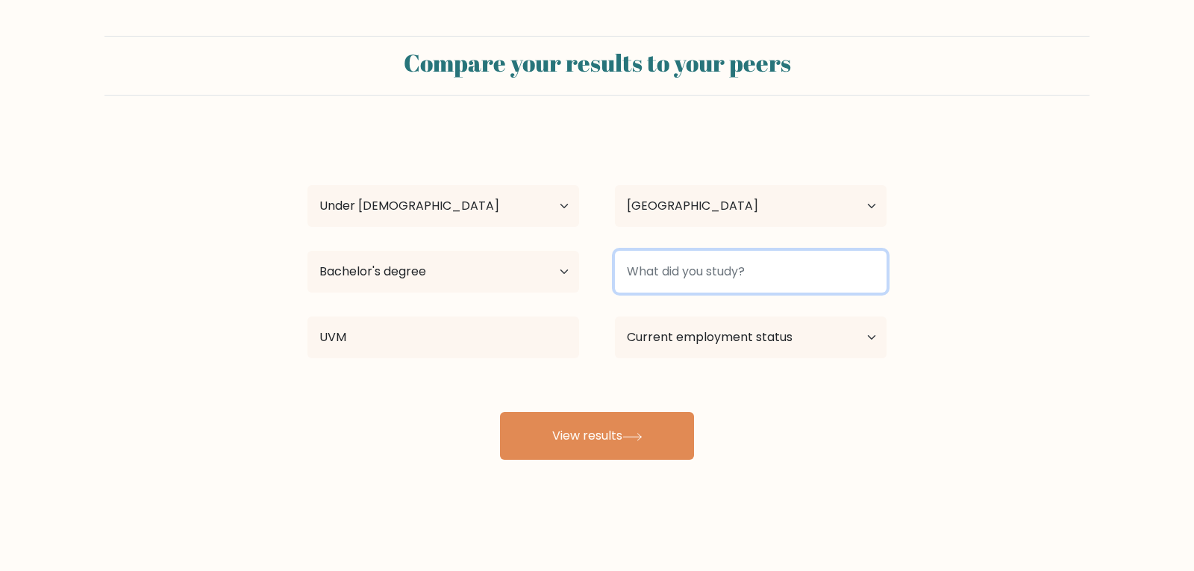
click at [752, 277] on input at bounding box center [751, 272] width 272 height 42
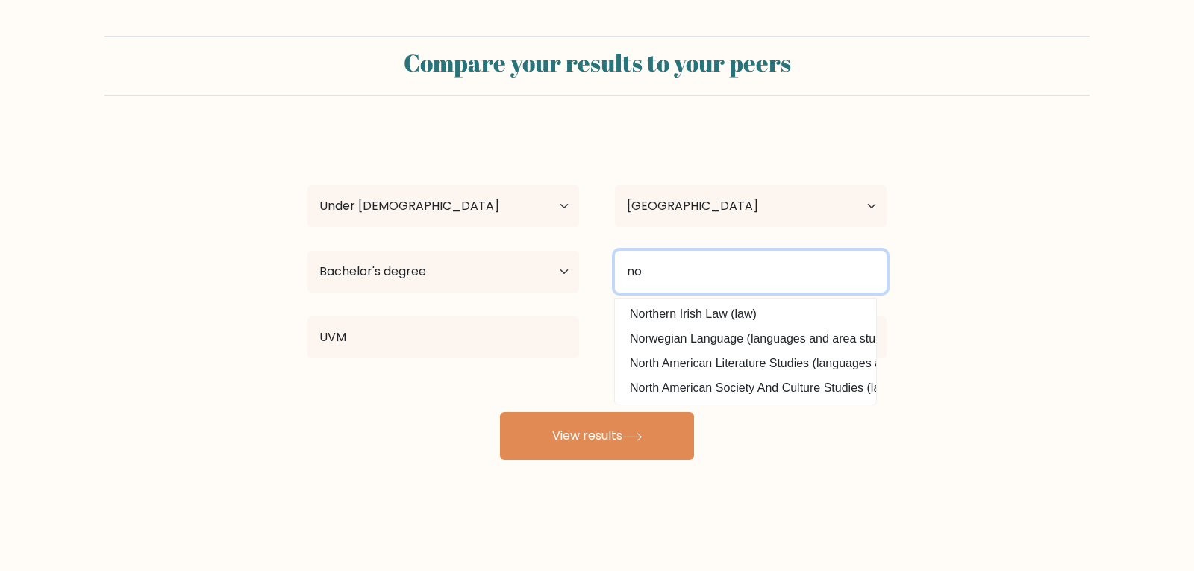
type input "n"
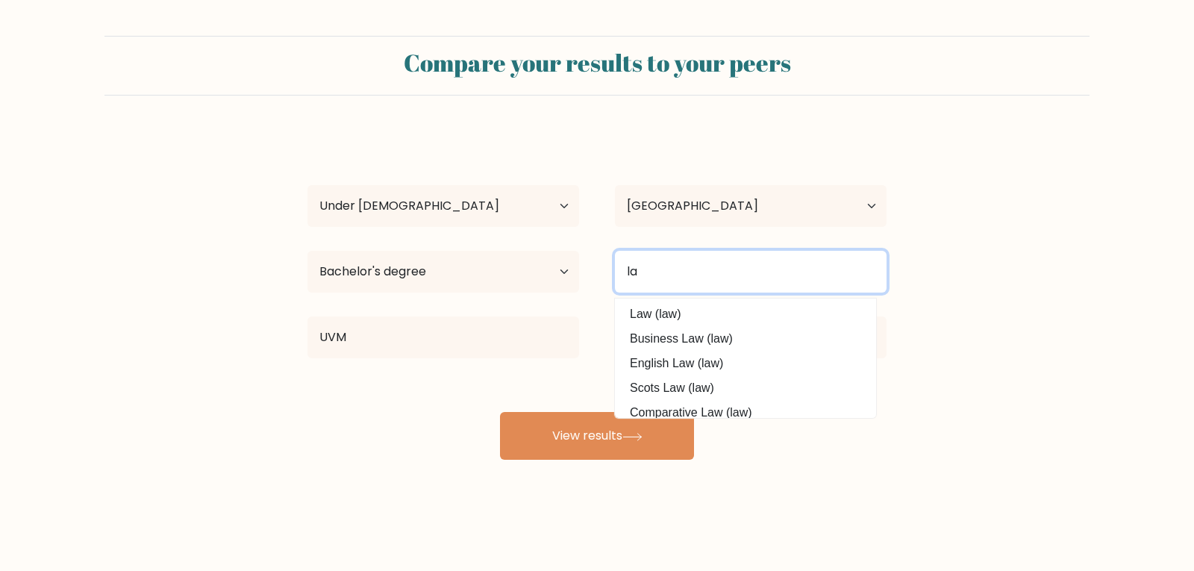
type input "l"
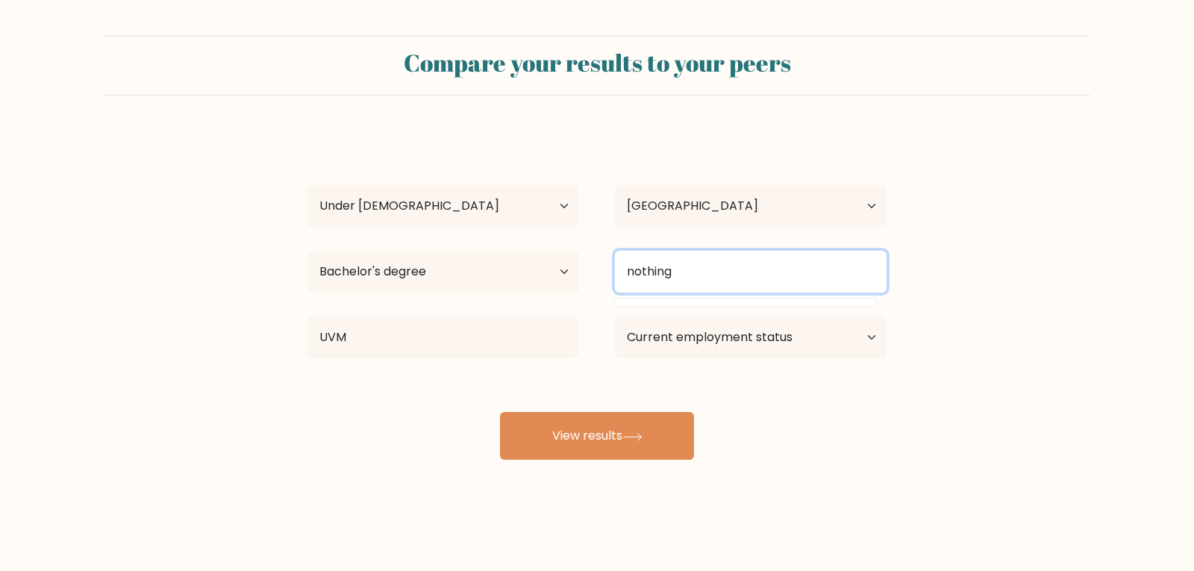
type input "nothing"
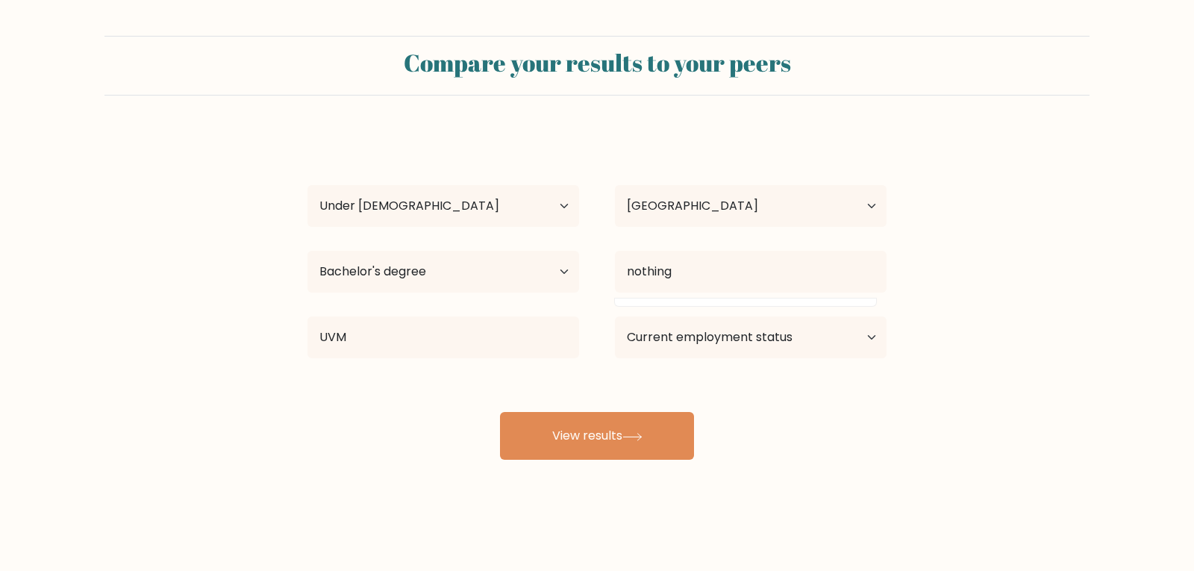
click at [961, 244] on form "Compare your results to your peers Tello Torres Age Under 18 years old 18-24 ye…" at bounding box center [597, 248] width 1194 height 424
click at [851, 320] on select "Current employment status Employed Student Retired Other / prefer not to answer" at bounding box center [751, 338] width 272 height 42
select select "student"
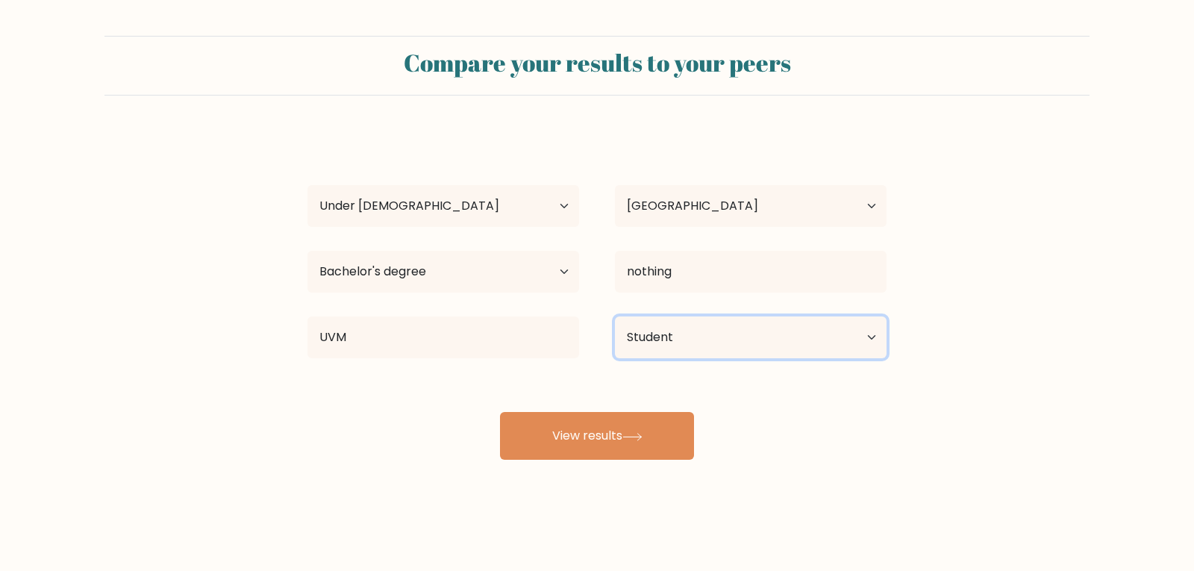
click at [615, 317] on select "Current employment status Employed Student Retired Other / prefer not to answer" at bounding box center [751, 338] width 272 height 42
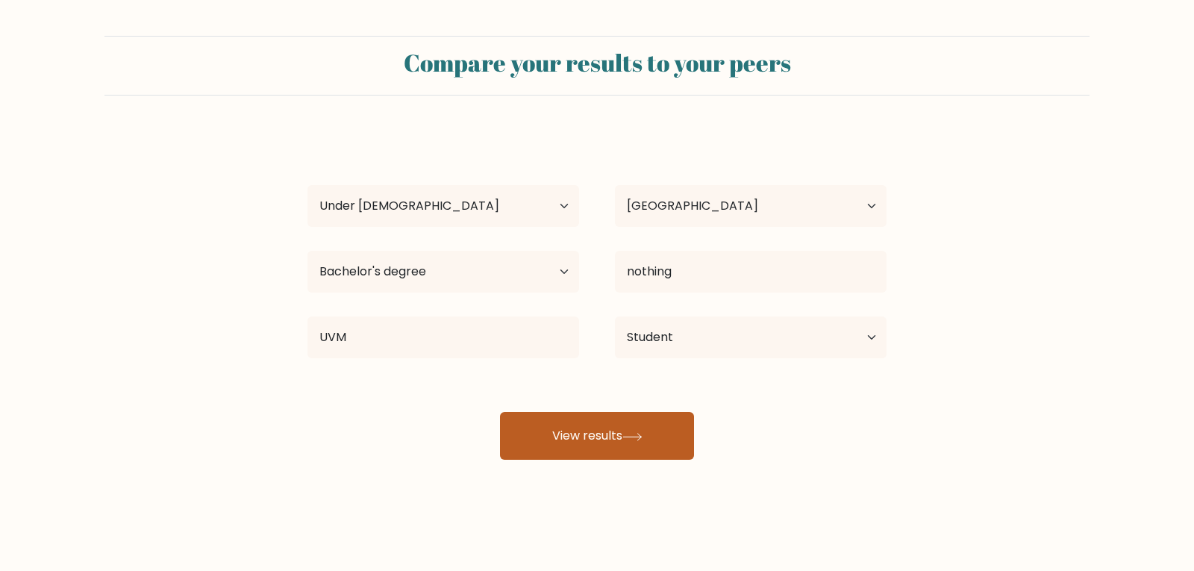
click at [669, 447] on button "View results" at bounding box center [597, 436] width 194 height 48
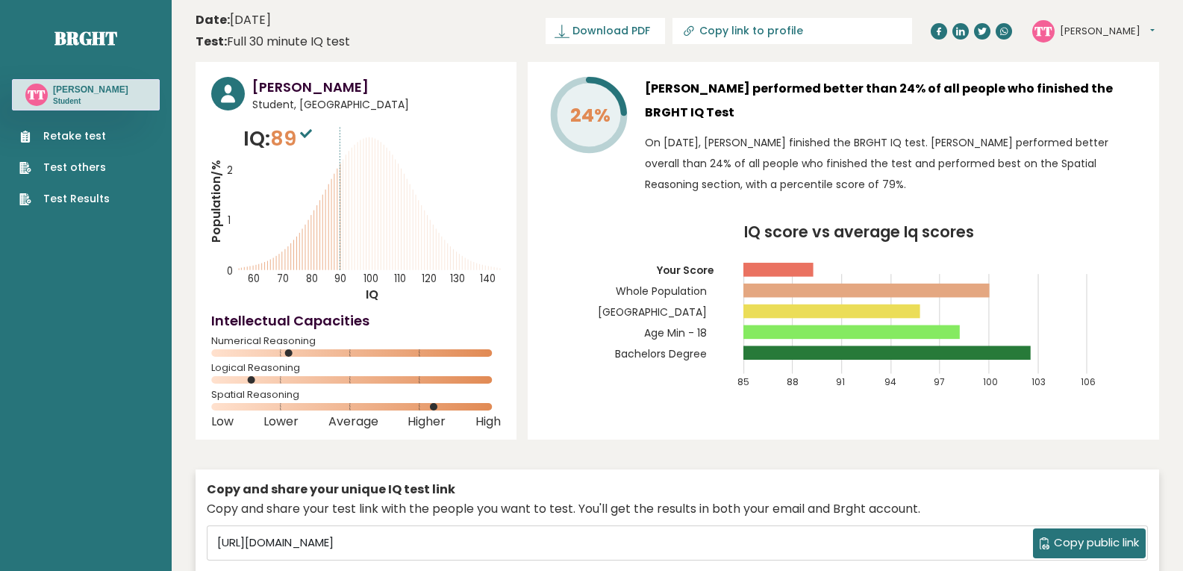
drag, startPoint x: 615, startPoint y: 232, endPoint x: 412, endPoint y: 279, distance: 208.4
click at [418, 294] on div "[PERSON_NAME] Student, [GEOGRAPHIC_DATA] IQ: 89 Population/% IQ 0 1 2 60 70 80 …" at bounding box center [678, 342] width 964 height 561
